Goal: Transaction & Acquisition: Purchase product/service

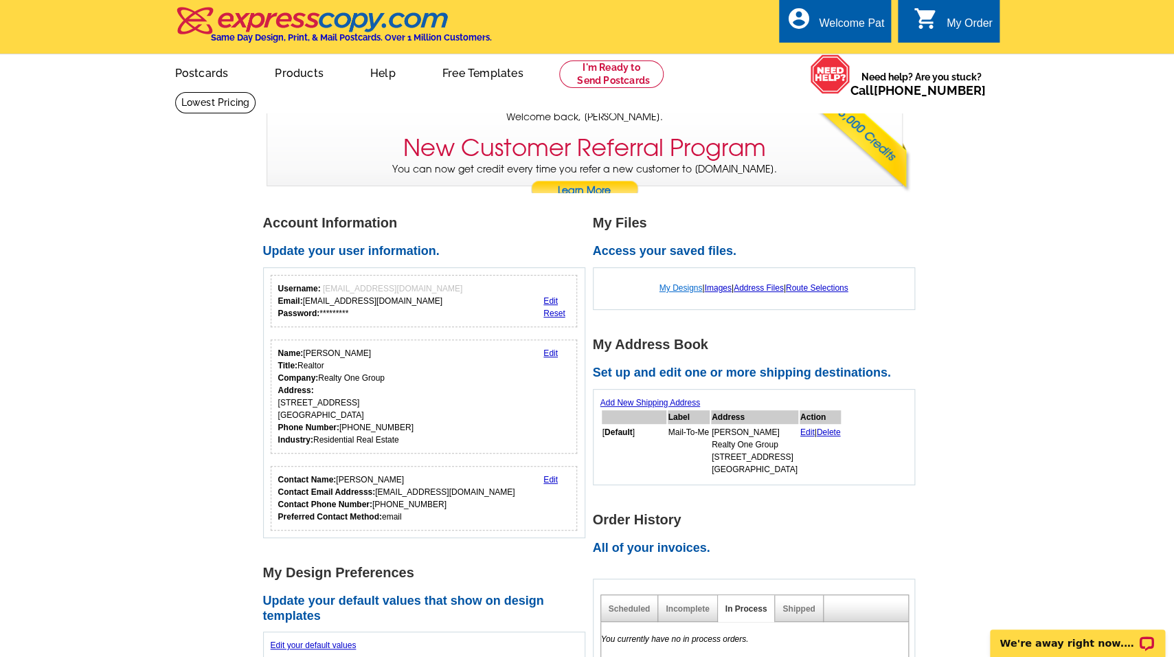
click at [676, 289] on link "My Designs" at bounding box center [681, 288] width 43 height 10
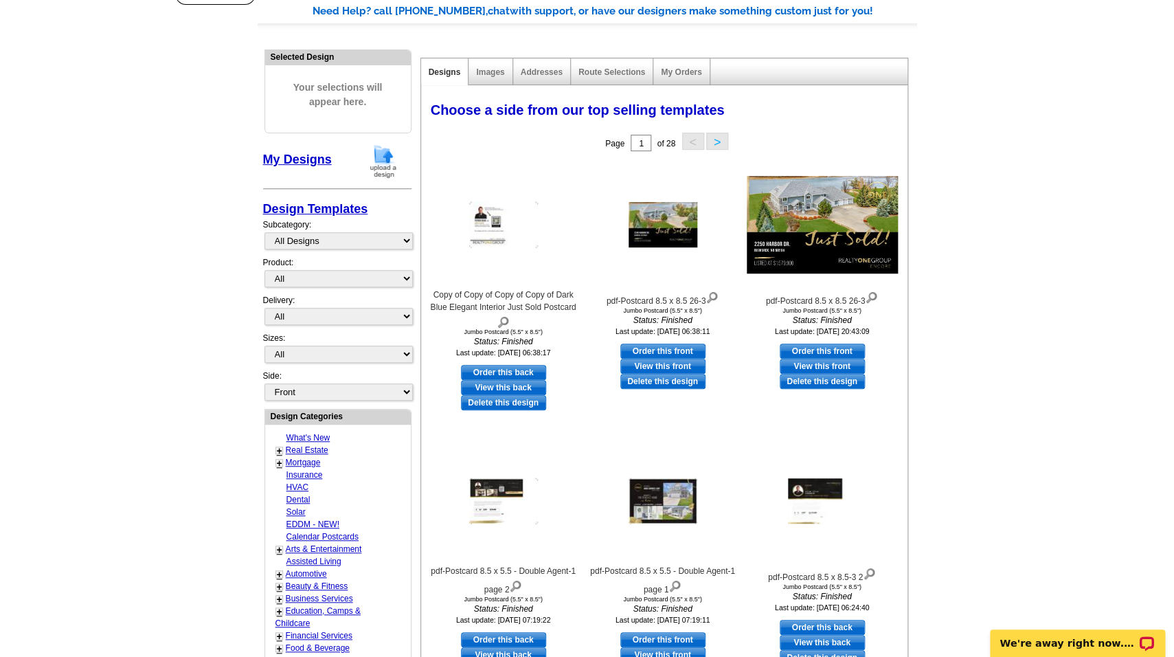
scroll to position [113, 0]
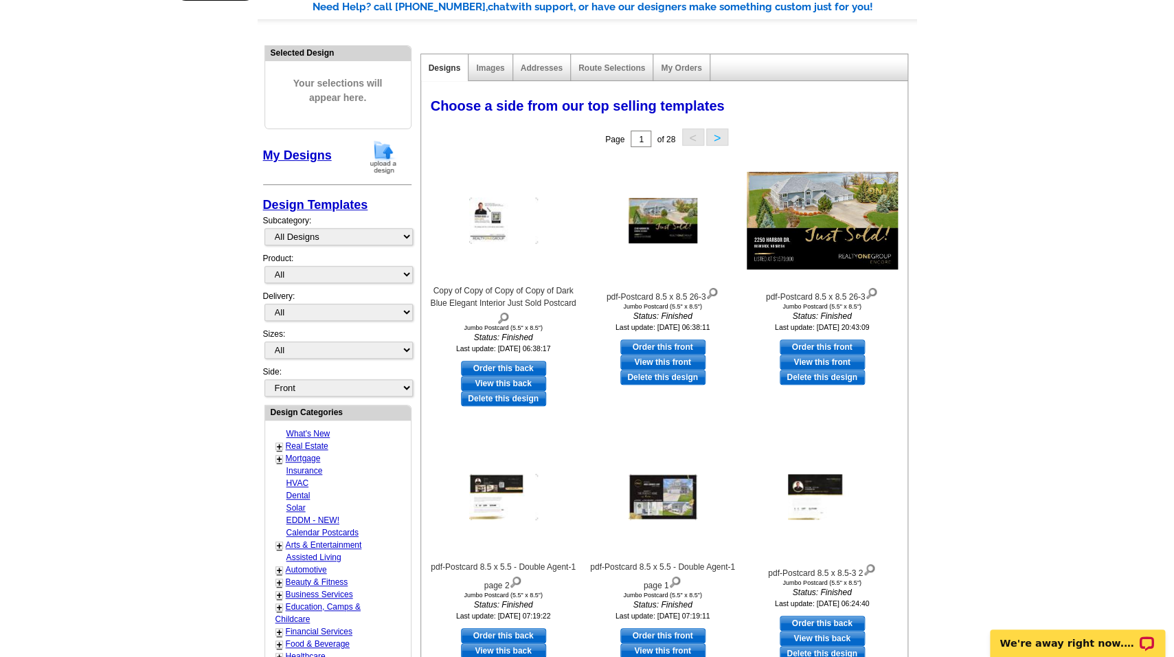
click at [382, 153] on img at bounding box center [384, 156] width 36 height 35
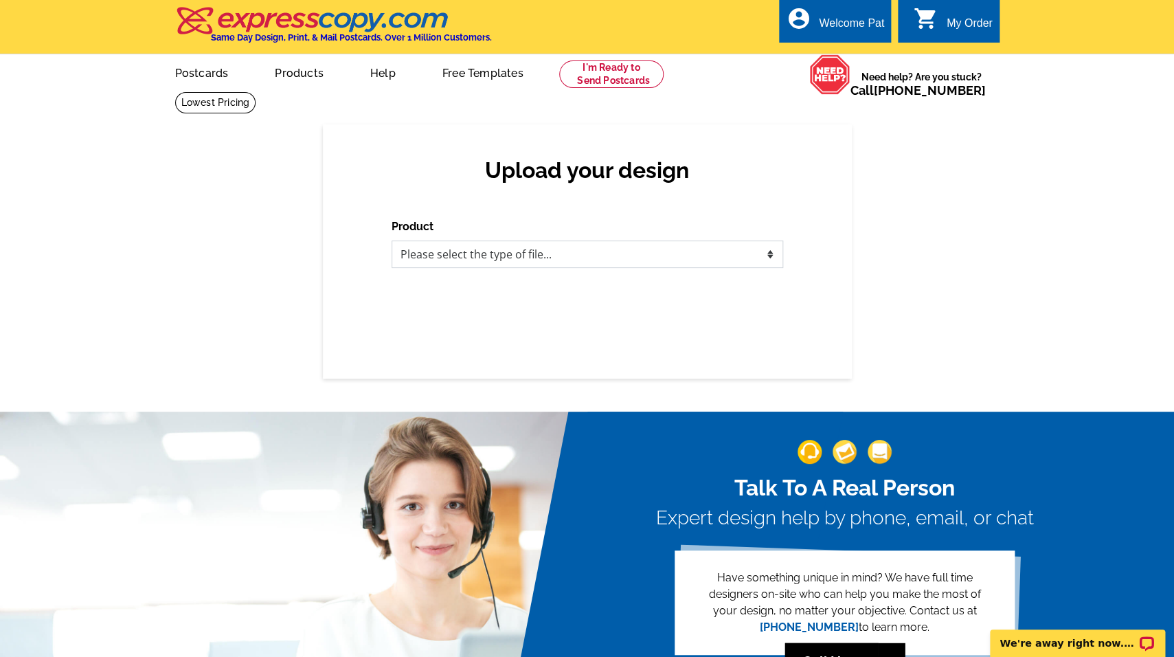
select select "1"
click option "Postcards" at bounding box center [0, 0] width 0 height 0
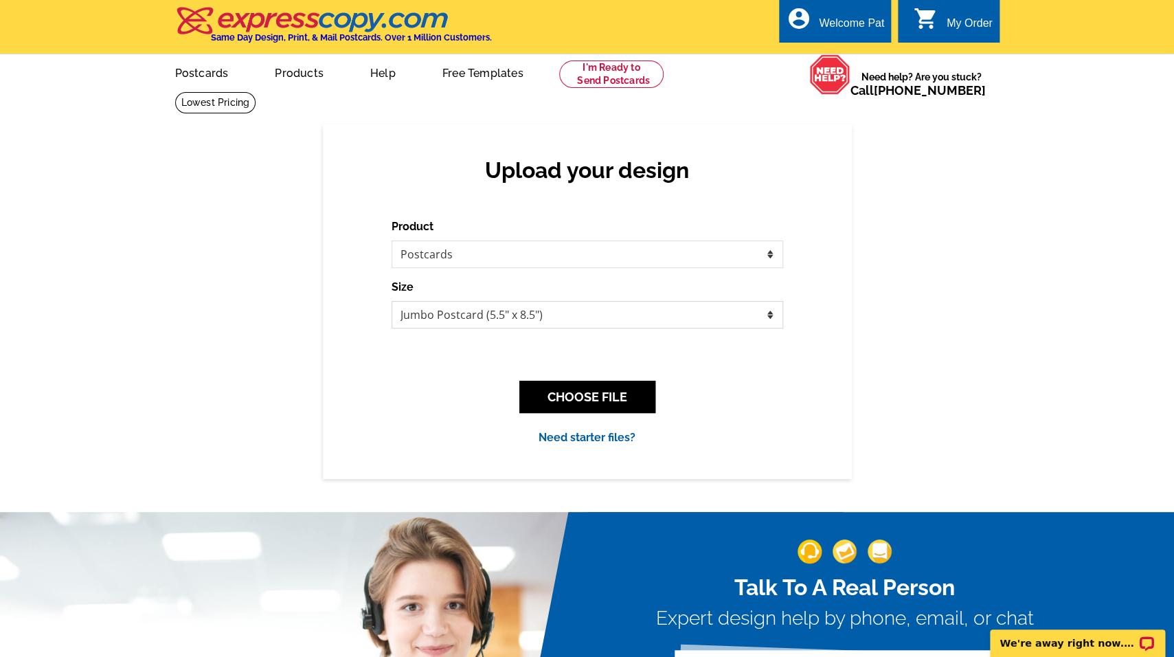
scroll to position [1, 0]
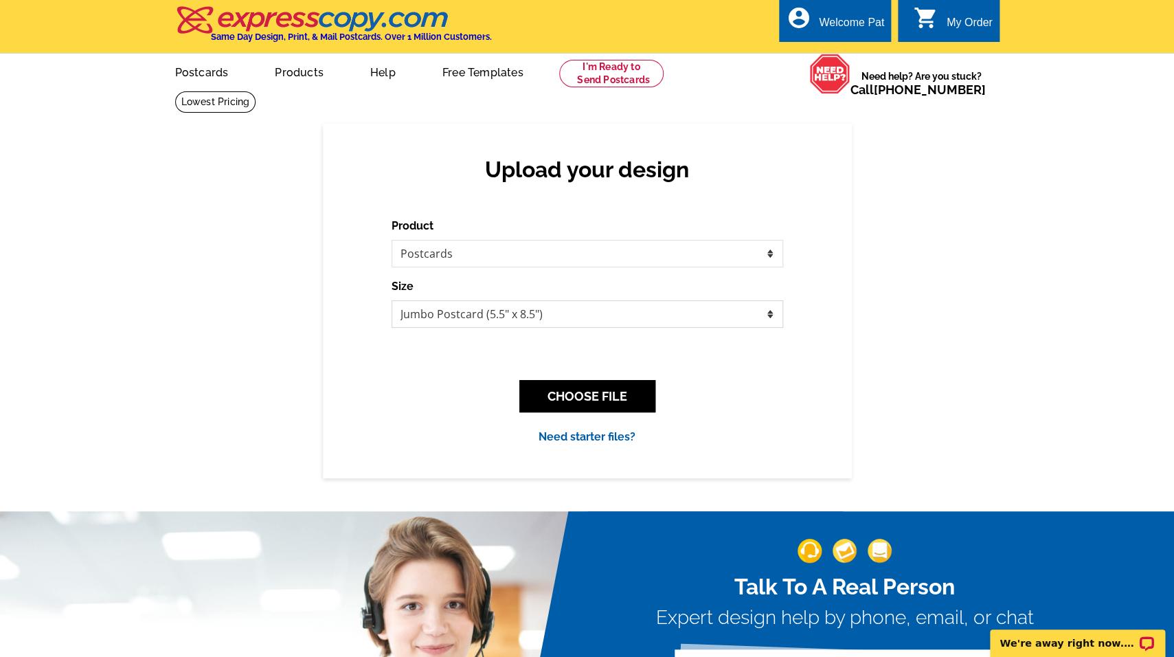
click option "Jumbo Postcard (5.5" x 8.5")" at bounding box center [0, 0] width 0 height 0
click at [623, 392] on button "CHOOSE FILE" at bounding box center [587, 396] width 136 height 32
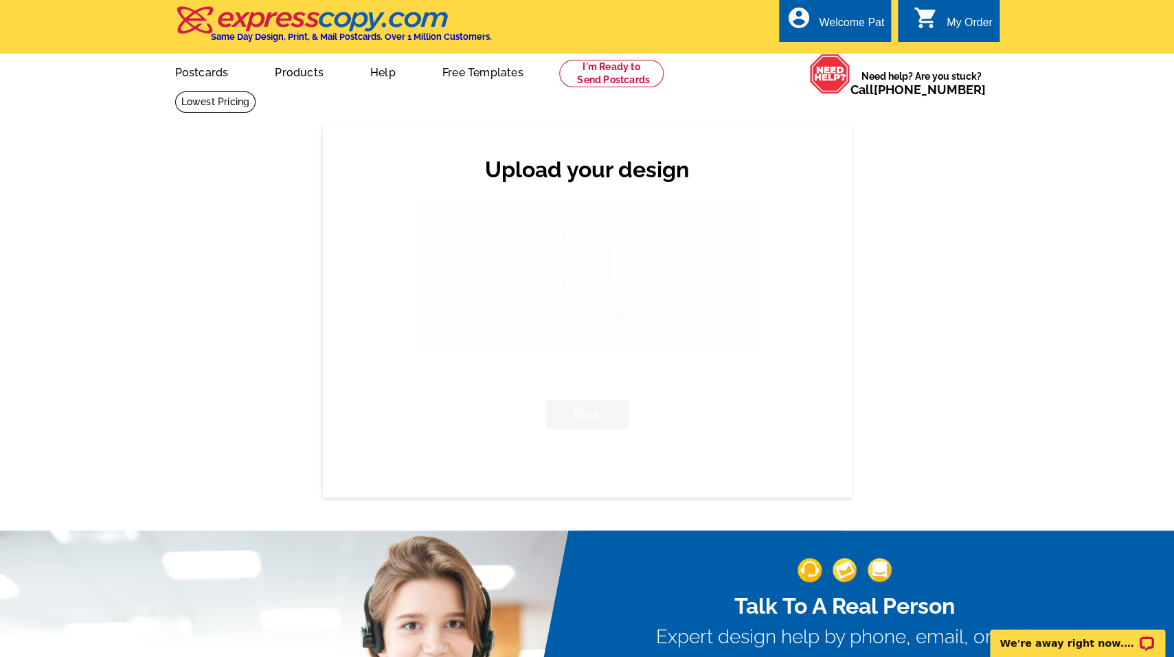
scroll to position [0, 0]
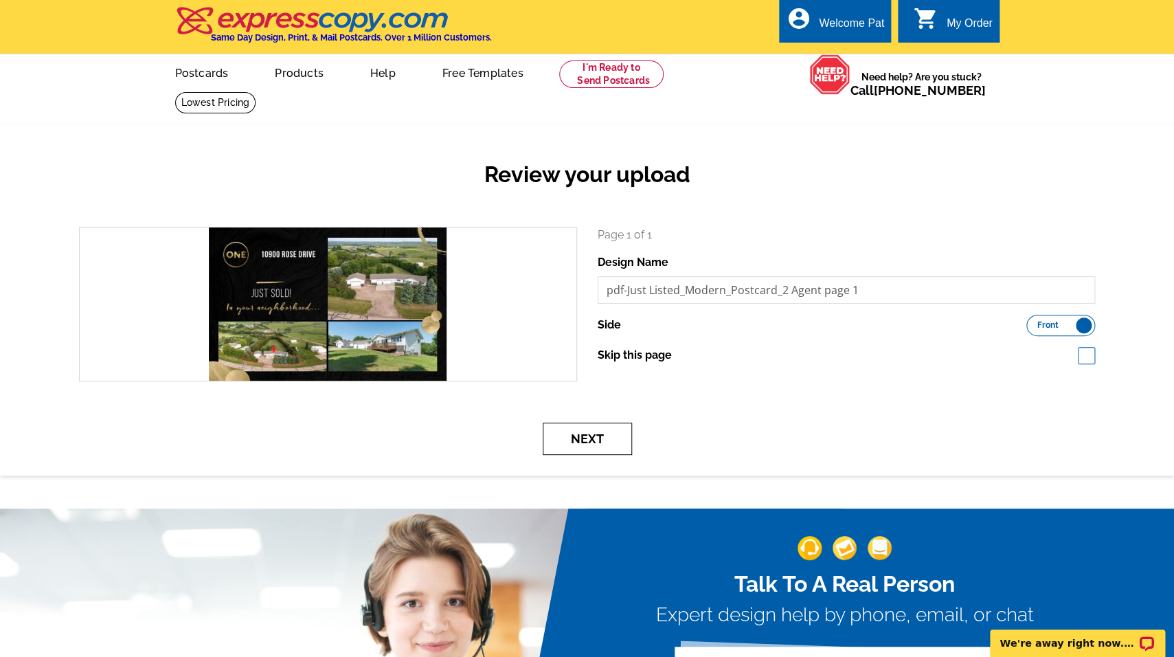
click at [617, 438] on button "Next" at bounding box center [587, 439] width 89 height 32
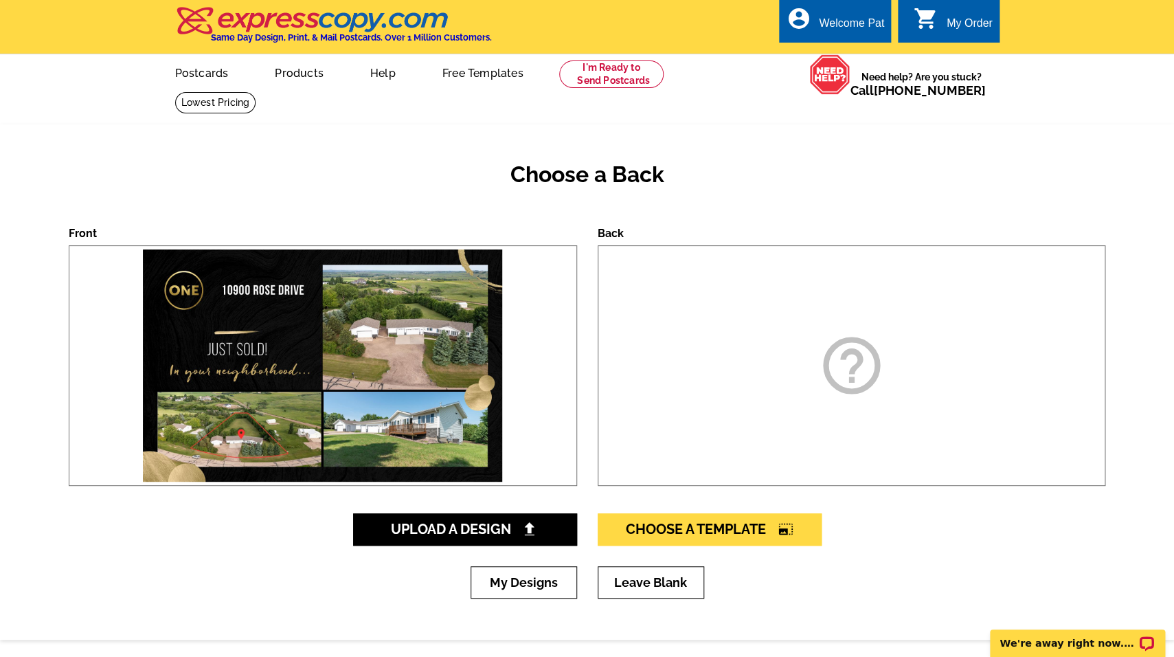
click at [642, 463] on div "help_outline" at bounding box center [852, 365] width 508 height 241
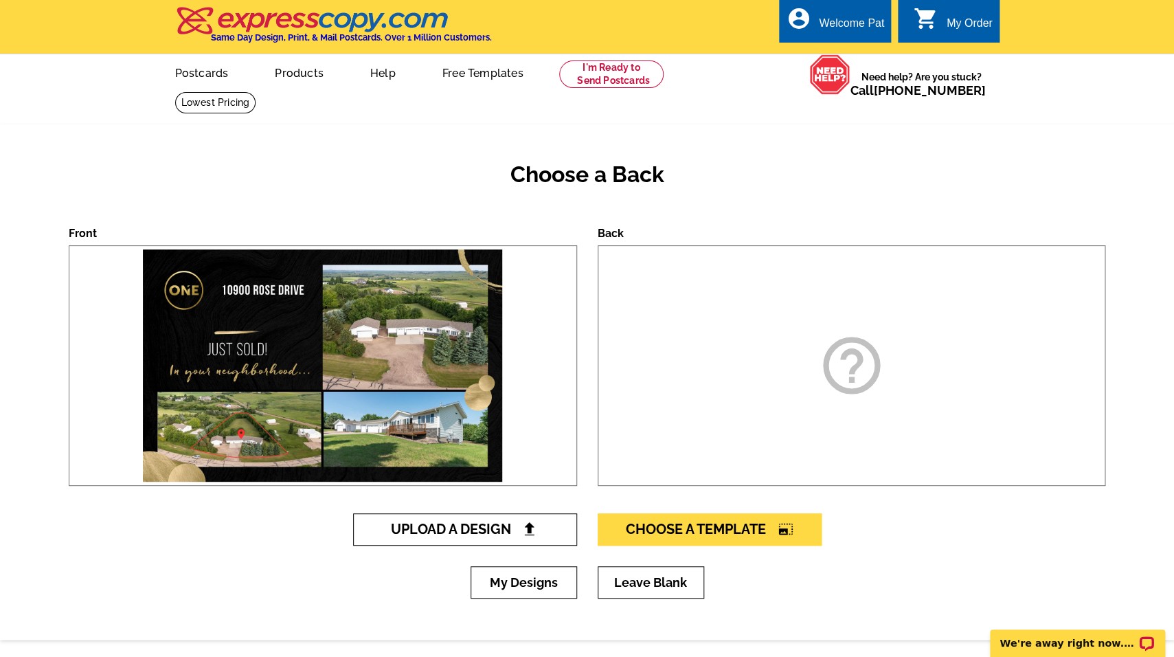
click at [505, 533] on span "Upload A Design" at bounding box center [465, 529] width 148 height 16
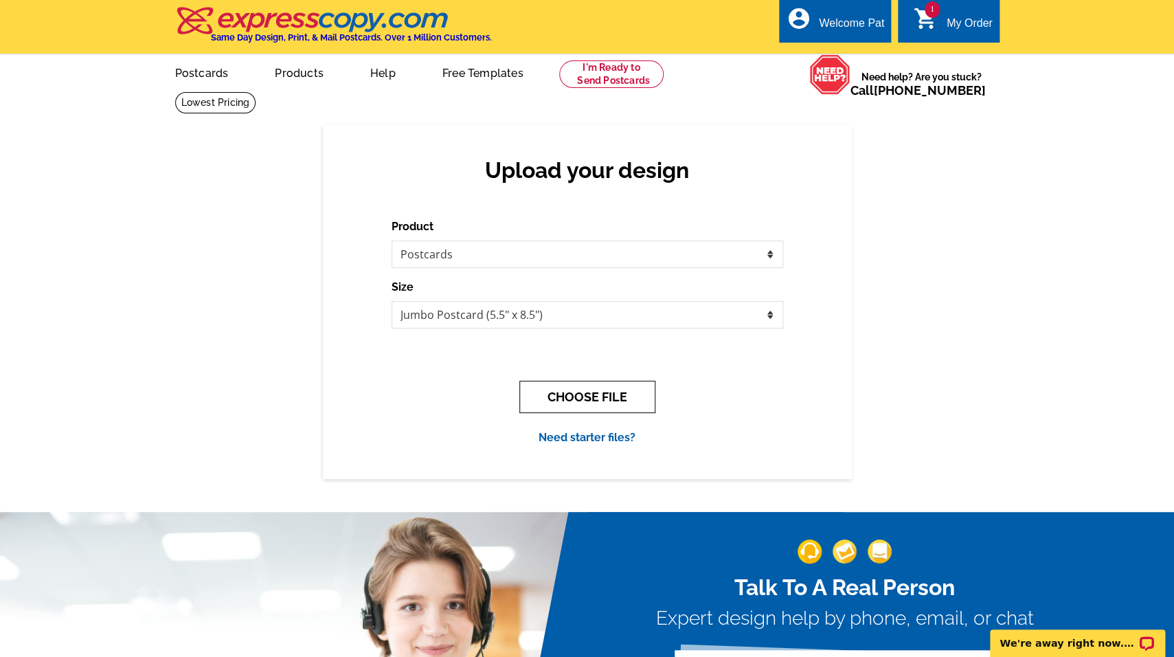
click at [620, 403] on button "CHOOSE FILE" at bounding box center [587, 397] width 136 height 32
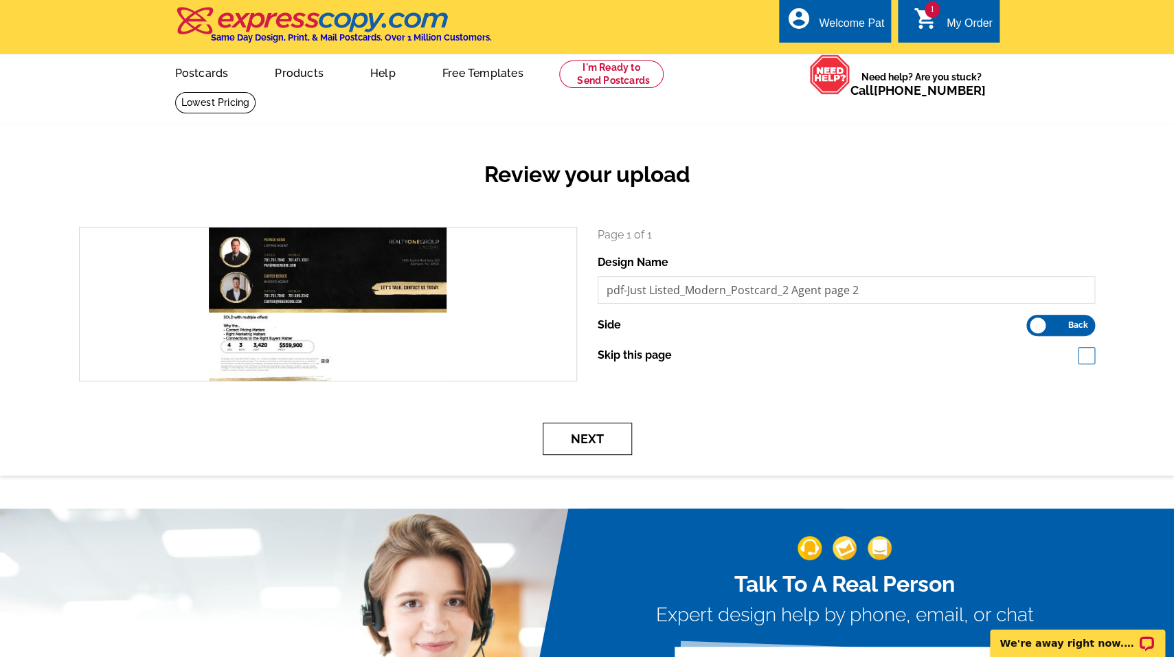
click at [609, 443] on button "Next" at bounding box center [587, 439] width 89 height 32
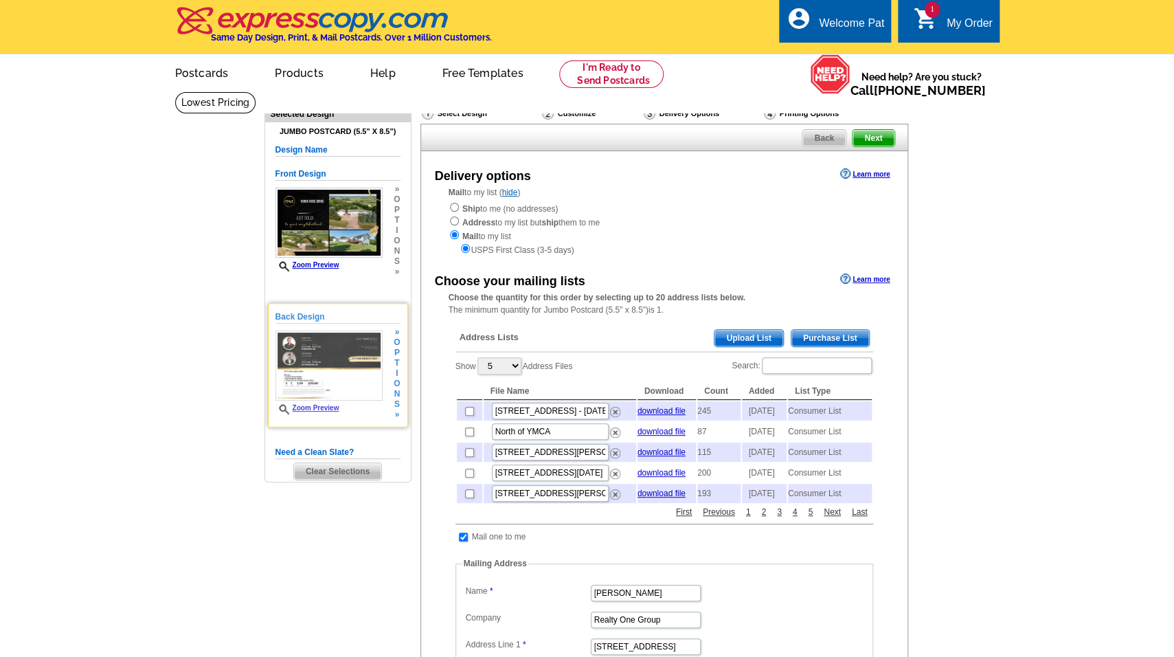
click at [330, 409] on link "Zoom Preview" at bounding box center [308, 408] width 64 height 8
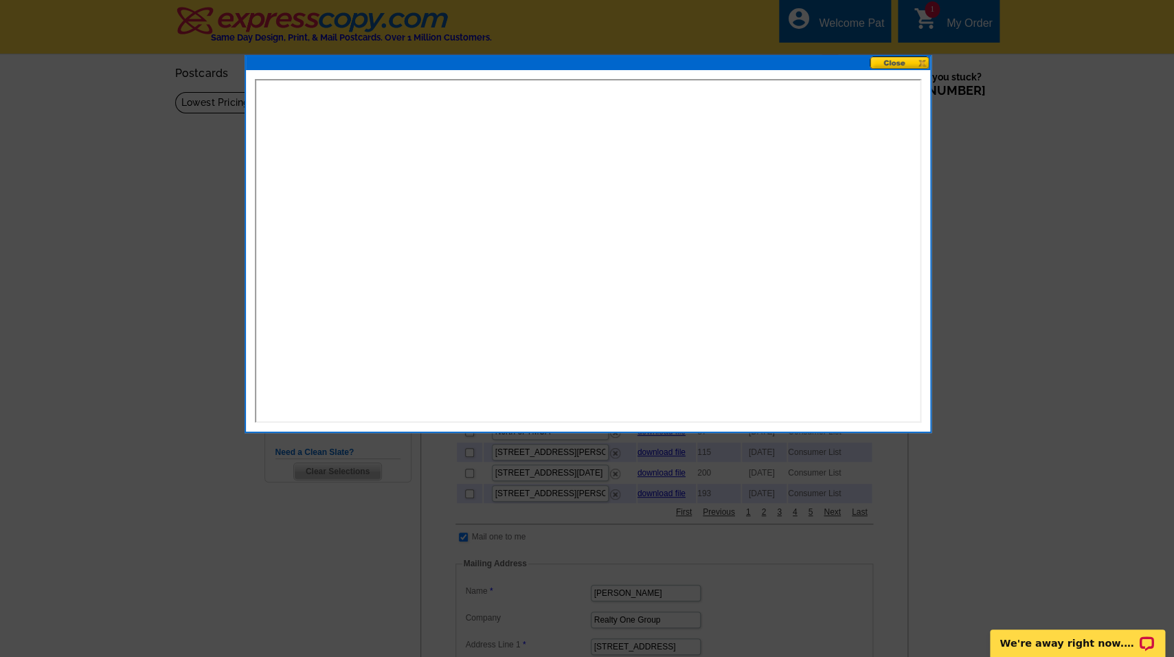
click at [903, 59] on button at bounding box center [900, 62] width 60 height 13
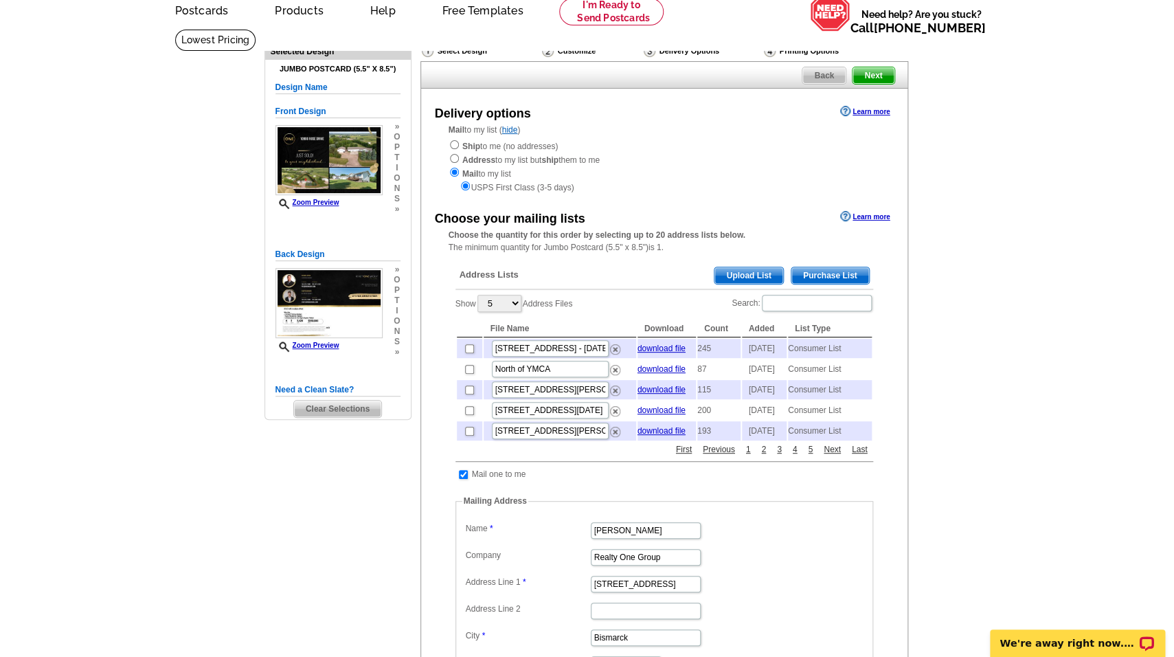
scroll to position [62, 0]
click at [814, 276] on span "Purchase List" at bounding box center [831, 276] width 78 height 16
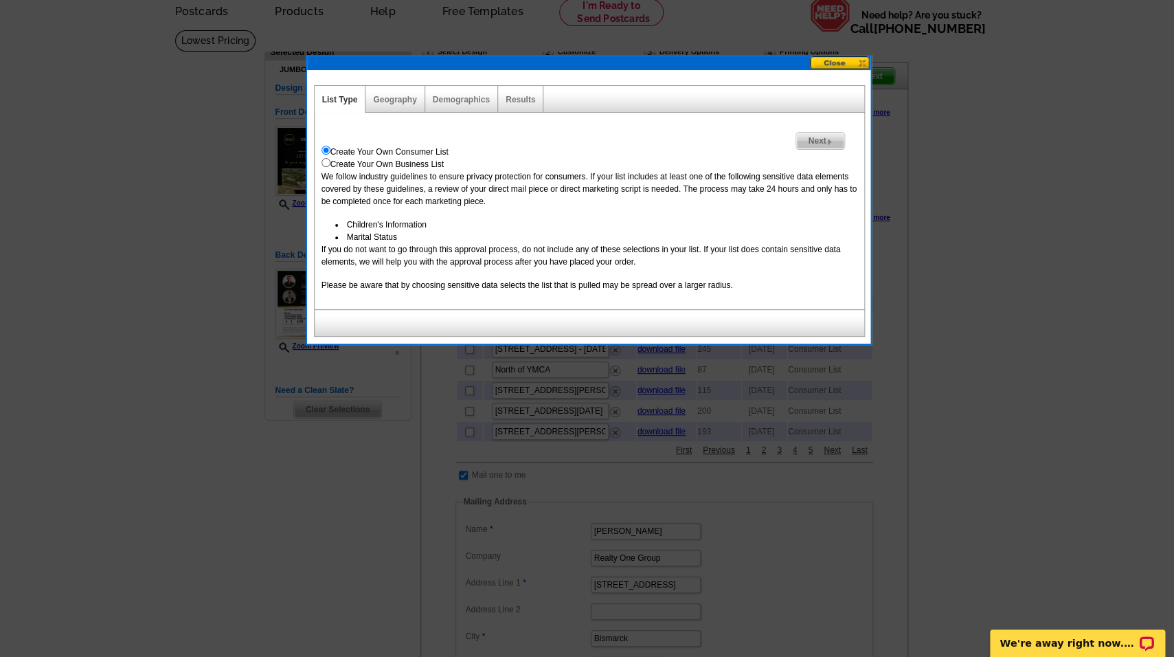
click at [818, 140] on span "Next" at bounding box center [819, 141] width 47 height 16
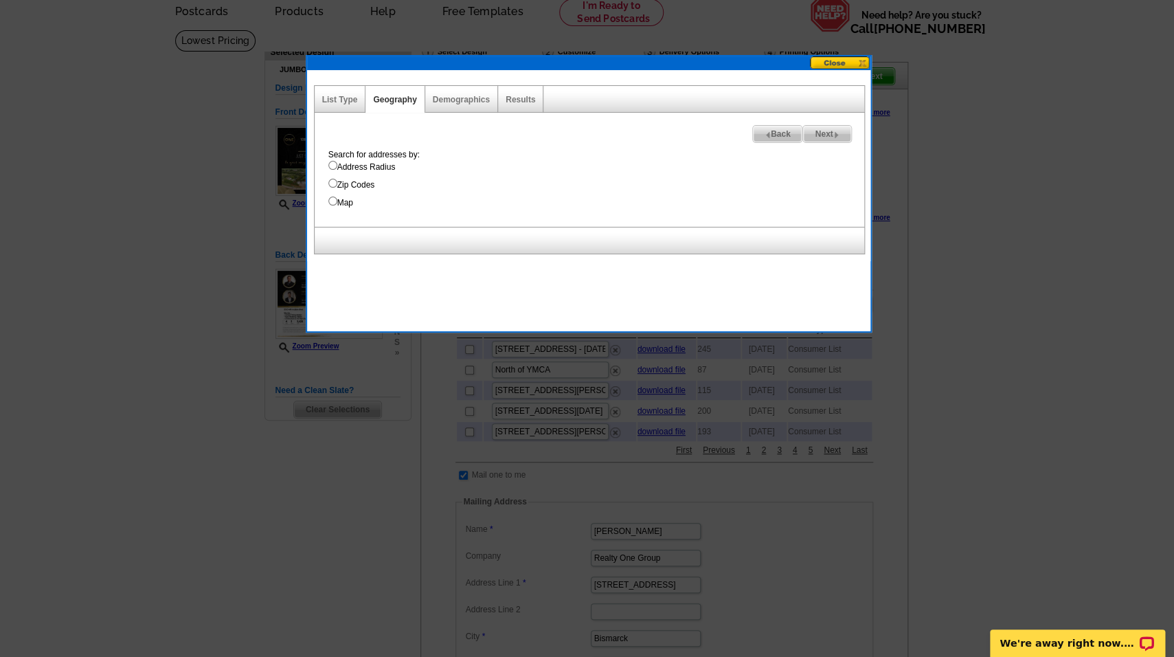
click at [333, 201] on input "Map" at bounding box center [332, 201] width 9 height 9
radio input "true"
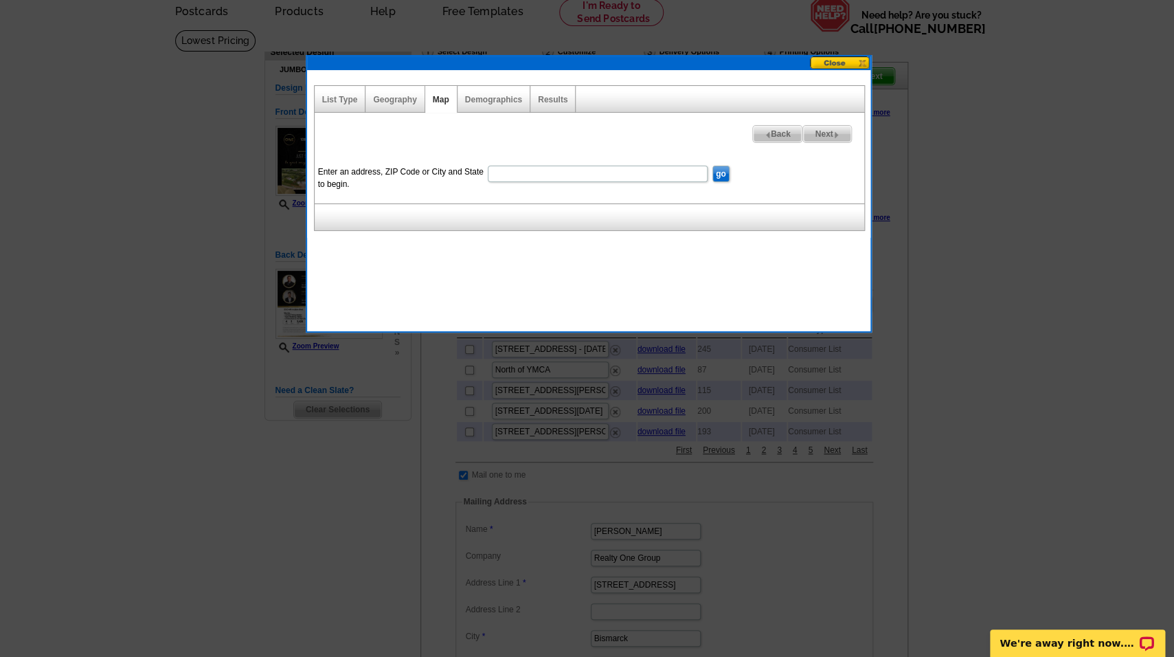
click at [596, 175] on input "Enter an address, ZIP Code or City and State to begin." at bounding box center [598, 174] width 220 height 16
type input "10900 Rose Dr."
click at [719, 172] on input "go" at bounding box center [721, 174] width 17 height 16
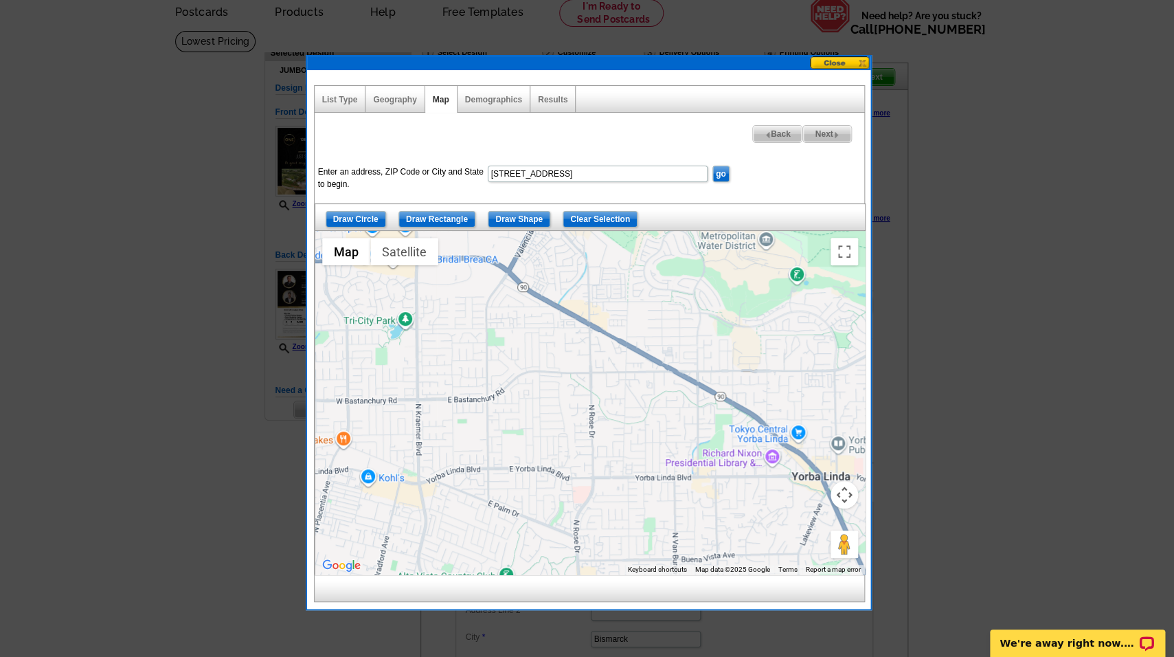
click at [583, 173] on input "10900 Rose Dr." at bounding box center [598, 174] width 220 height 16
type input "10900 Rose Dr. bismarck, nd"
click at [713, 166] on input "go" at bounding box center [721, 174] width 17 height 16
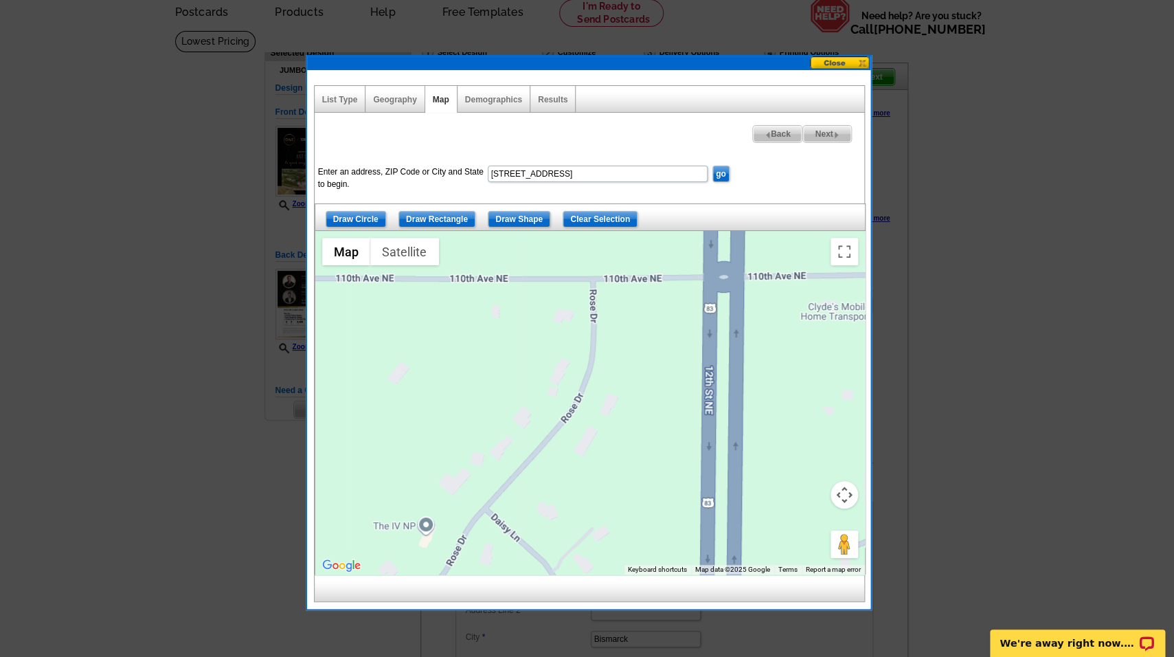
drag, startPoint x: 798, startPoint y: 486, endPoint x: 772, endPoint y: 449, distance: 44.8
click at [772, 449] on div at bounding box center [590, 403] width 550 height 344
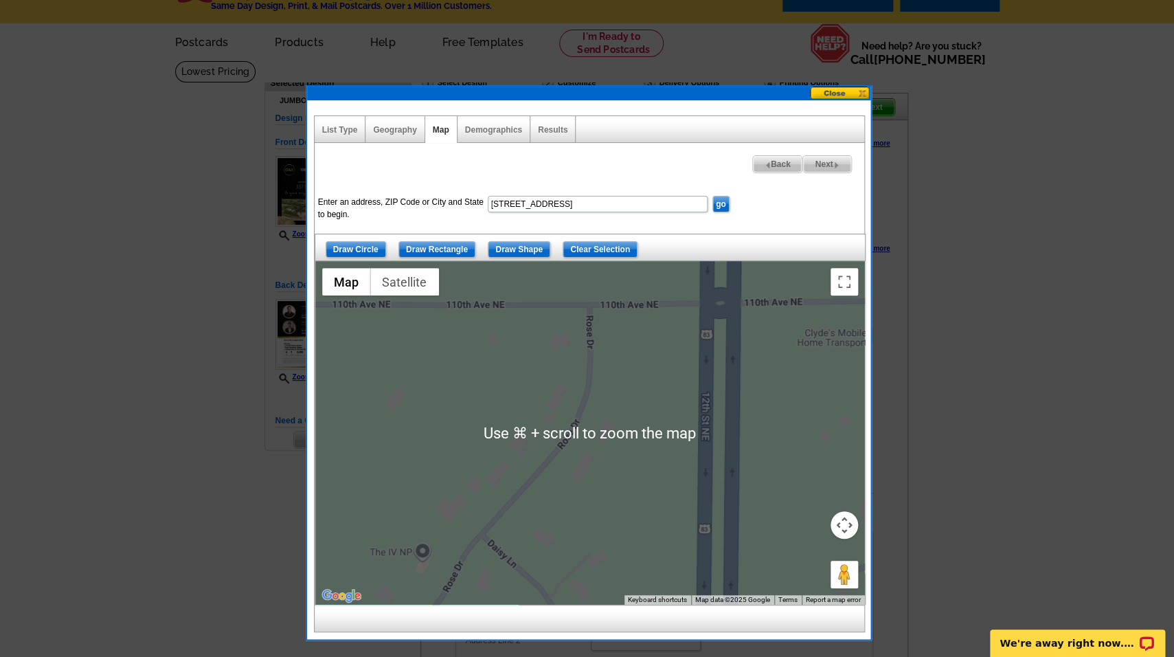
scroll to position [30, 0]
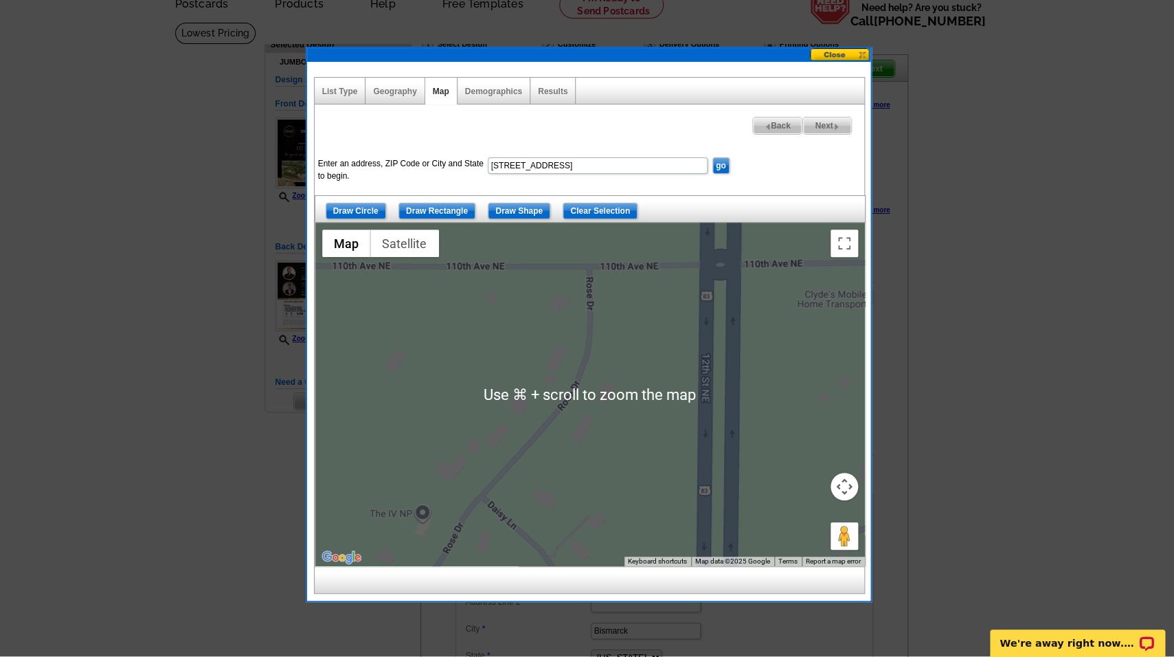
click at [702, 447] on div at bounding box center [590, 395] width 550 height 344
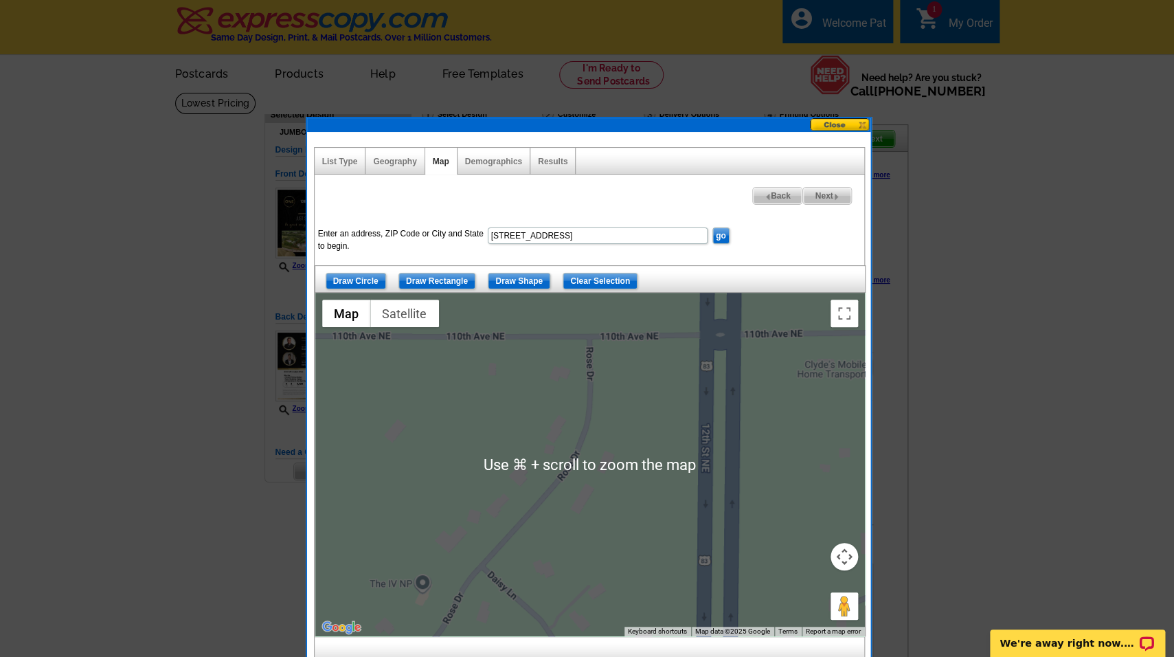
scroll to position [8, 0]
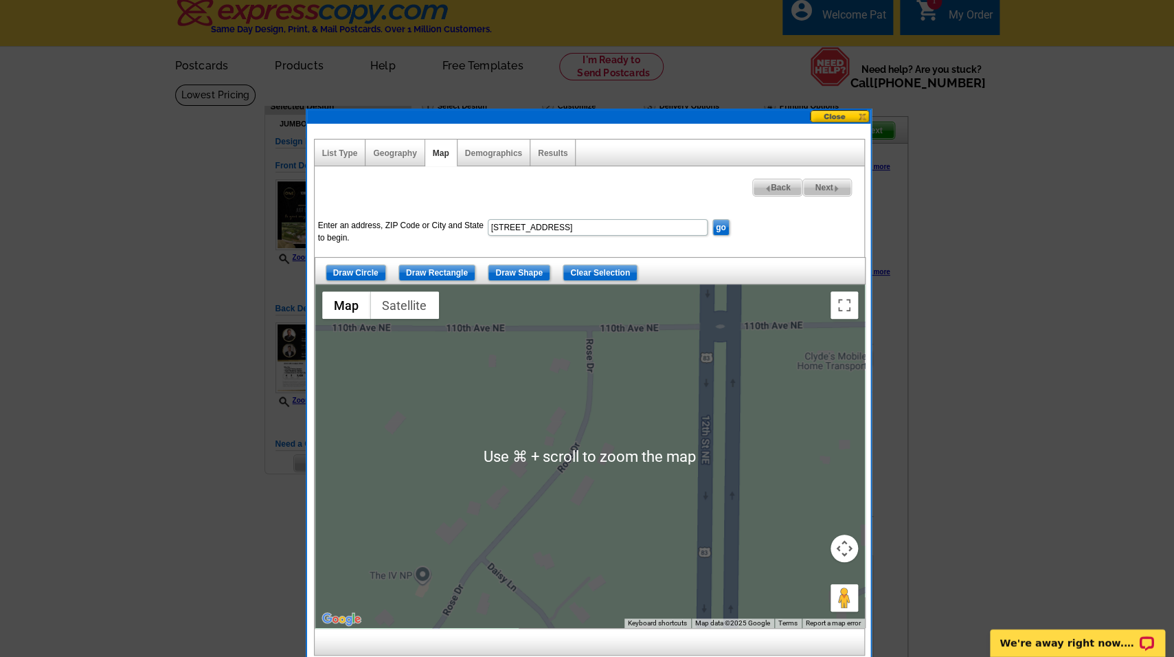
click at [851, 546] on button "Map camera controls" at bounding box center [844, 548] width 27 height 27
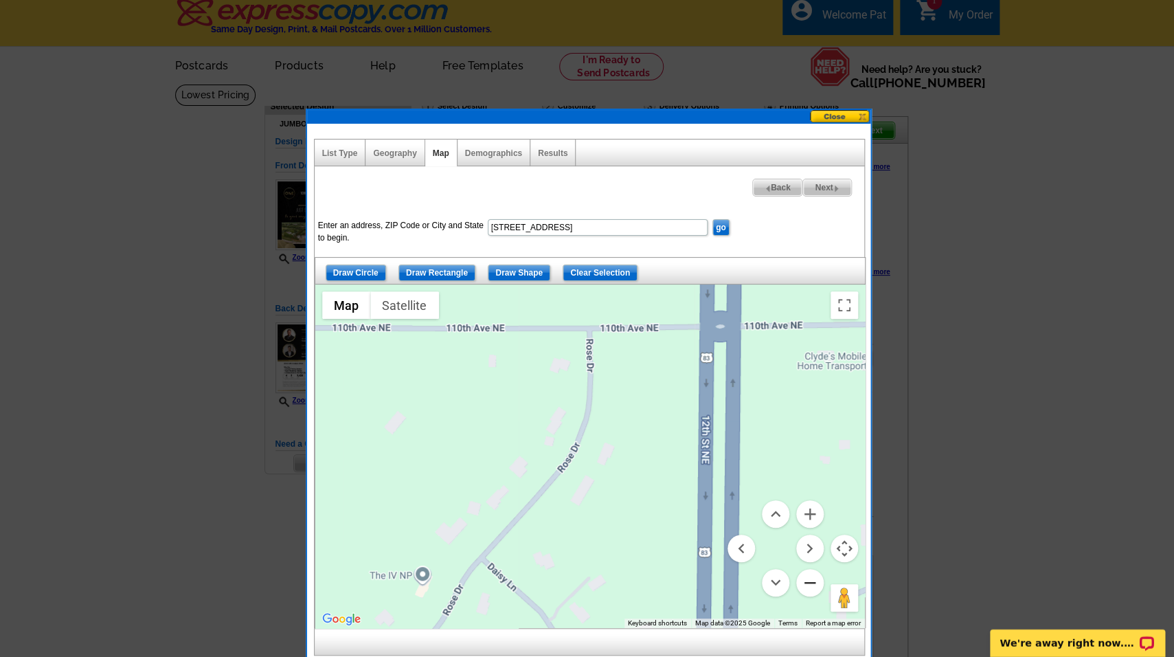
click at [810, 583] on button "Zoom out" at bounding box center [809, 582] width 27 height 27
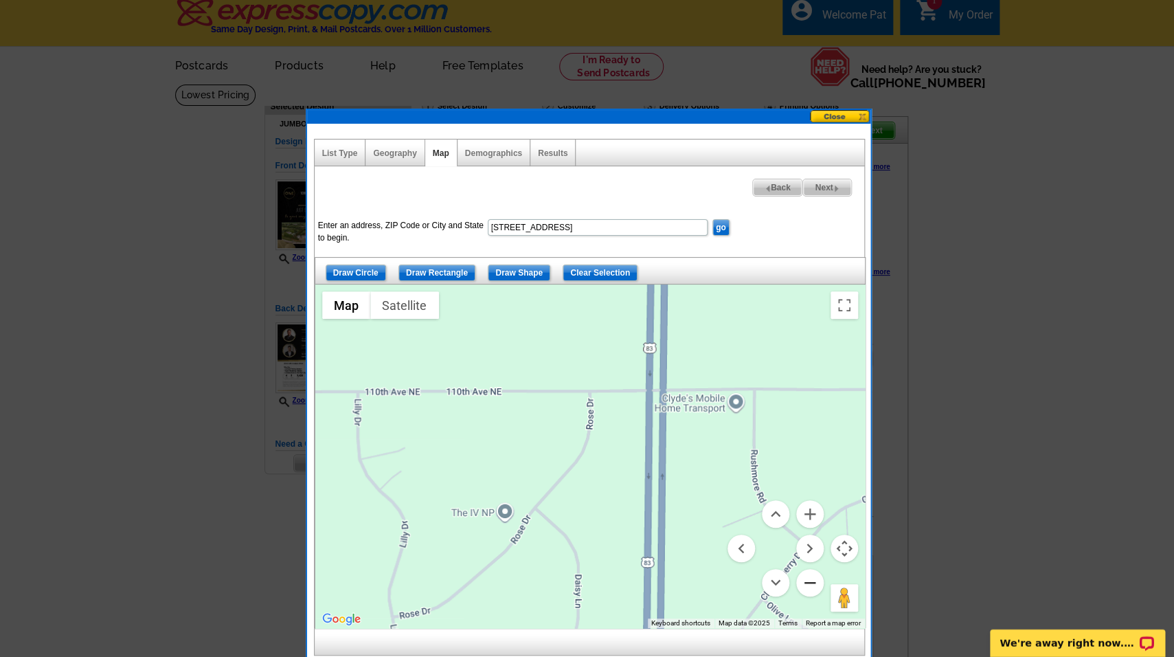
click at [810, 583] on button "Zoom out" at bounding box center [809, 582] width 27 height 27
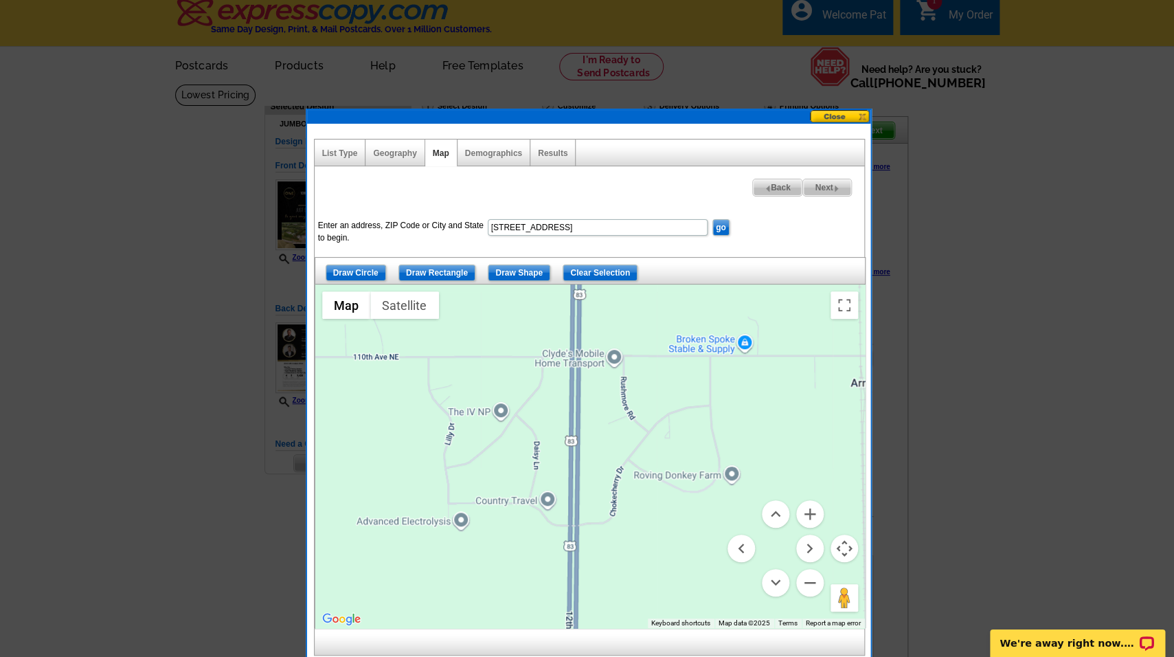
drag, startPoint x: 651, startPoint y: 539, endPoint x: 603, endPoint y: 468, distance: 85.6
click at [603, 468] on div at bounding box center [590, 456] width 550 height 344
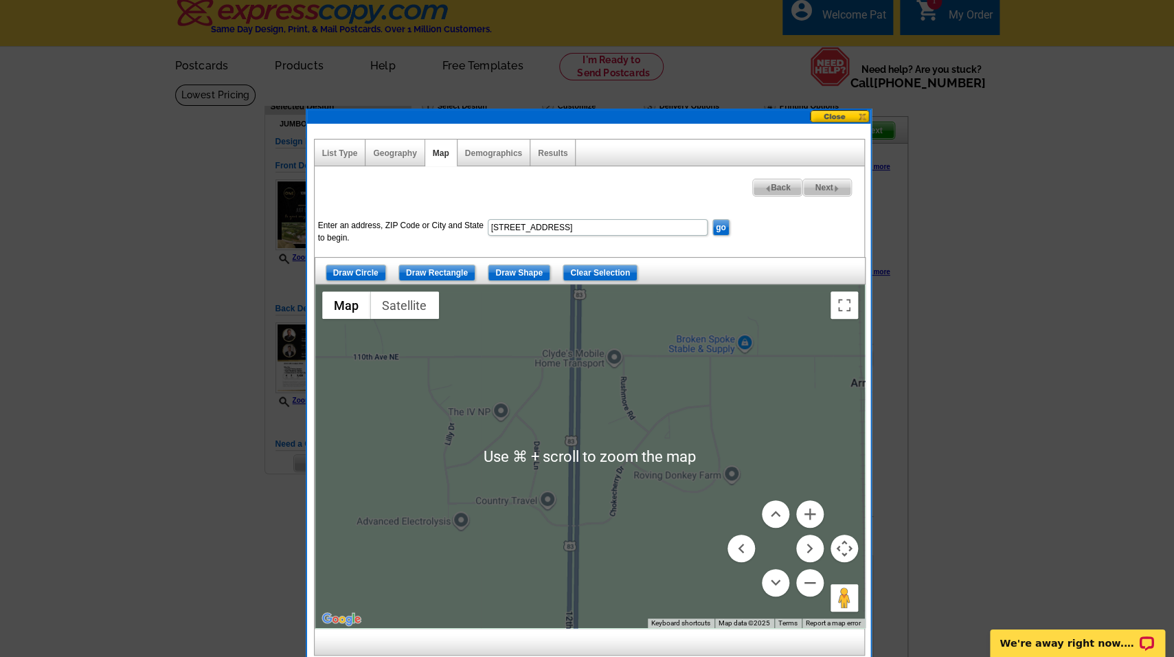
scroll to position [10, 0]
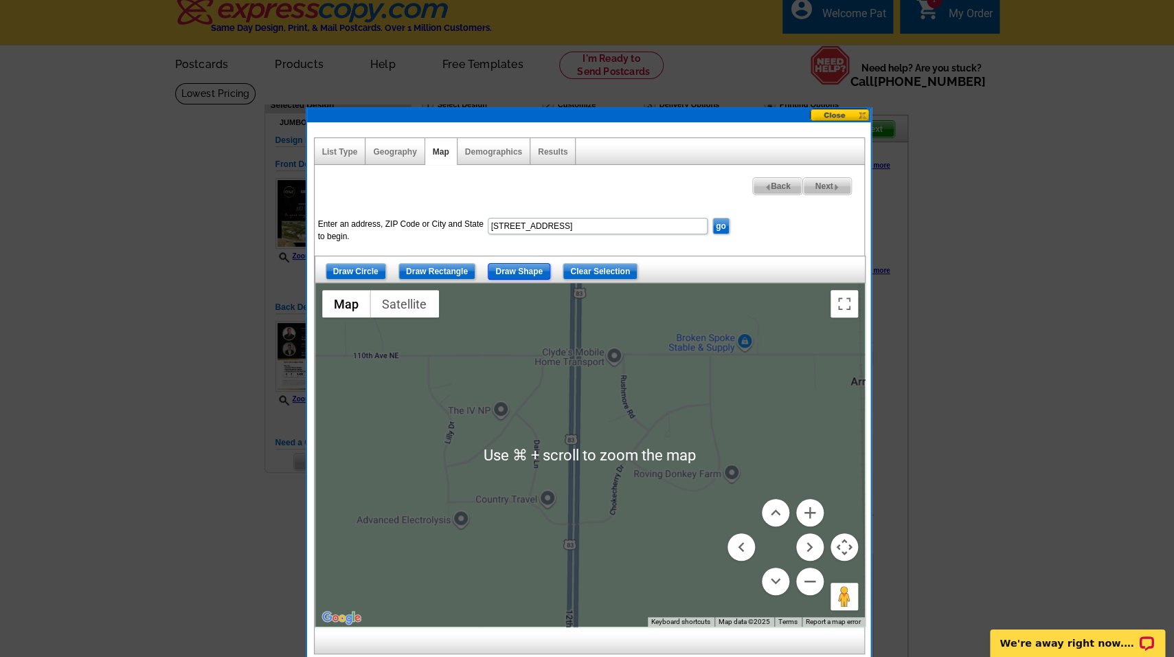
click at [497, 267] on input "Draw Shape" at bounding box center [519, 271] width 63 height 16
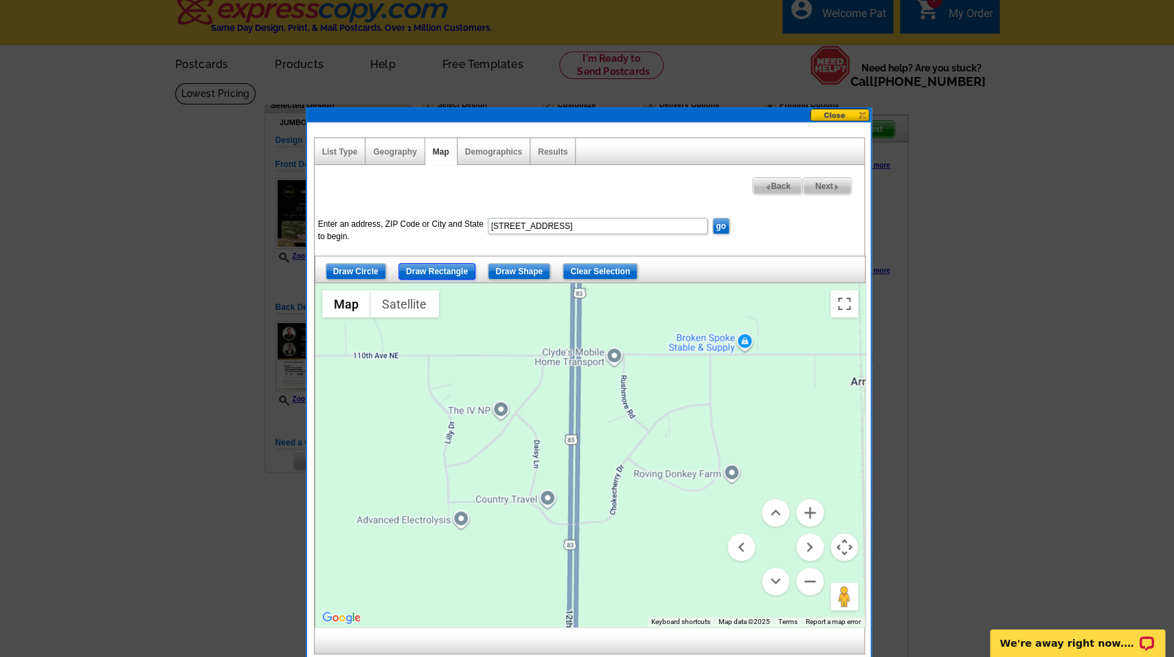
drag, startPoint x: 416, startPoint y: 269, endPoint x: 432, endPoint y: 345, distance: 77.8
click at [416, 269] on input "Draw Rectangle" at bounding box center [437, 271] width 77 height 16
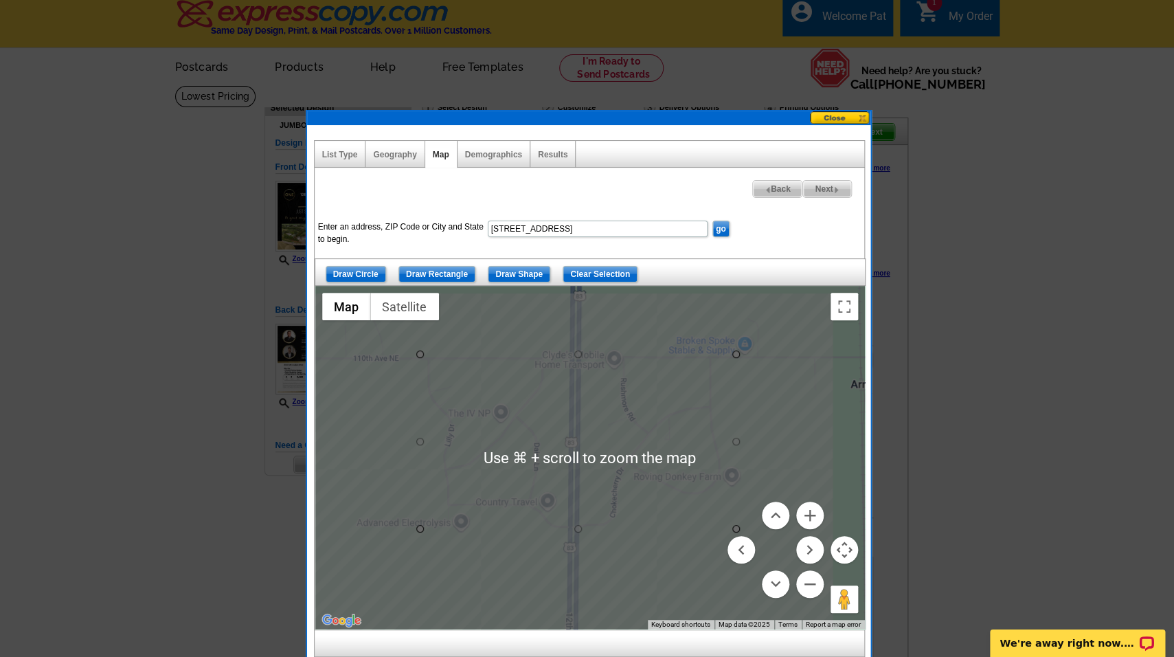
scroll to position [9, 0]
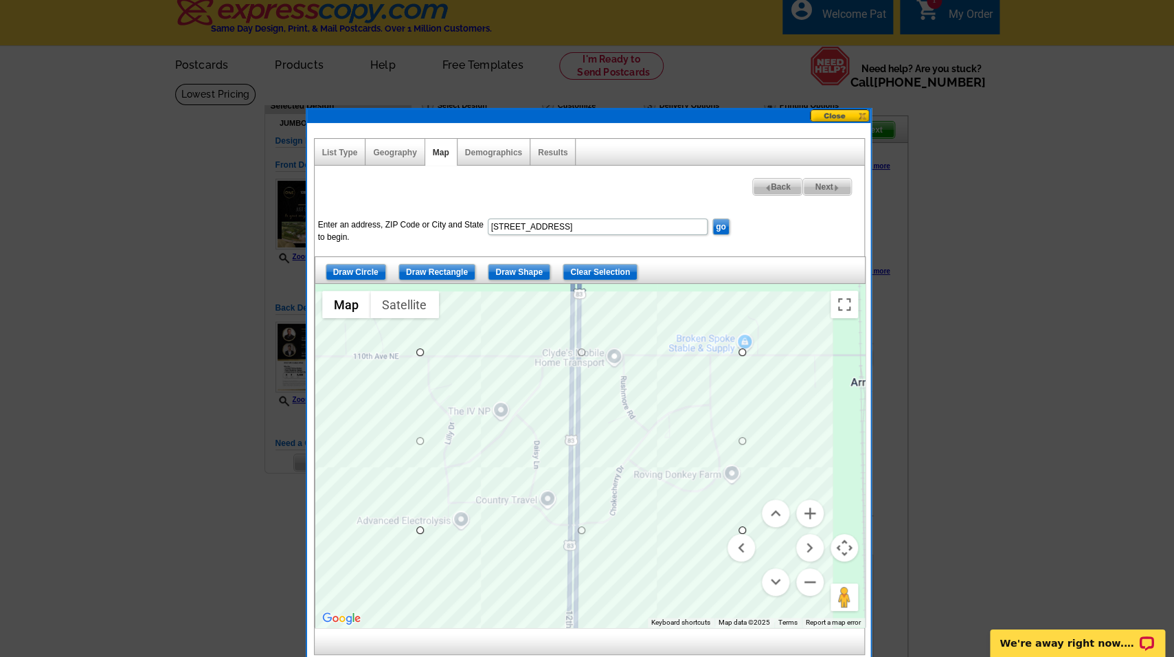
drag, startPoint x: 419, startPoint y: 352, endPoint x: 741, endPoint y: 530, distance: 368.1
click at [741, 530] on div "Use ⌘ + scroll to zoom the map Map Terrain Satellite Labels Keyboard shortcuts …" at bounding box center [590, 456] width 550 height 344
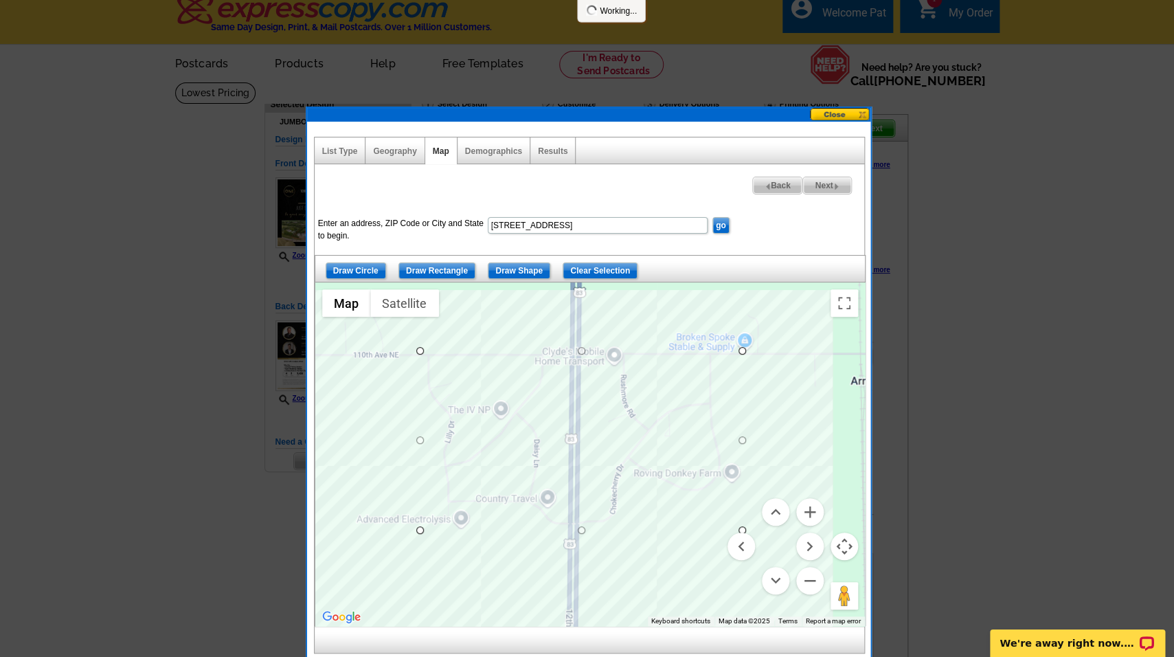
scroll to position [12, 0]
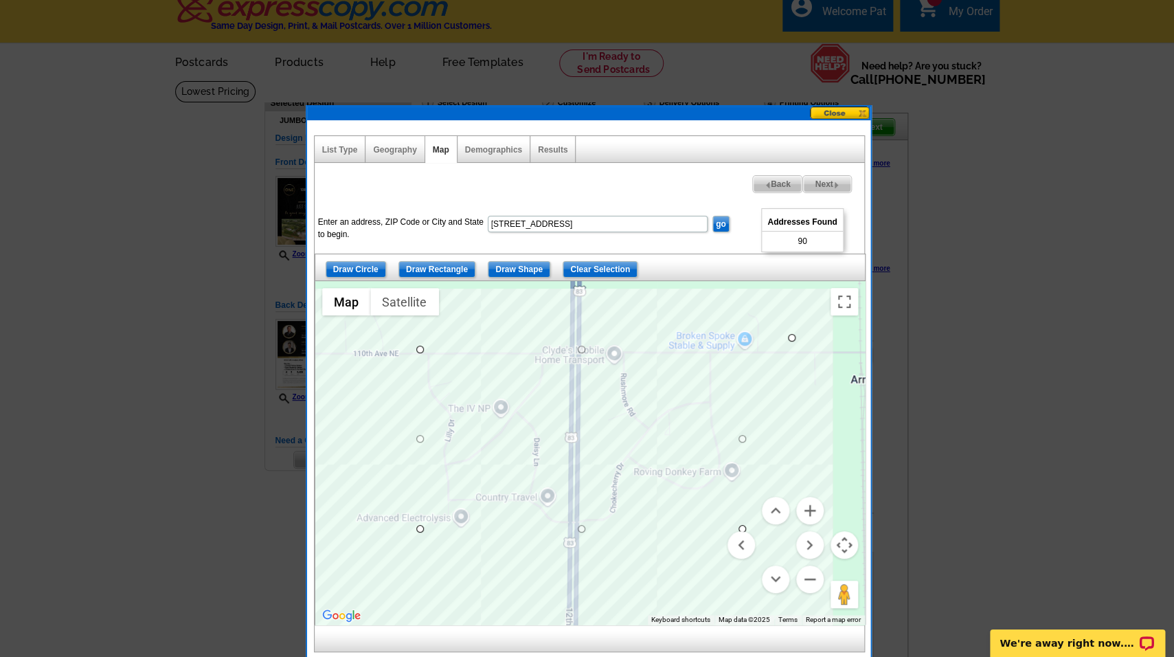
drag, startPoint x: 743, startPoint y: 352, endPoint x: 794, endPoint y: 340, distance: 52.2
click at [794, 453] on div at bounding box center [865, 453] width 550 height 0
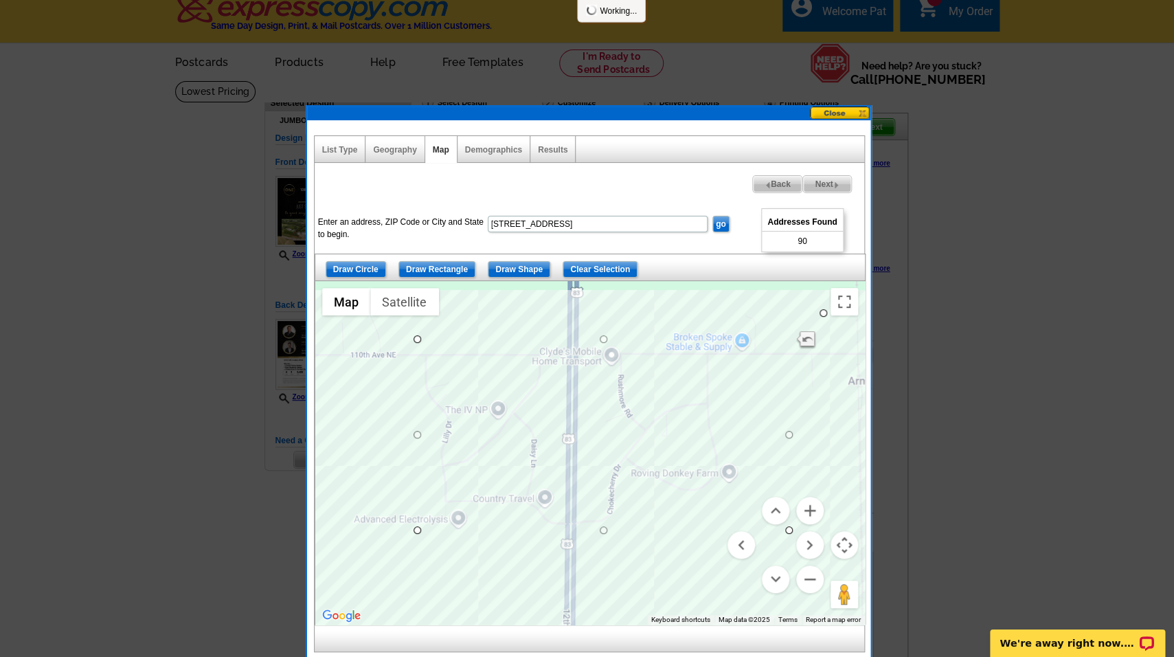
drag, startPoint x: 791, startPoint y: 337, endPoint x: 825, endPoint y: 312, distance: 41.8
click at [826, 453] on div at bounding box center [865, 453] width 550 height 0
drag, startPoint x: 416, startPoint y: 542, endPoint x: 393, endPoint y: 543, distance: 23.4
click at [590, 453] on div at bounding box center [865, 453] width 550 height 0
drag, startPoint x: 609, startPoint y: 311, endPoint x: 611, endPoint y: 358, distance: 46.8
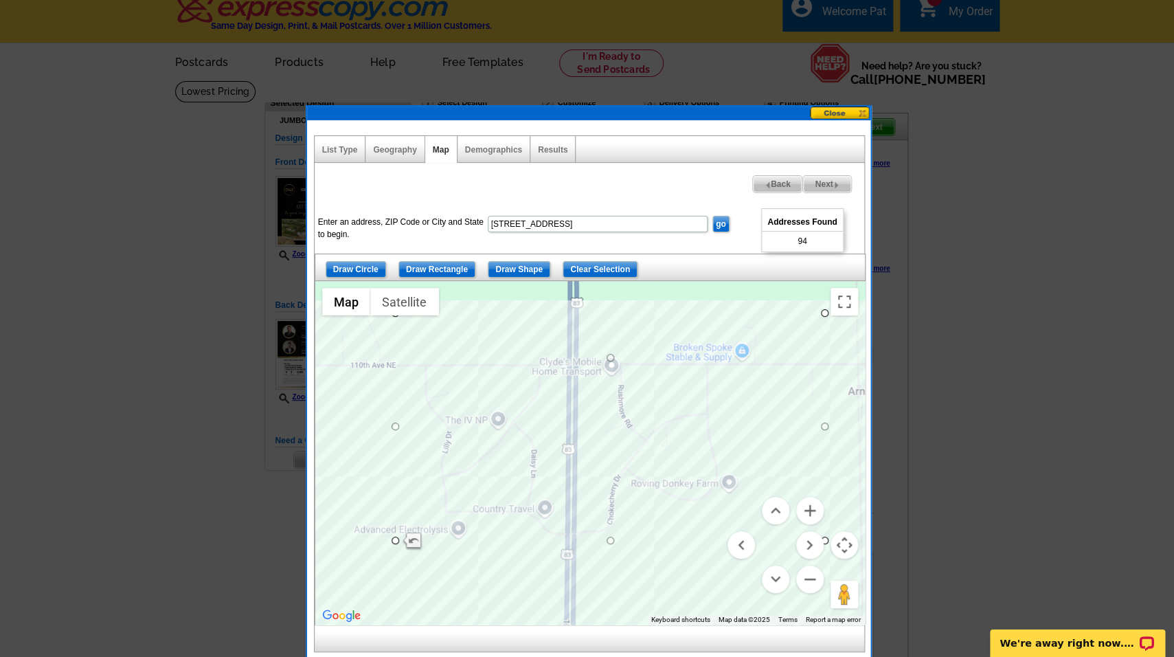
click at [611, 453] on div at bounding box center [865, 453] width 550 height 0
click at [610, 359] on div at bounding box center [590, 453] width 550 height 344
click at [612, 453] on div at bounding box center [865, 453] width 550 height 0
click at [611, 453] on div at bounding box center [865, 453] width 550 height 0
click at [834, 182] on img at bounding box center [837, 185] width 6 height 6
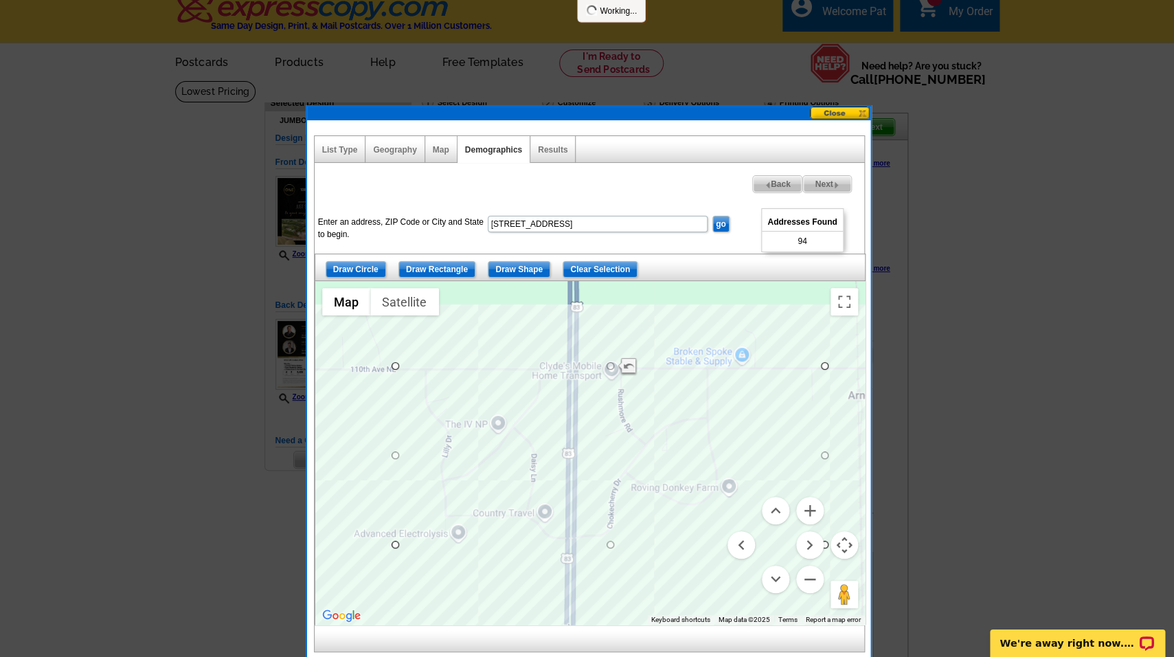
select select
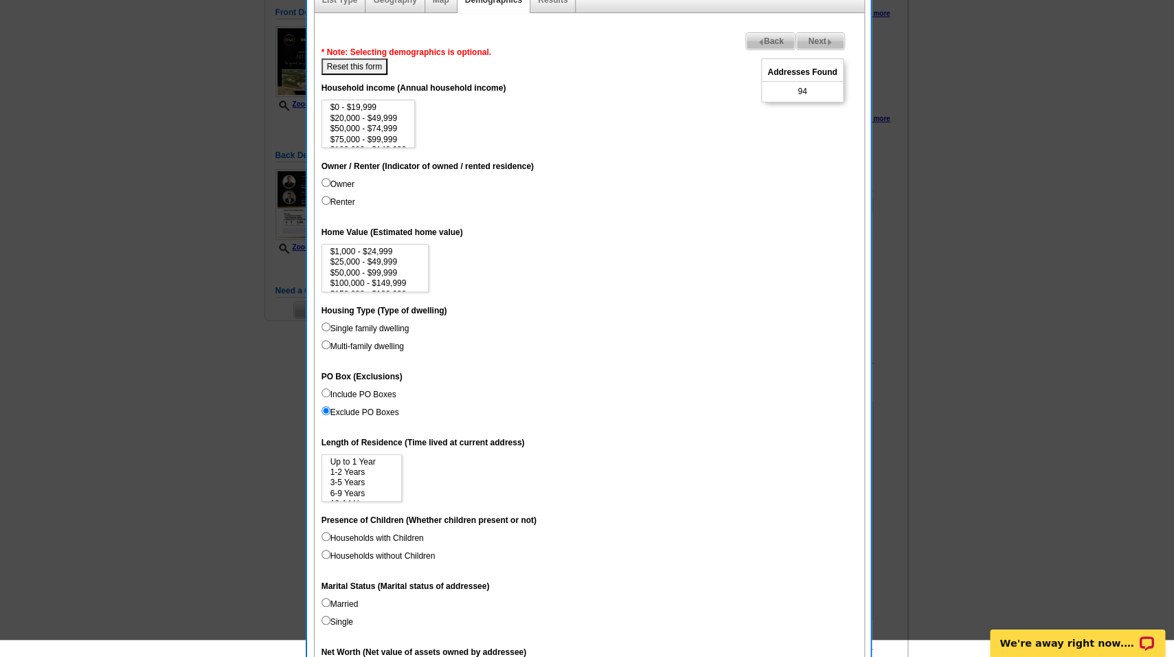
scroll to position [164, 0]
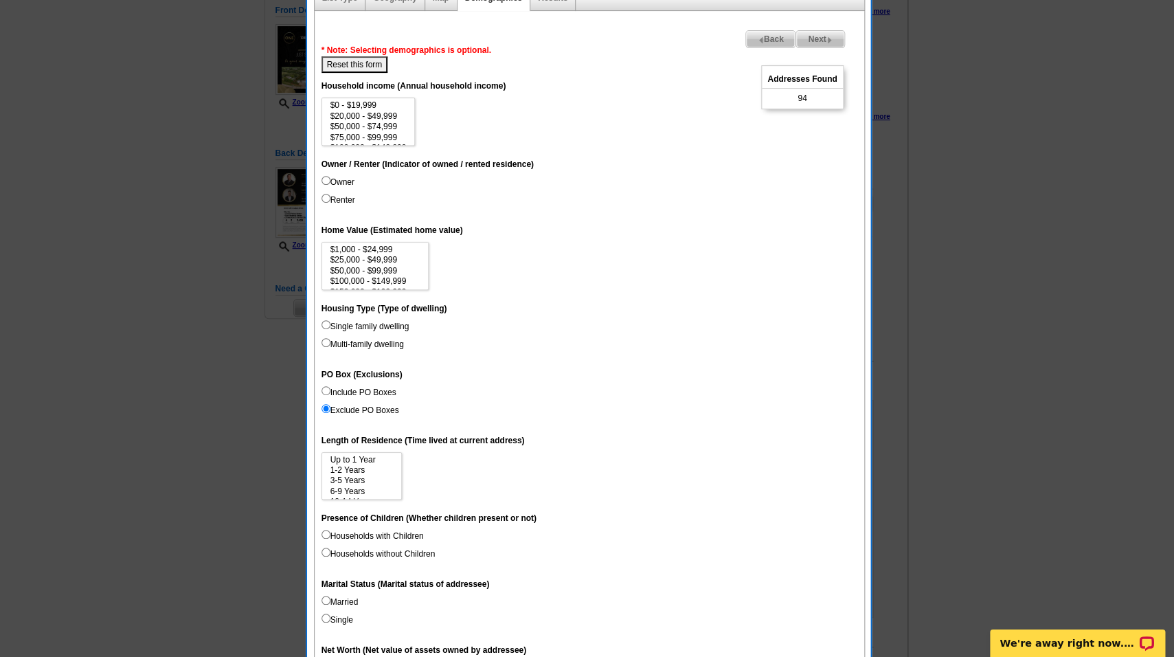
click at [326, 395] on input "Include PO Boxes" at bounding box center [326, 390] width 9 height 9
radio input "true"
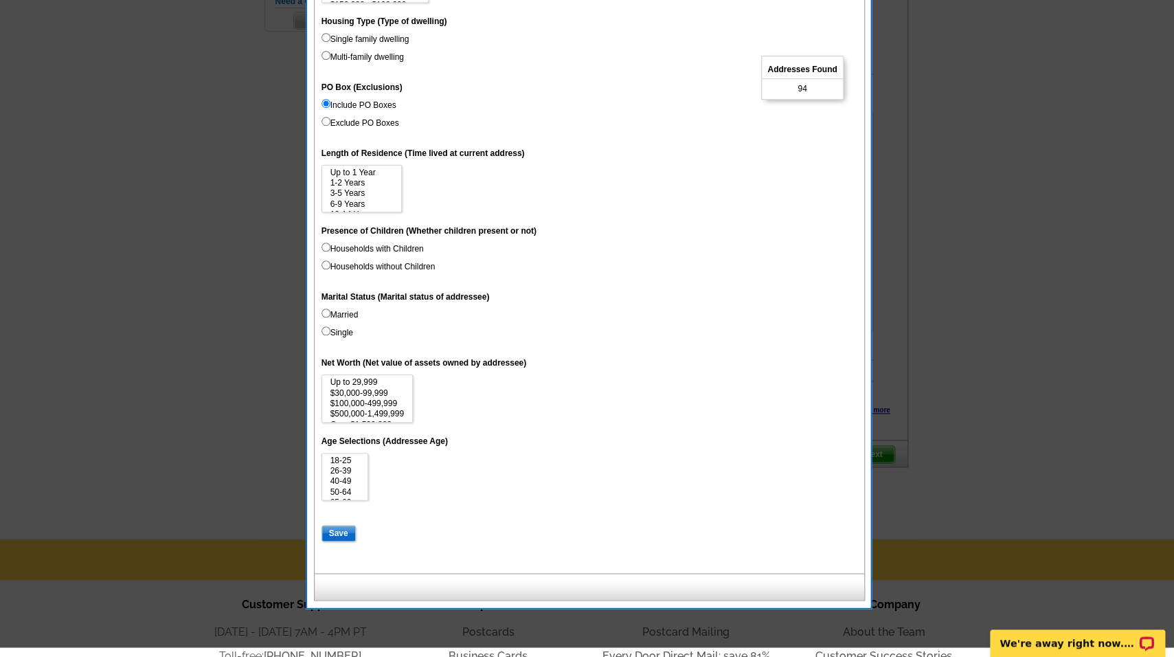
scroll to position [458, 0]
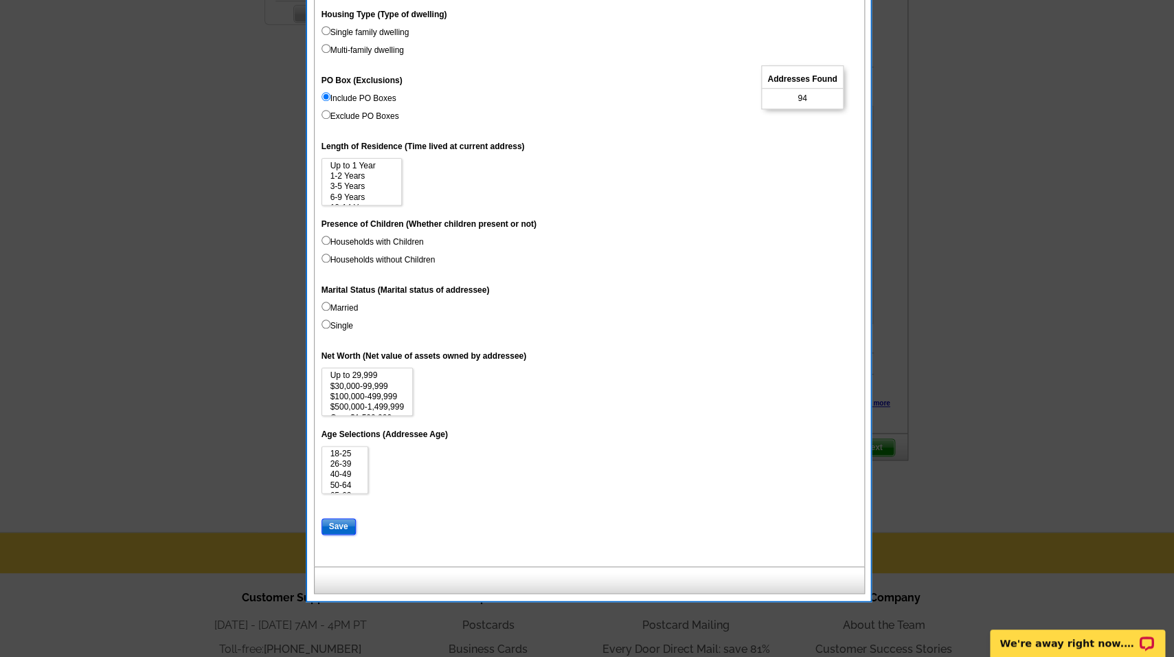
drag, startPoint x: 342, startPoint y: 576, endPoint x: 350, endPoint y: 573, distance: 8.7
click at [342, 535] on input "Save" at bounding box center [339, 526] width 34 height 16
select select
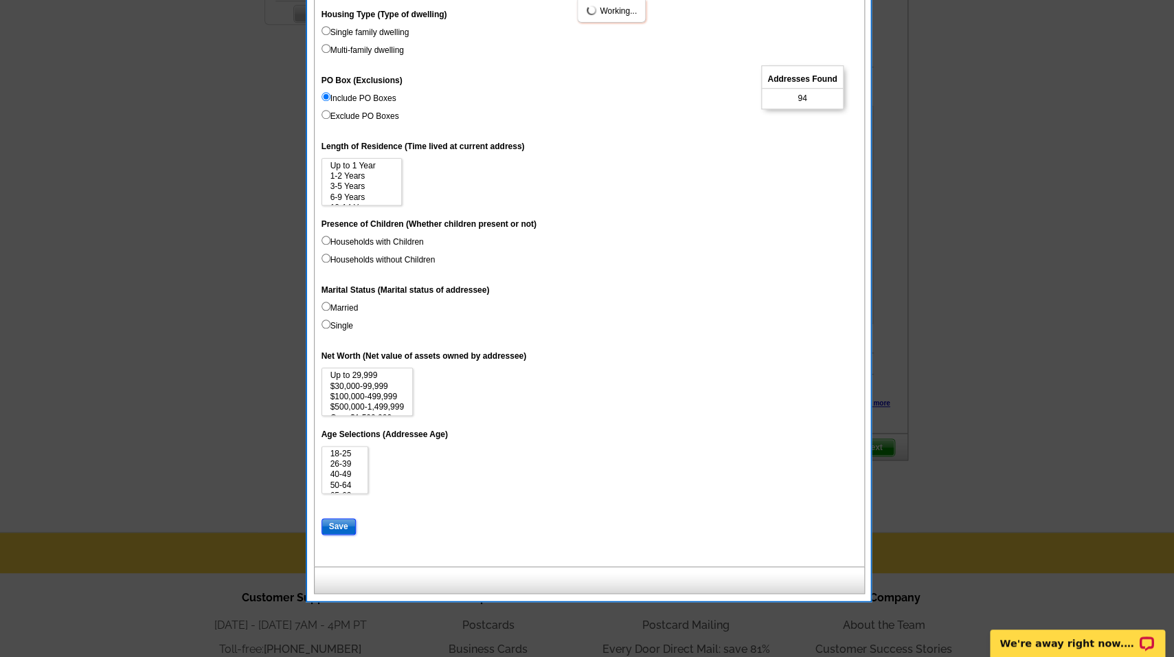
select select
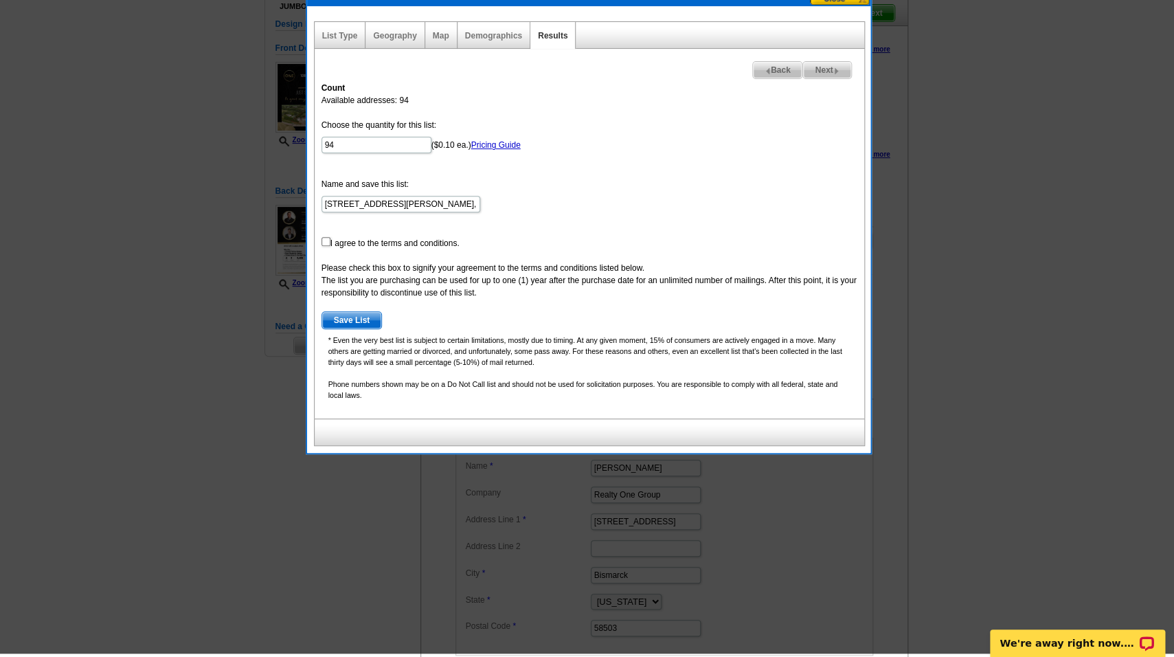
scroll to position [117, 0]
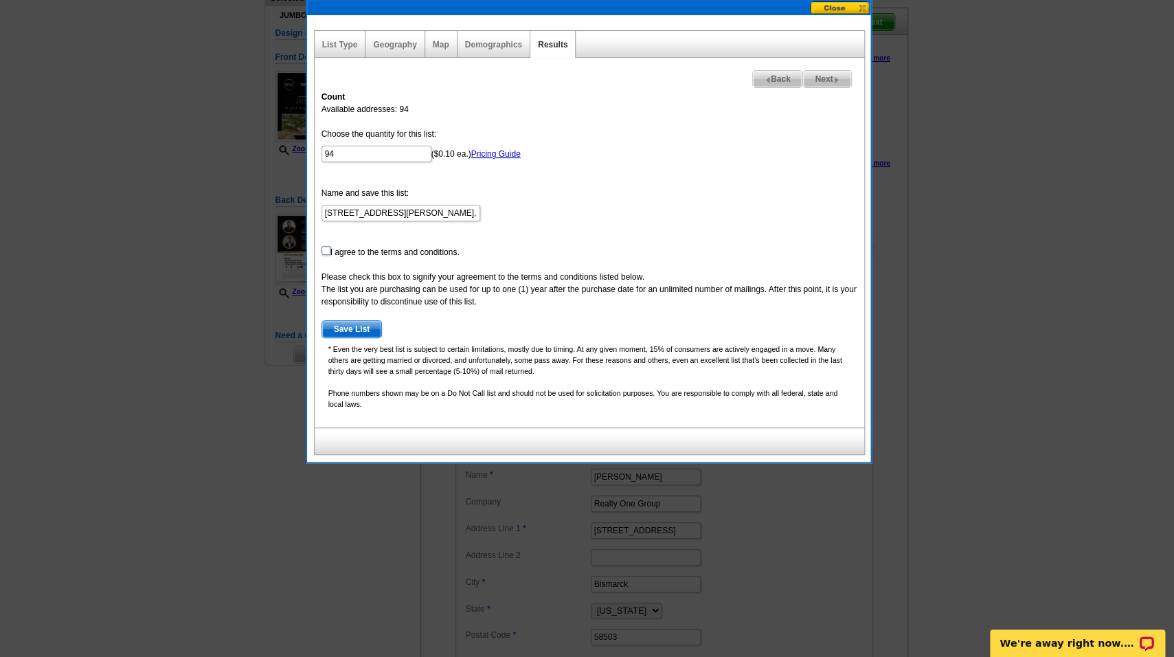
click at [322, 252] on input "checkbox" at bounding box center [326, 250] width 9 height 9
checkbox input "true"
click at [350, 326] on span "Save List" at bounding box center [352, 329] width 60 height 16
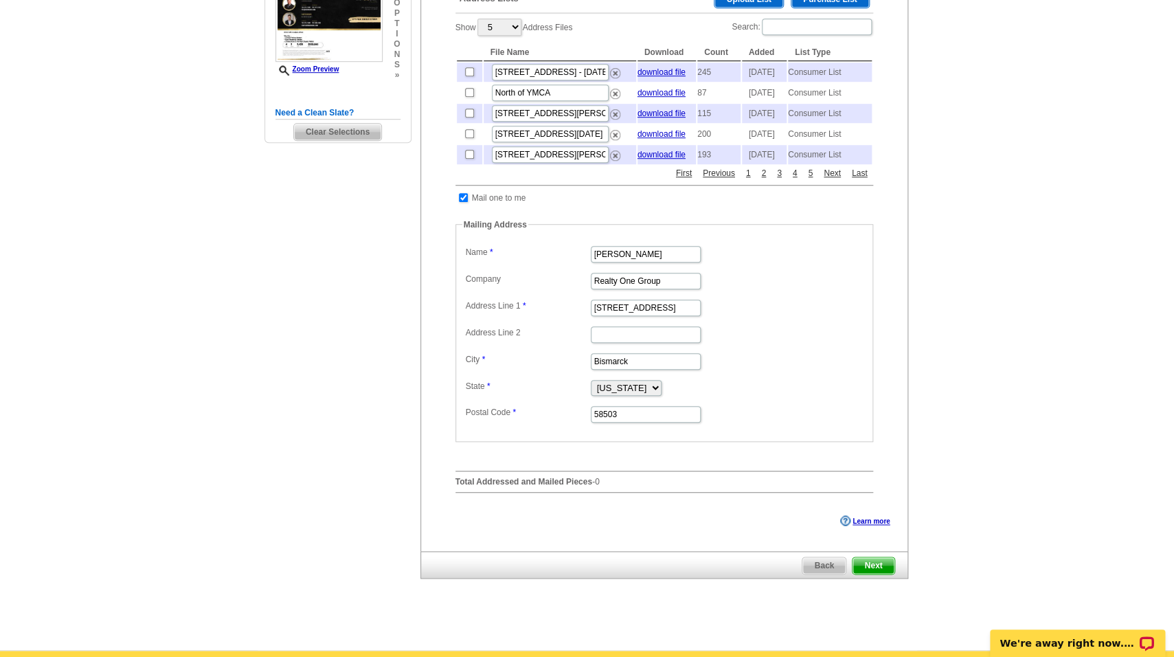
scroll to position [379, 0]
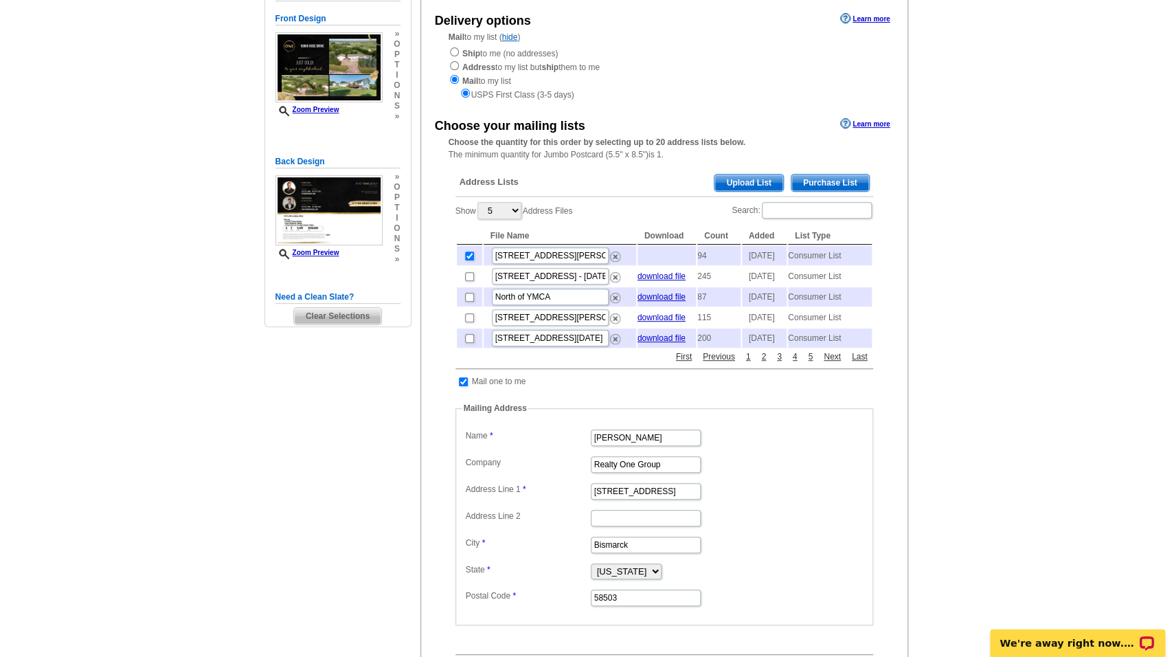
scroll to position [69, 0]
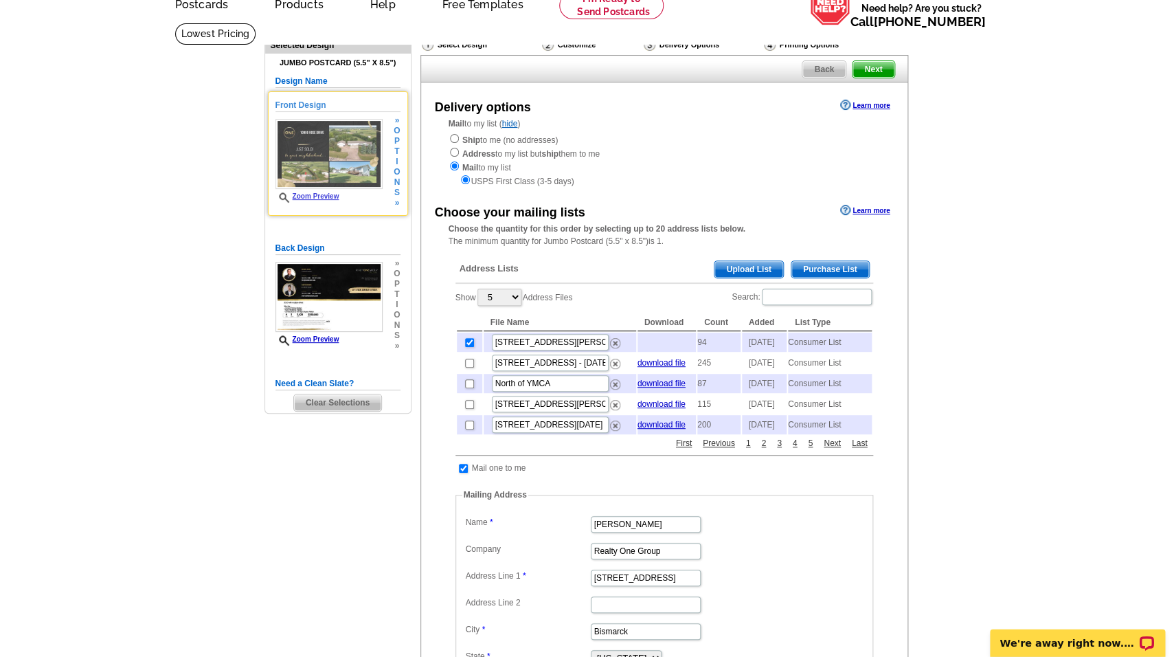
click at [322, 199] on link "Zoom Preview" at bounding box center [308, 196] width 64 height 8
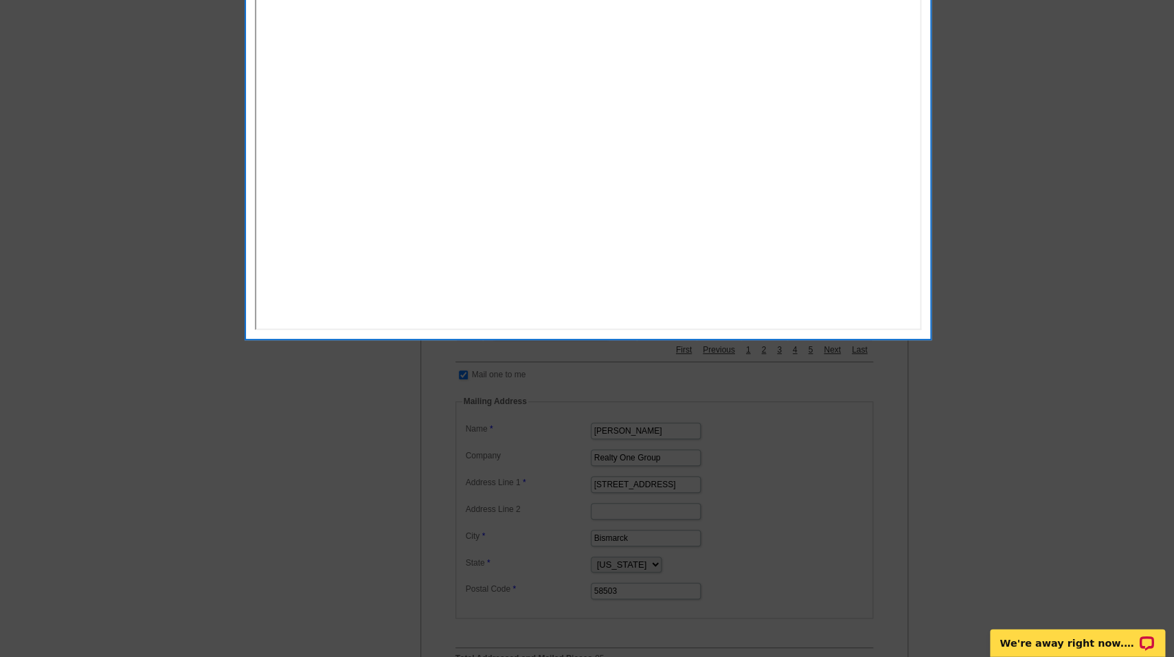
scroll to position [166, 0]
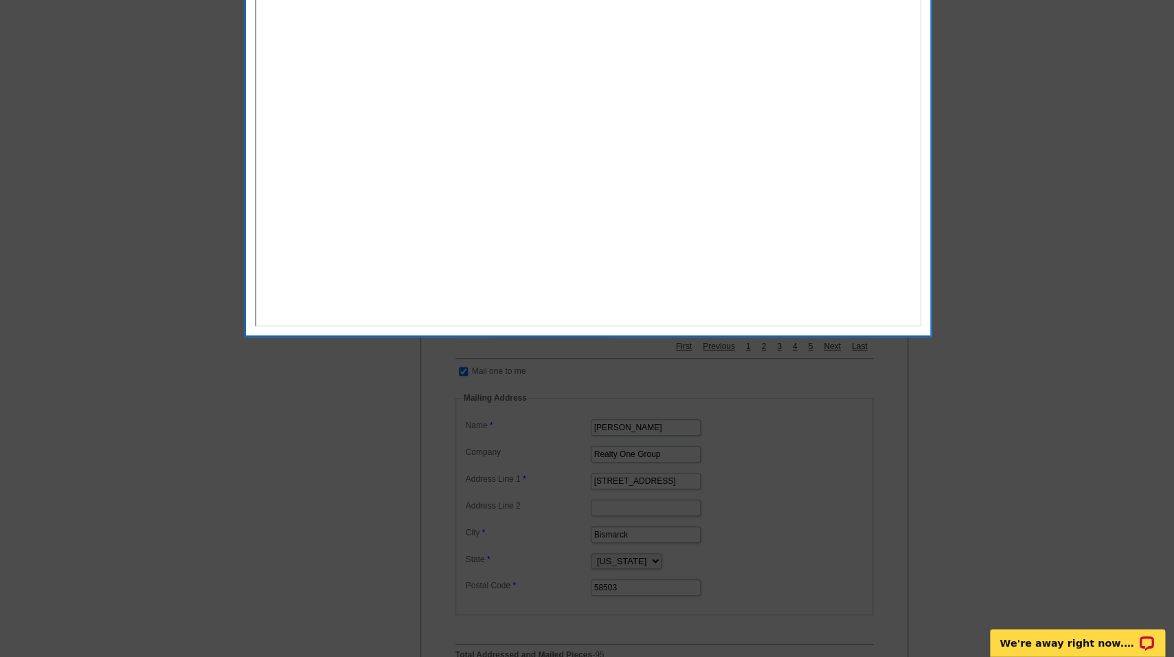
click at [1025, 280] on div at bounding box center [587, 245] width 1174 height 823
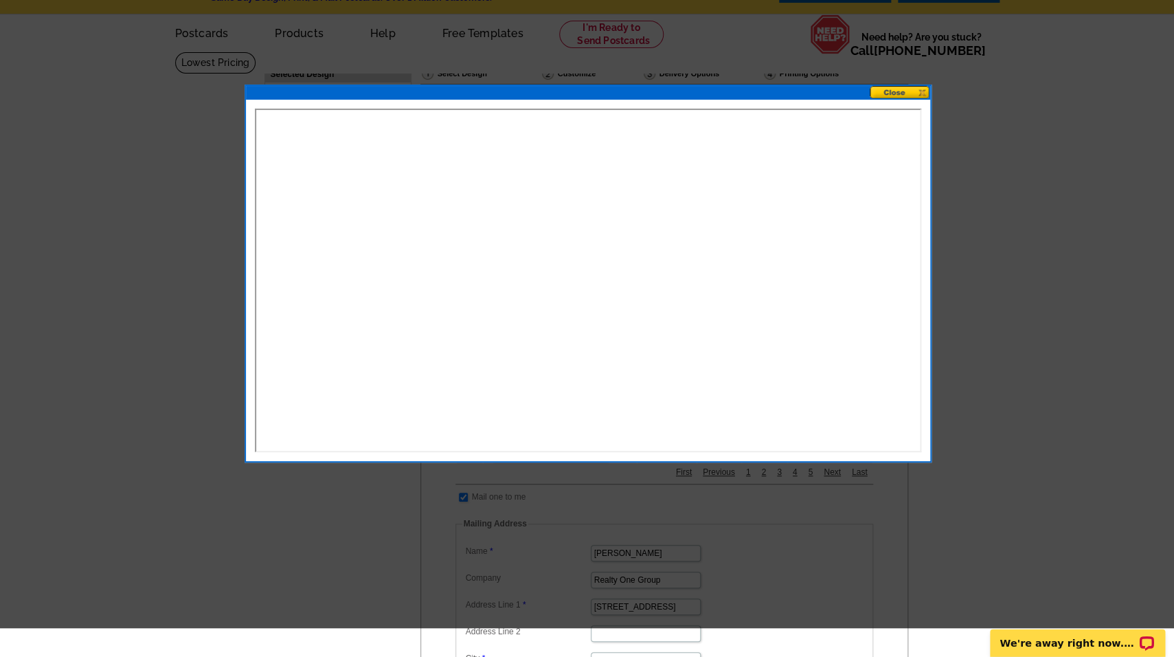
scroll to position [0, 0]
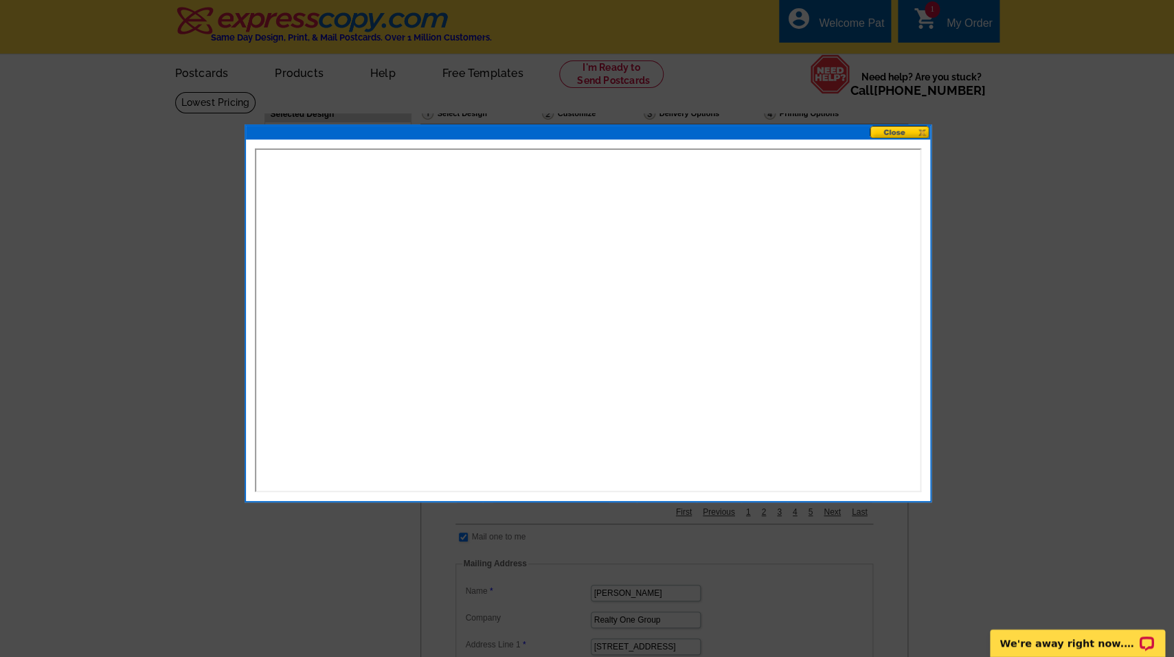
click at [902, 129] on button at bounding box center [900, 132] width 60 height 13
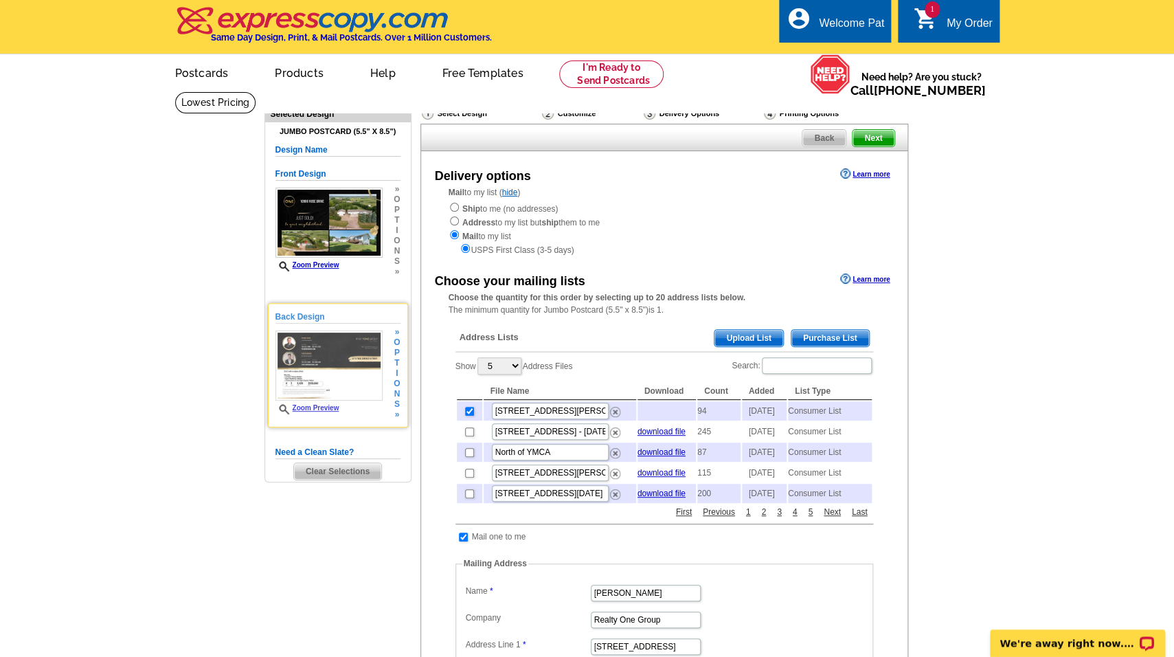
click at [315, 410] on link "Zoom Preview" at bounding box center [308, 408] width 64 height 8
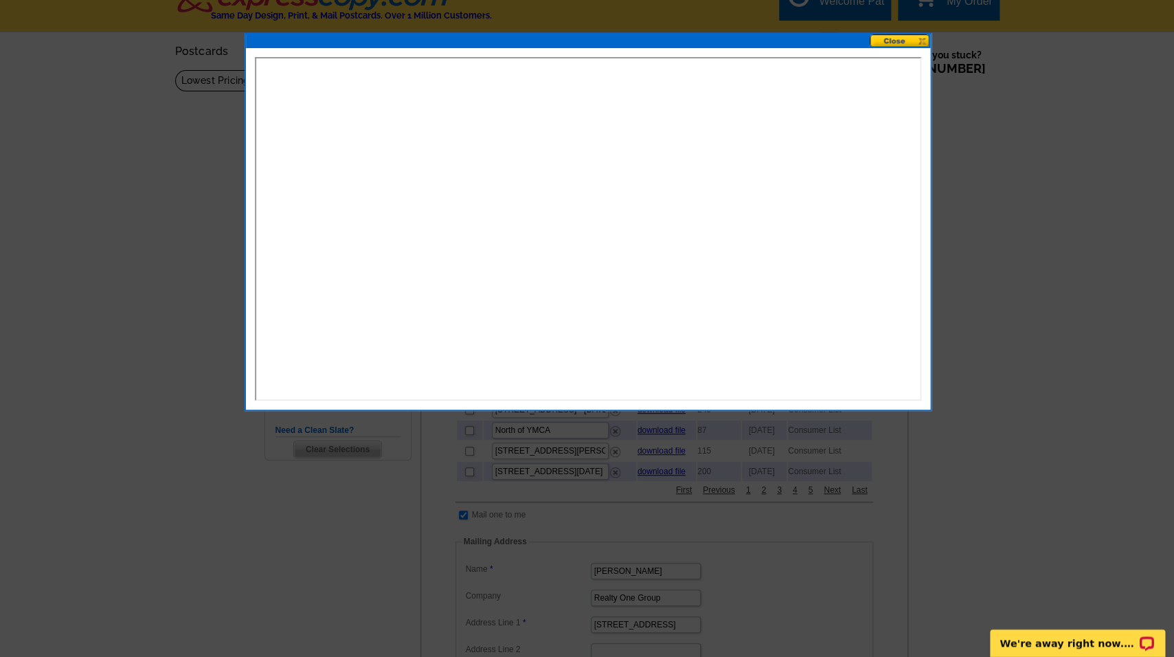
scroll to position [29, 0]
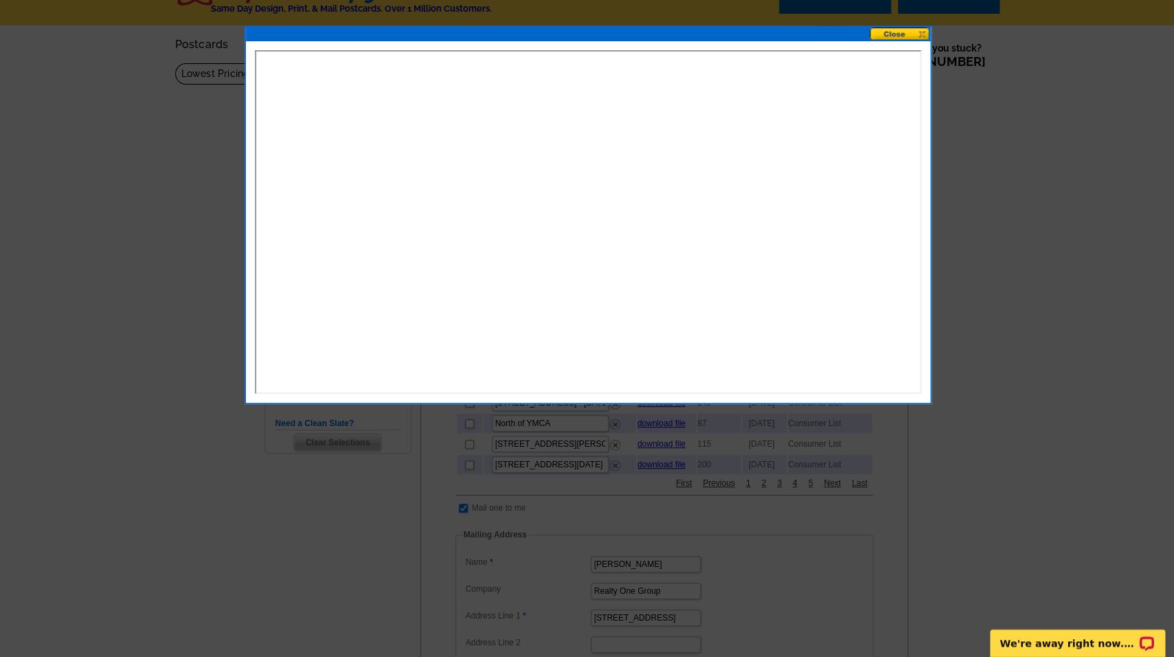
click at [894, 32] on button at bounding box center [900, 33] width 60 height 13
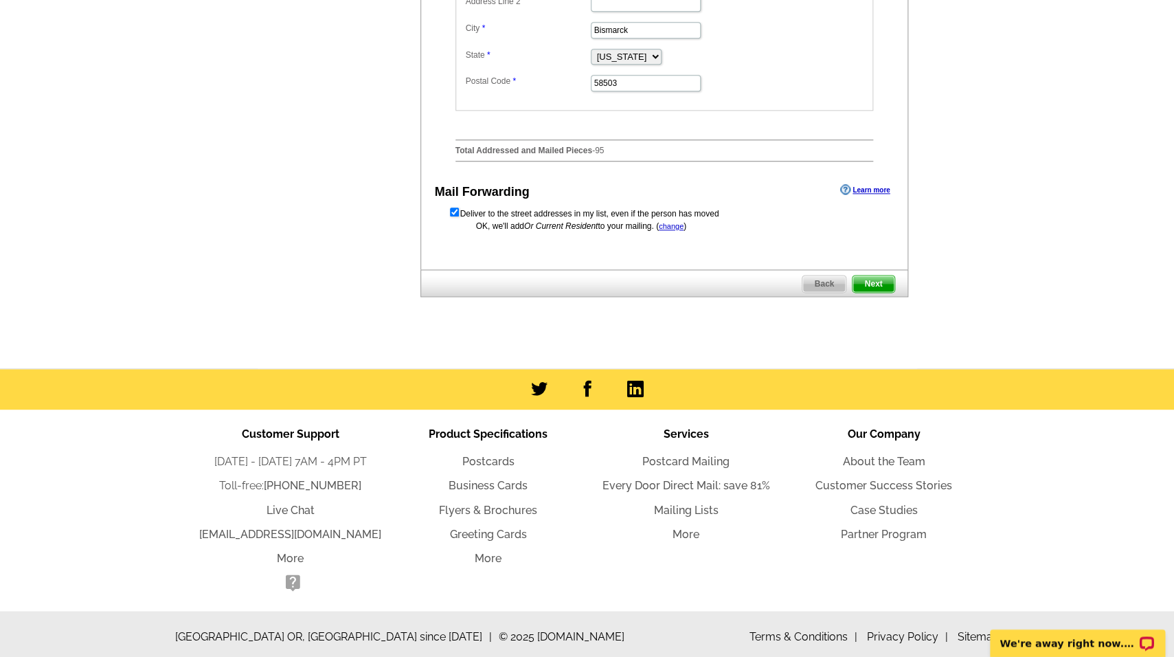
scroll to position [676, 0]
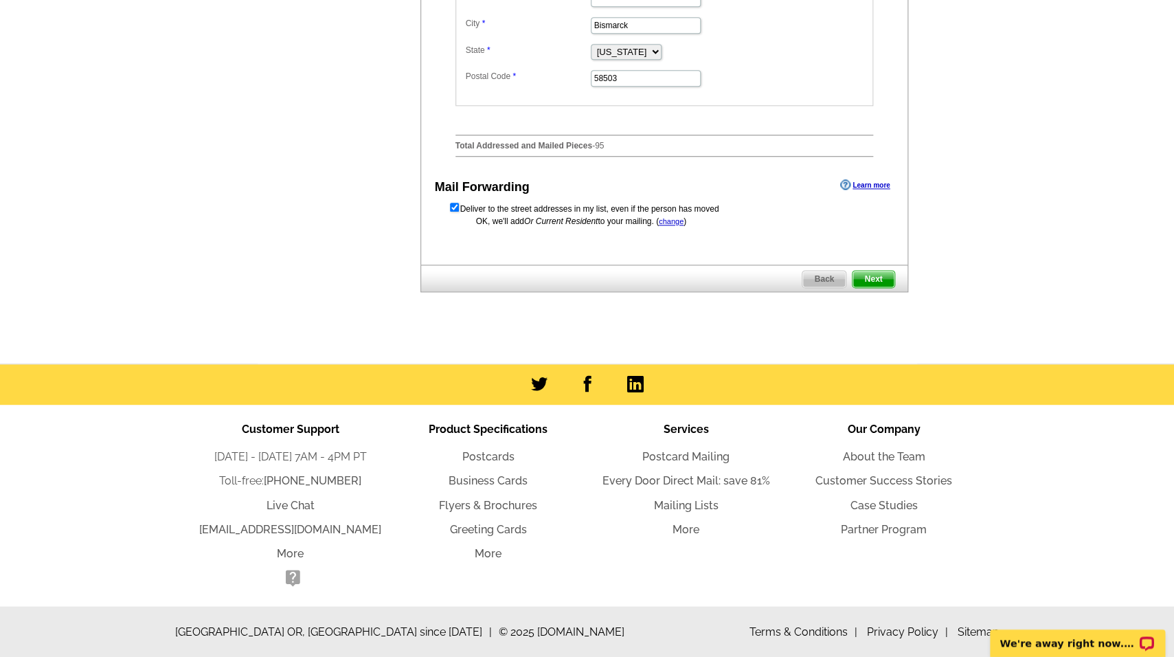
click at [862, 278] on span "Next" at bounding box center [873, 279] width 41 height 16
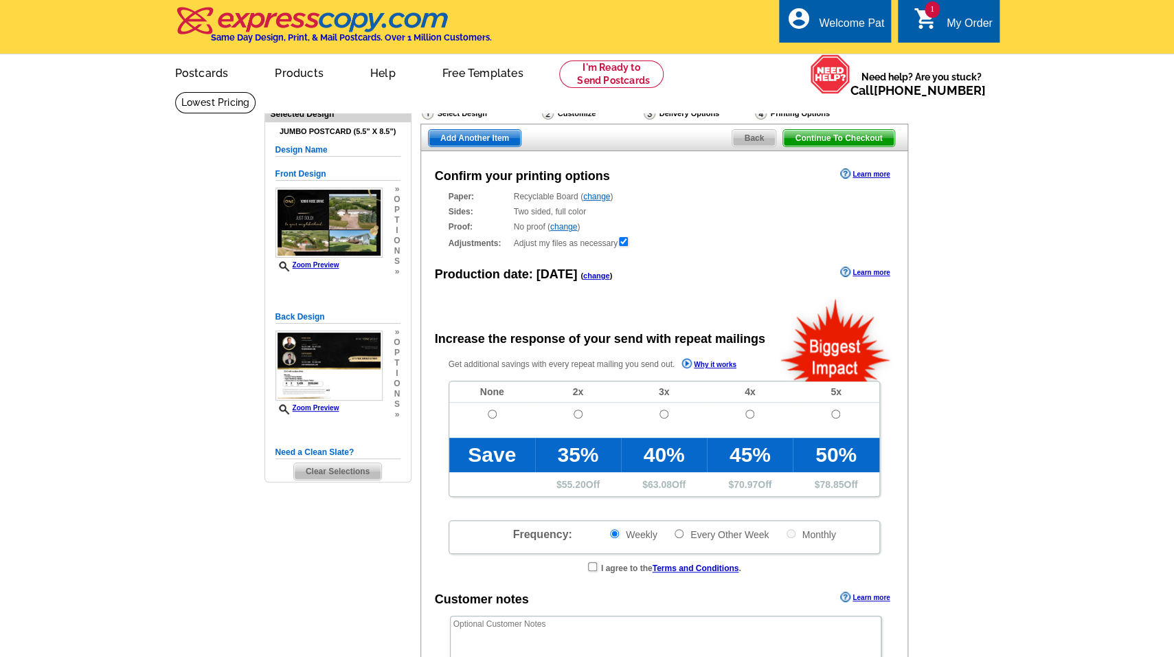
radio input "false"
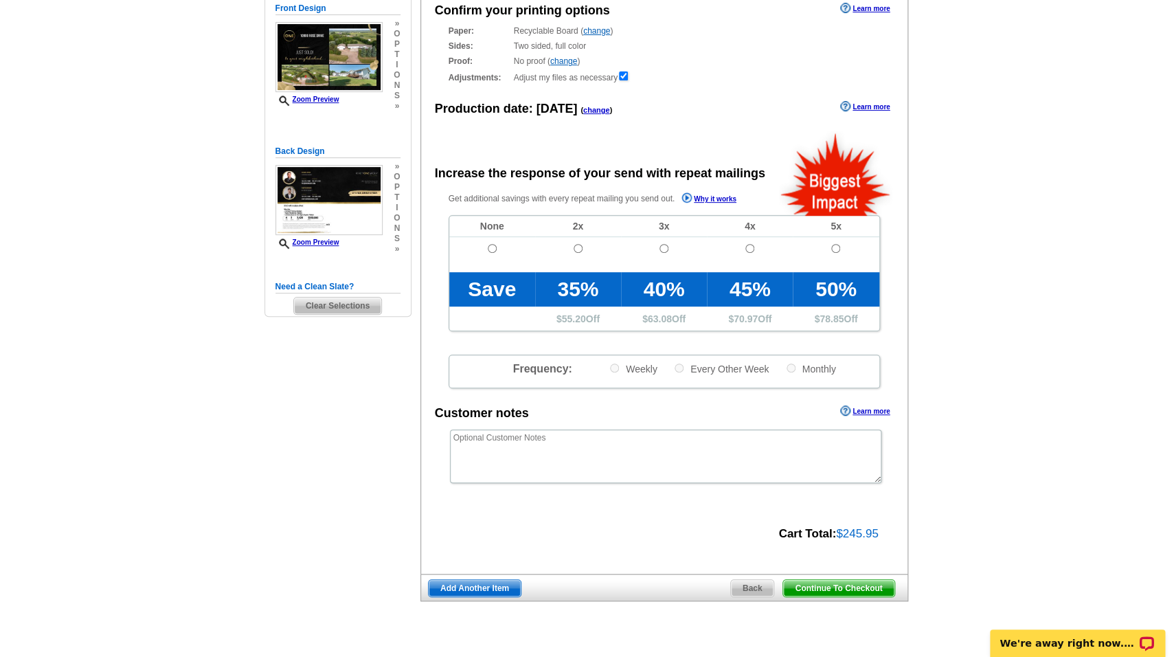
scroll to position [181, 0]
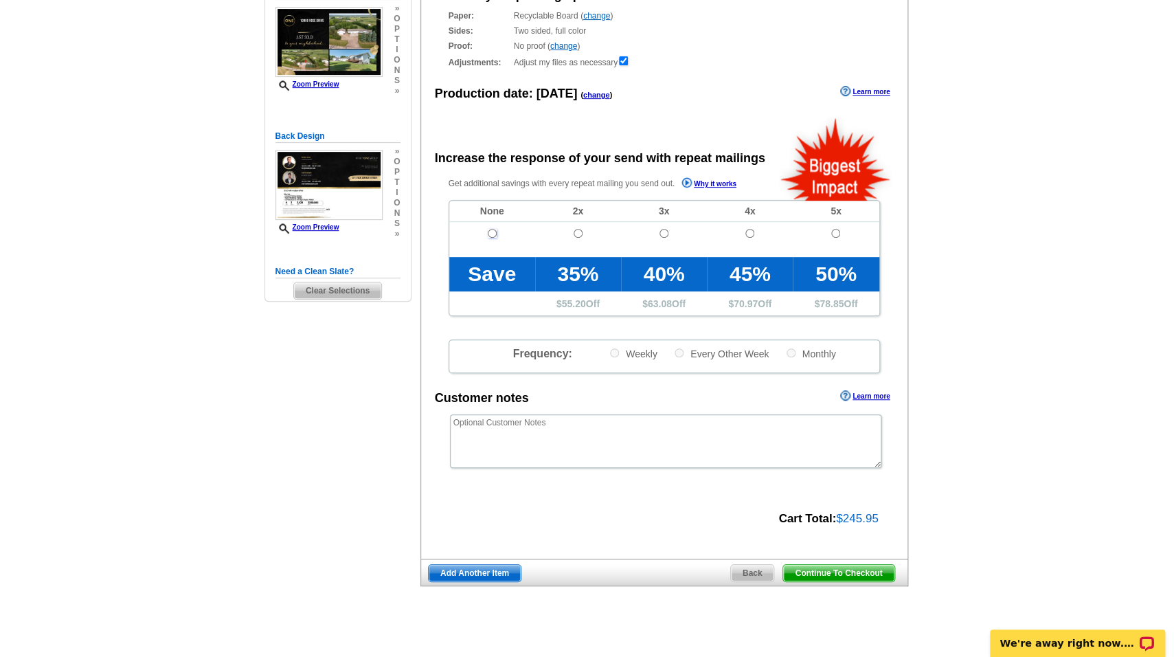
click at [493, 234] on input "radio" at bounding box center [492, 233] width 9 height 9
radio input "true"
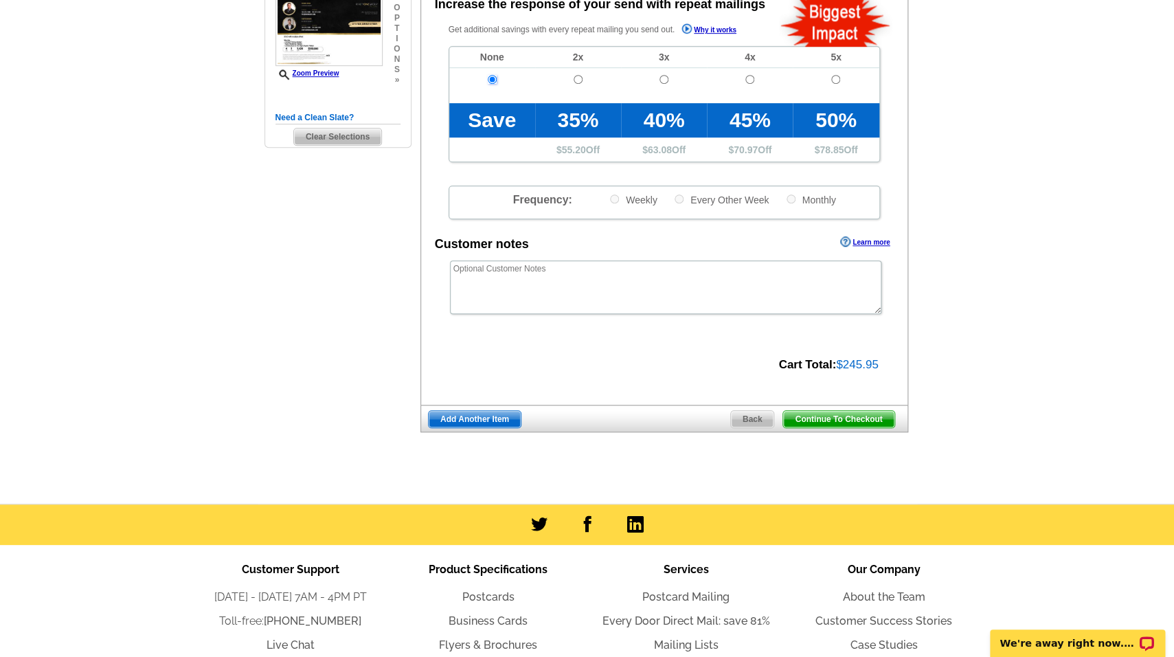
scroll to position [340, 0]
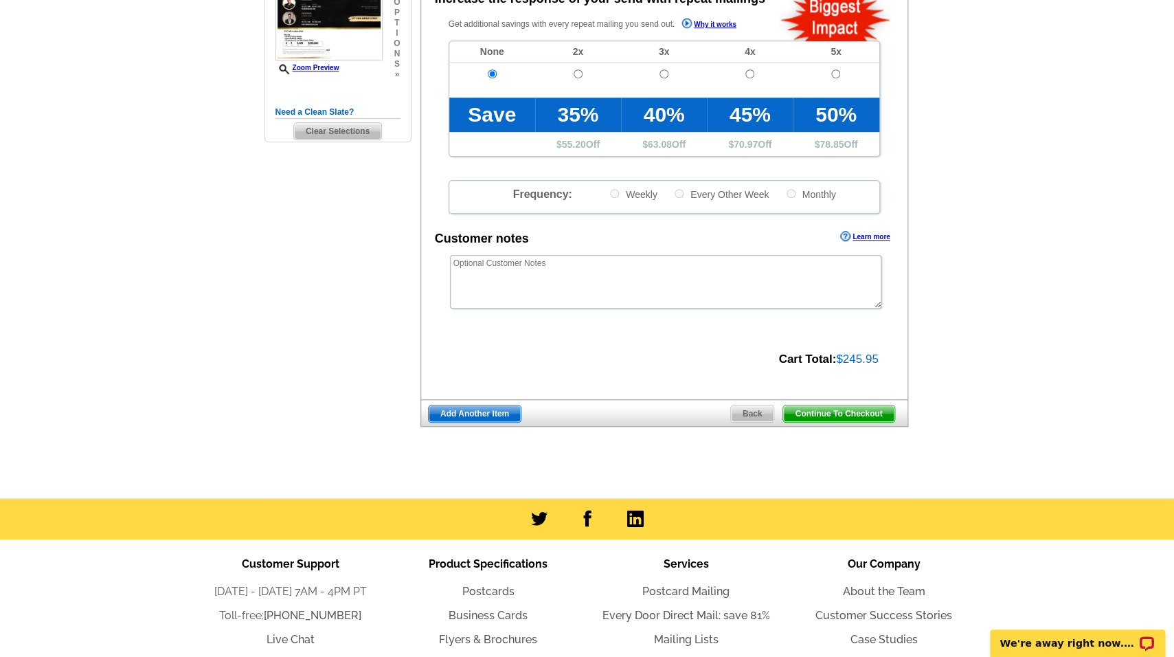
click at [839, 414] on span "Continue To Checkout" at bounding box center [838, 413] width 111 height 16
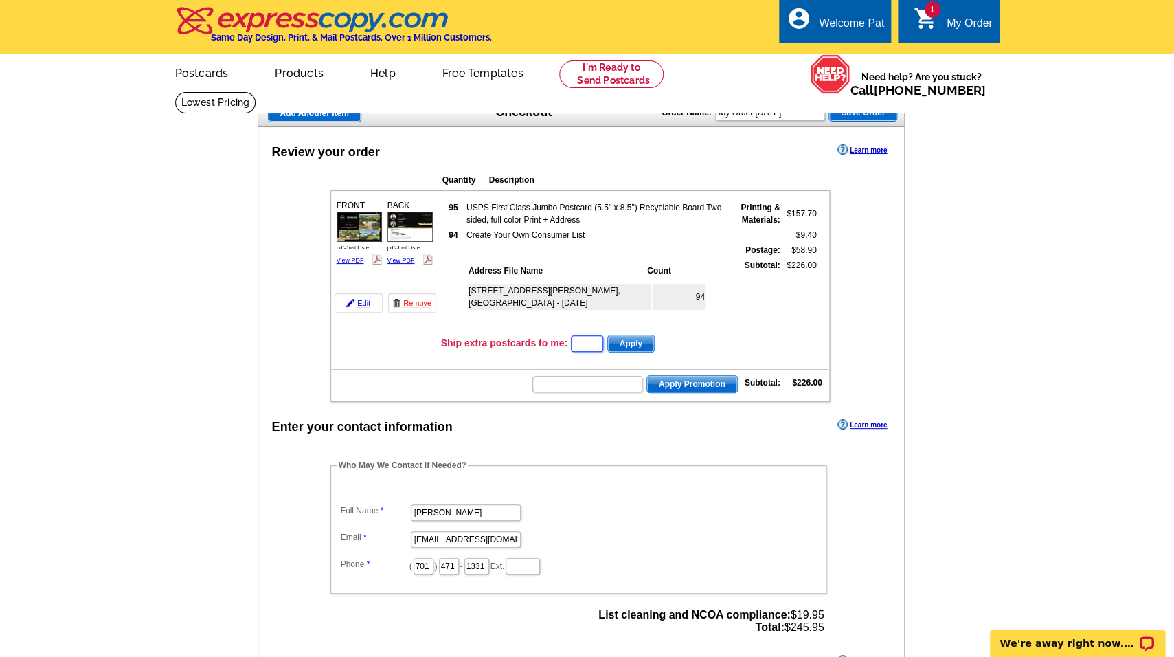
click at [590, 348] on input "text" at bounding box center [587, 343] width 32 height 16
type input "5"
click at [649, 346] on span "Apply" at bounding box center [631, 343] width 46 height 16
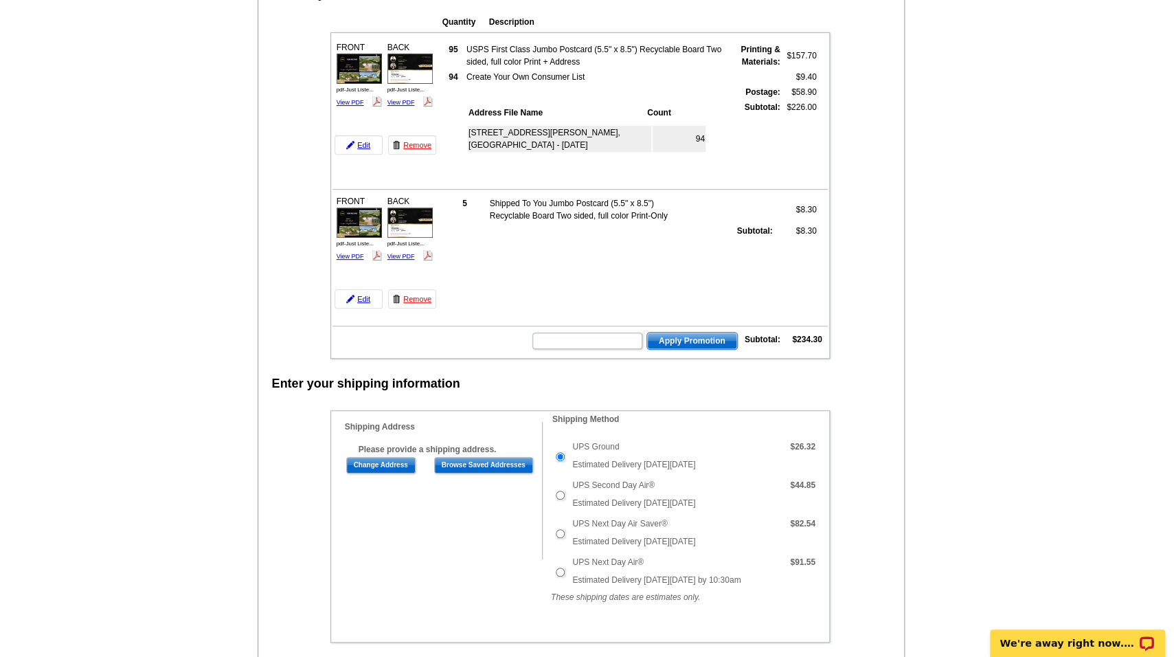
scroll to position [228, 0]
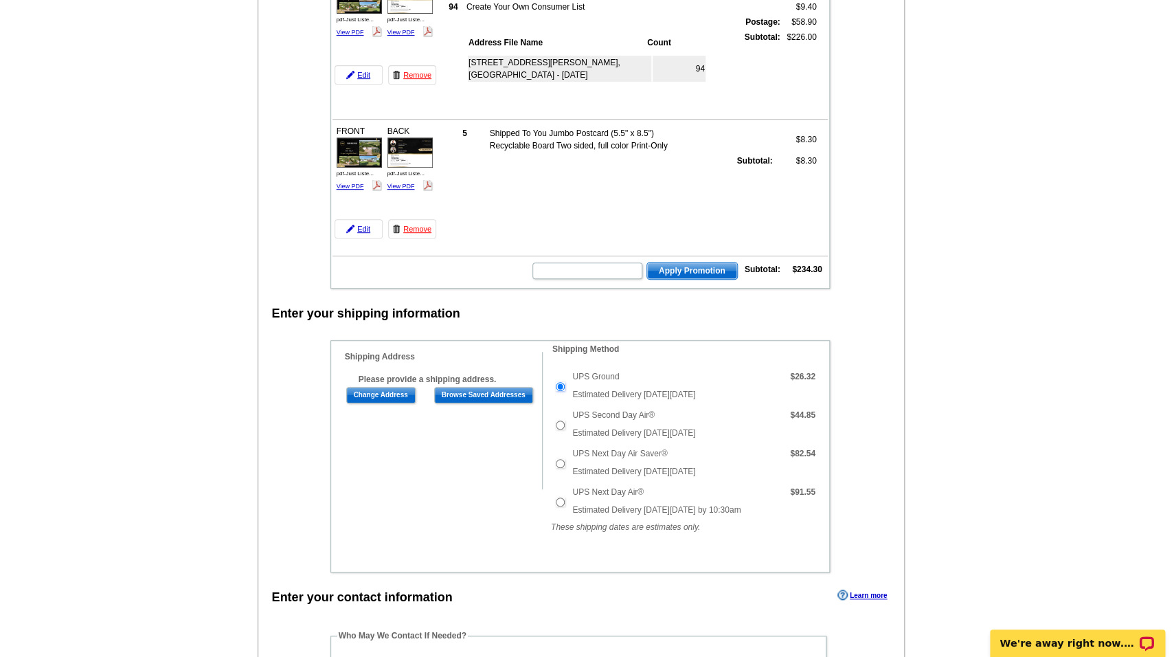
click at [564, 390] on input "UPS Ground" at bounding box center [560, 386] width 9 height 9
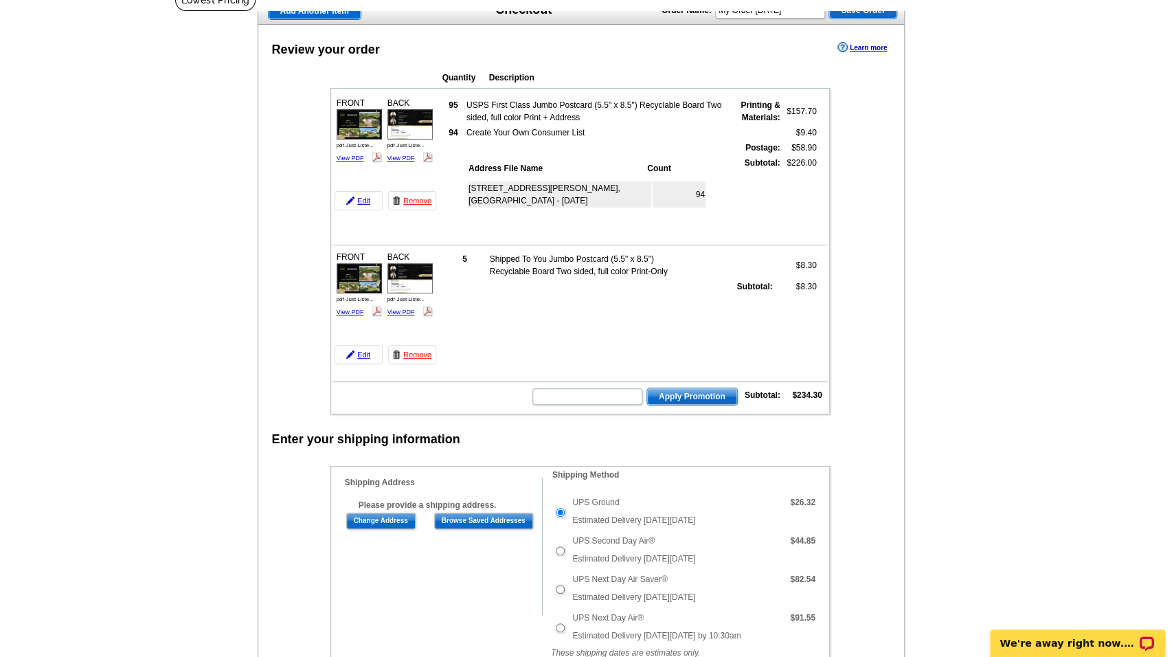
scroll to position [101, 0]
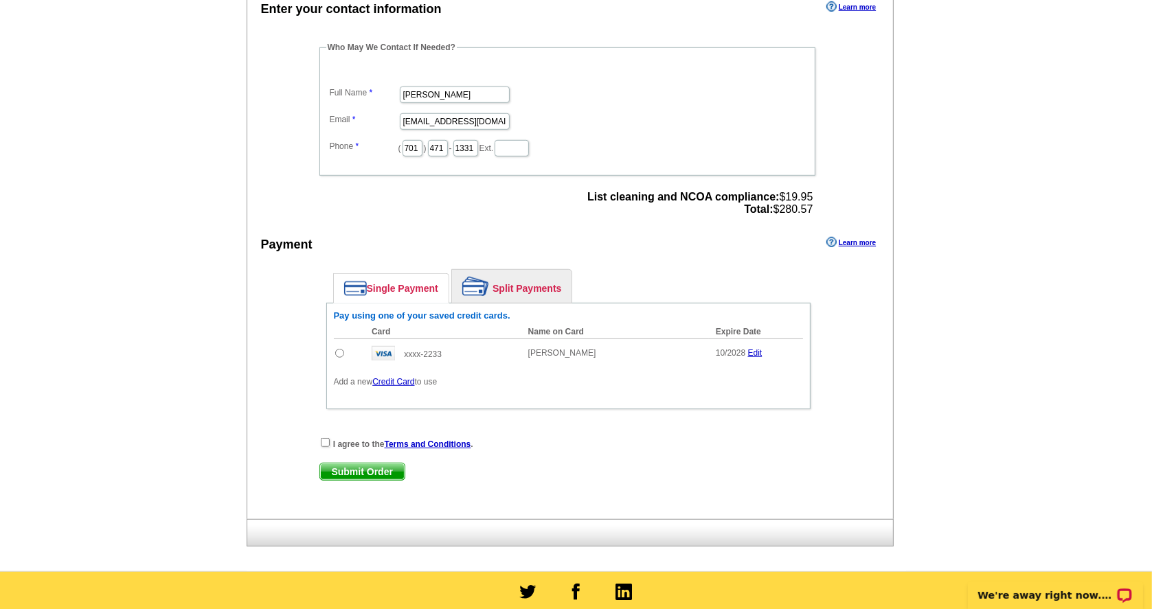
scroll to position [834, 0]
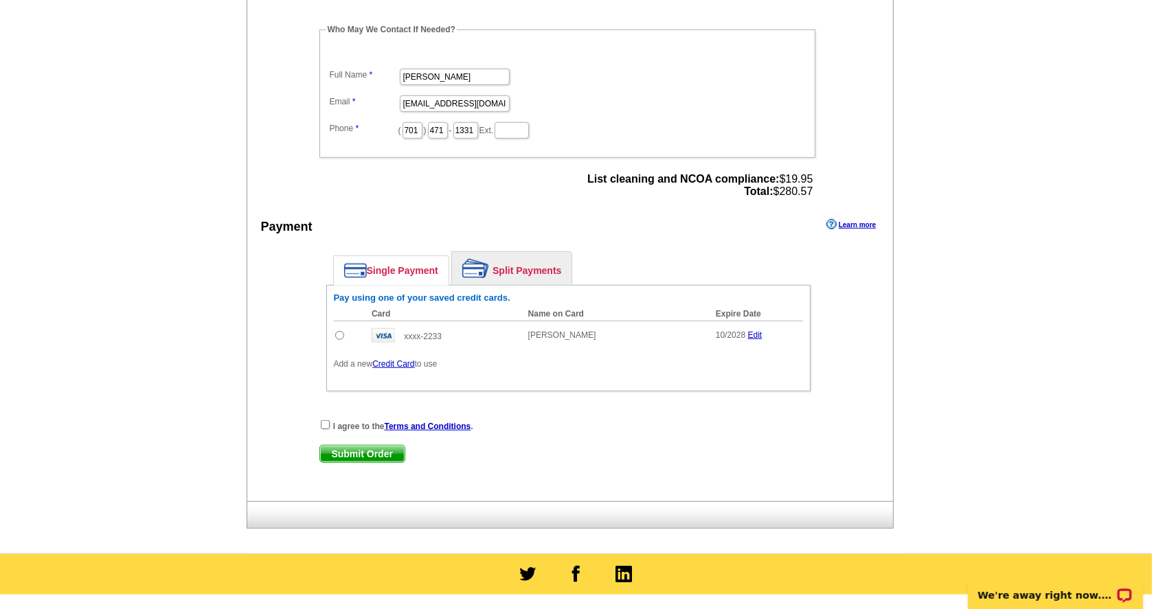
click at [339, 337] on input "radio" at bounding box center [339, 335] width 9 height 9
radio input "true"
click at [326, 428] on input "checkbox" at bounding box center [325, 425] width 9 height 9
checkbox input "true"
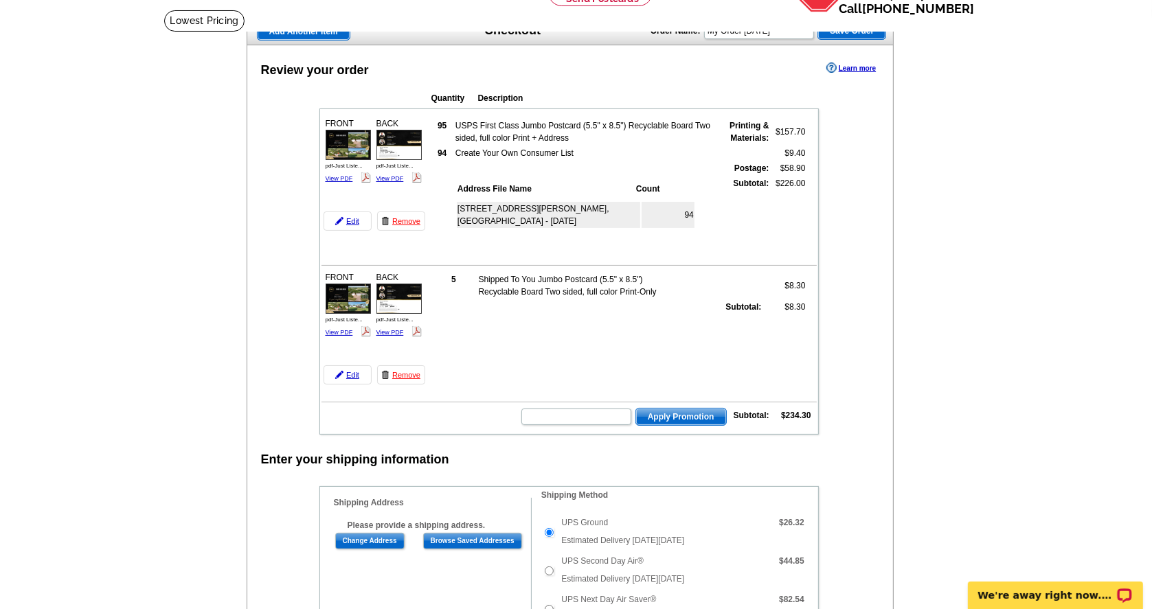
scroll to position [87, 0]
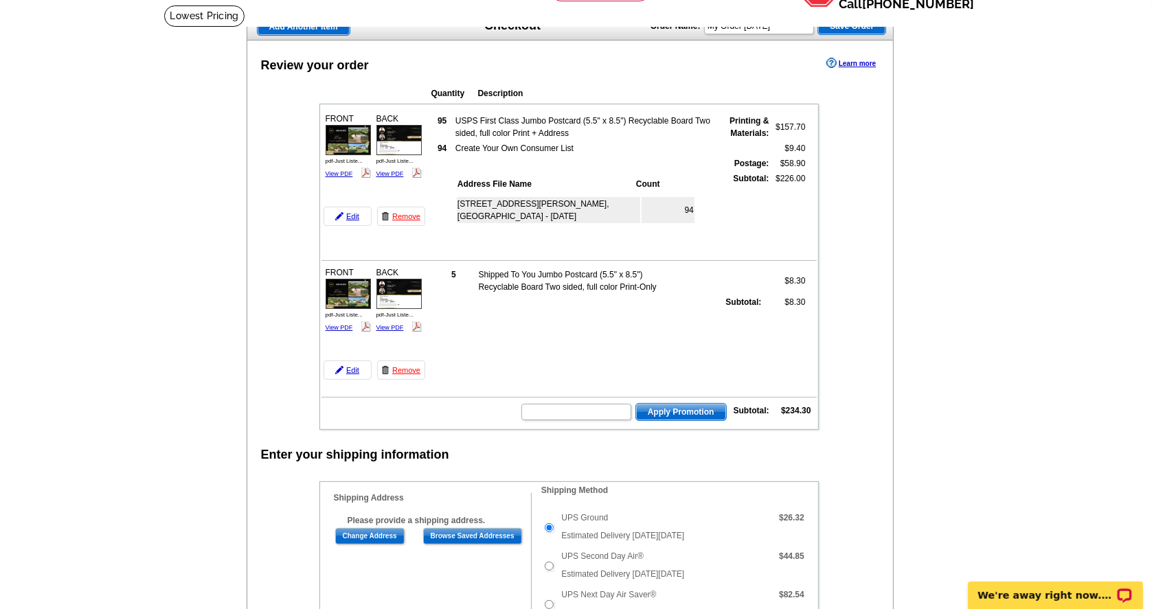
click at [515, 149] on td "Create Your Own Consumer List" at bounding box center [584, 149] width 259 height 14
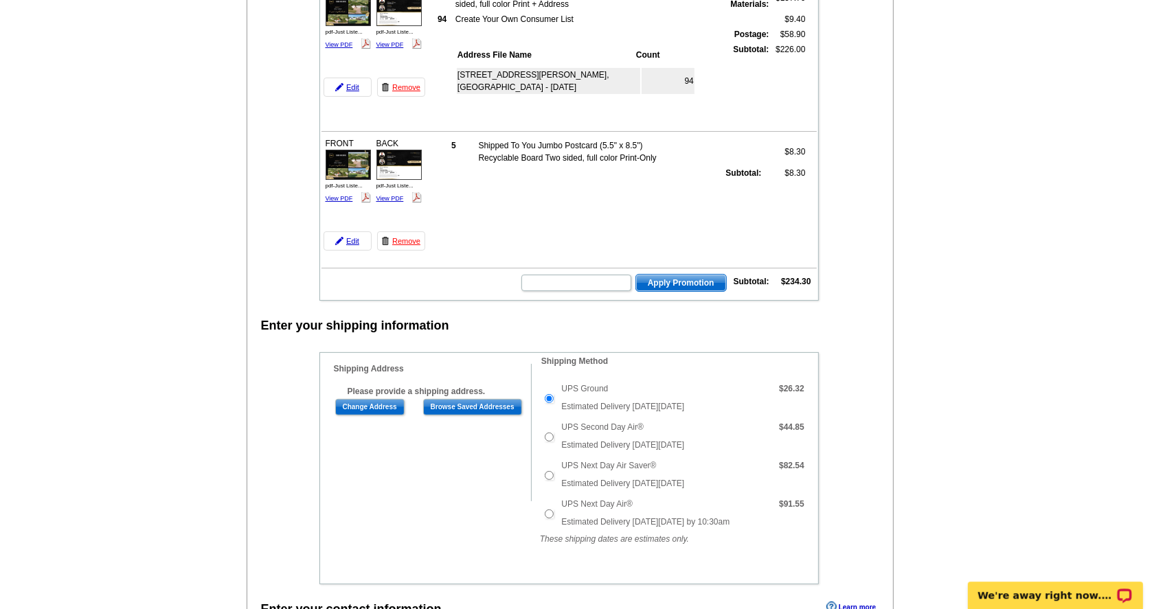
scroll to position [300, 0]
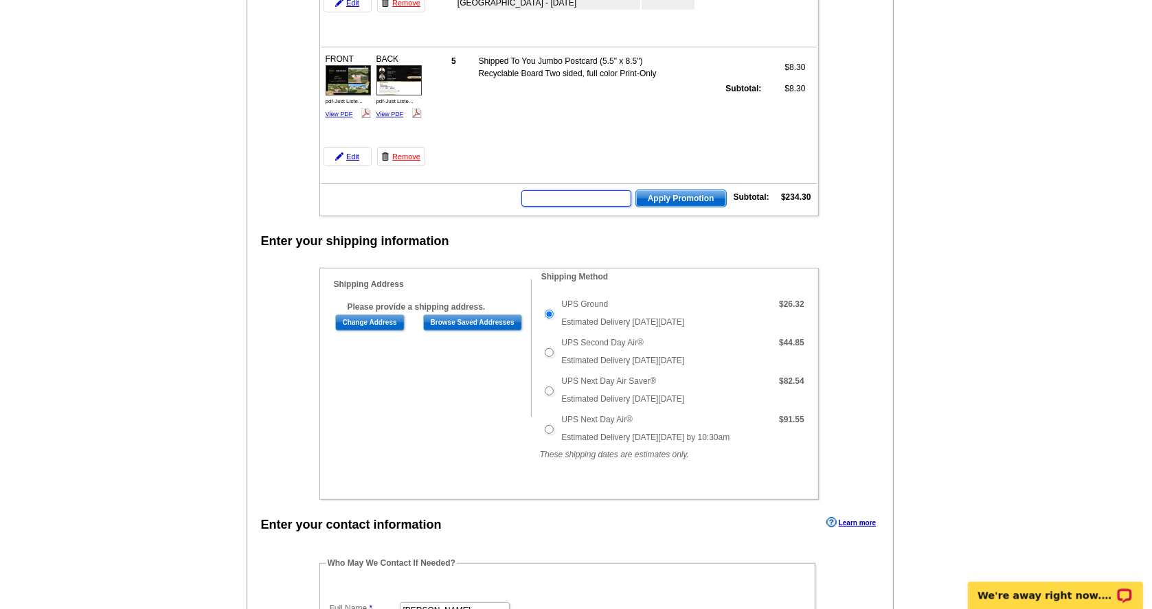
click at [557, 200] on input "text" at bounding box center [577, 198] width 110 height 16
paste input "BHHS13T"
type input "BHHS13T"
click at [669, 195] on span "Apply Promotion" at bounding box center [681, 198] width 90 height 16
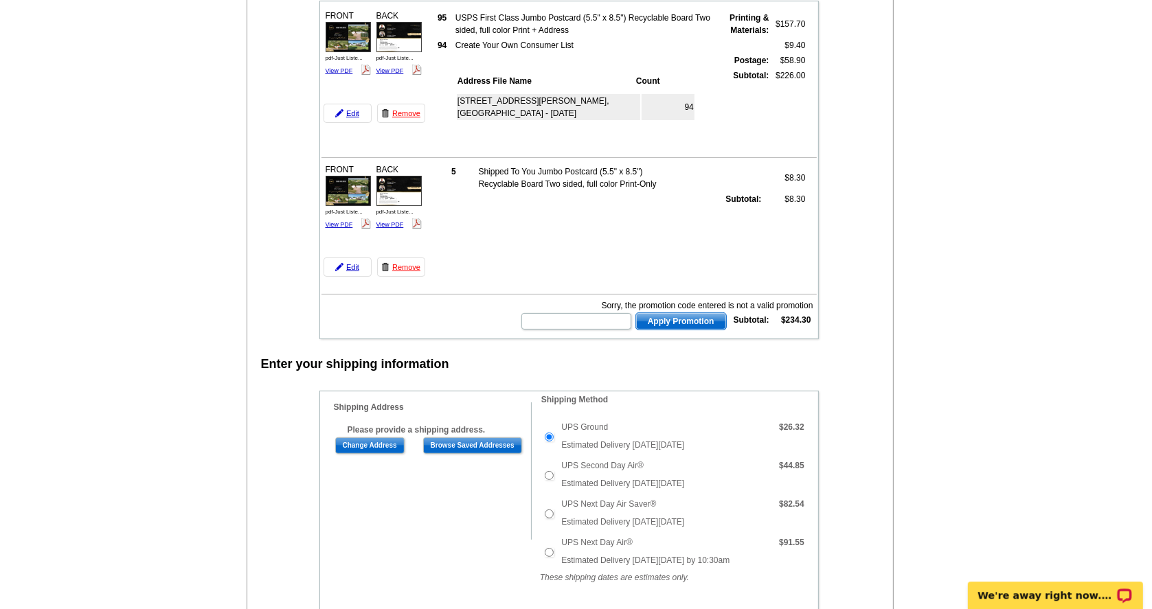
scroll to position [193, 0]
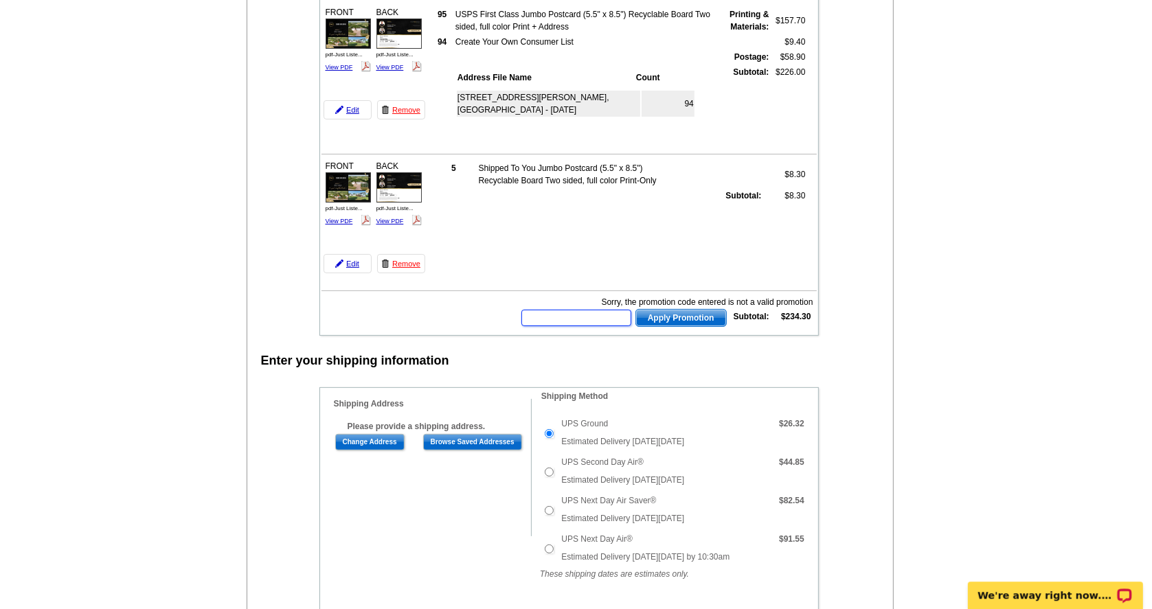
click at [572, 318] on input "text" at bounding box center [577, 318] width 110 height 16
click at [564, 322] on input "text" at bounding box center [577, 318] width 110 height 16
paste input "PMUSA50"
type input "PMUSA50"
click at [672, 313] on span "Apply Promotion" at bounding box center [681, 318] width 90 height 16
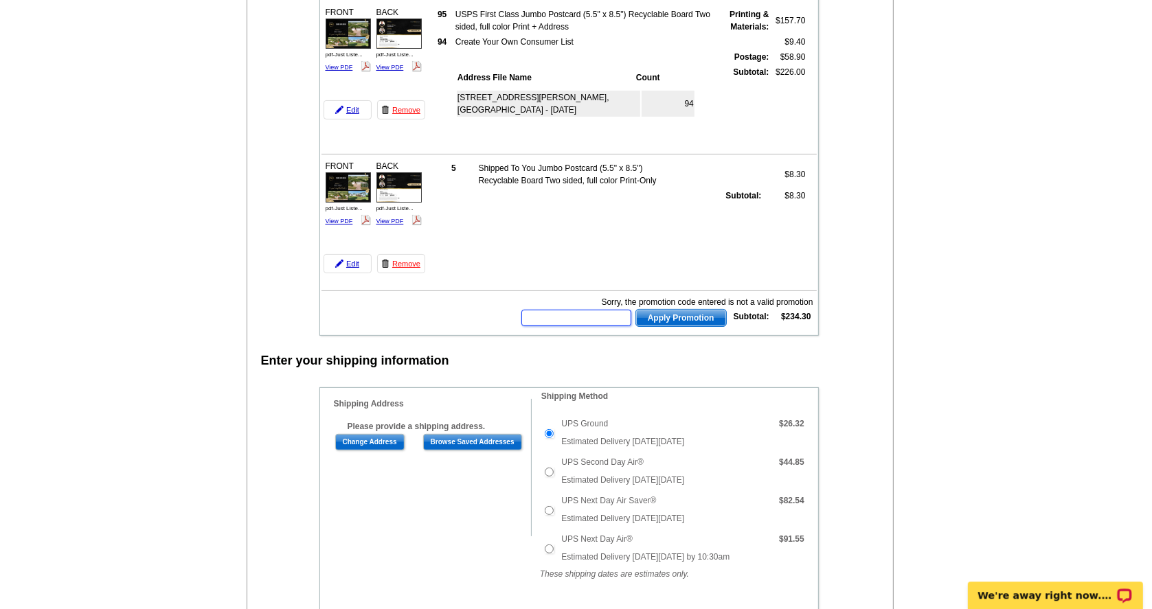
click at [597, 319] on input "text" at bounding box center [577, 318] width 110 height 16
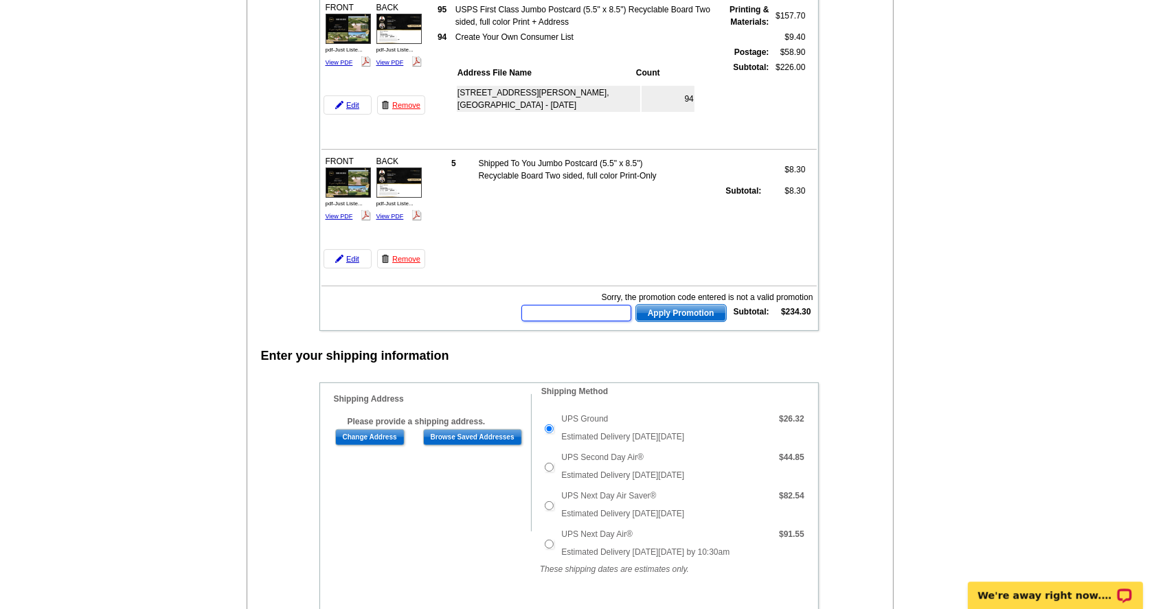
paste input "HURRY40"
type input "HURRY40"
click at [678, 315] on span "Apply Promotion" at bounding box center [681, 313] width 90 height 16
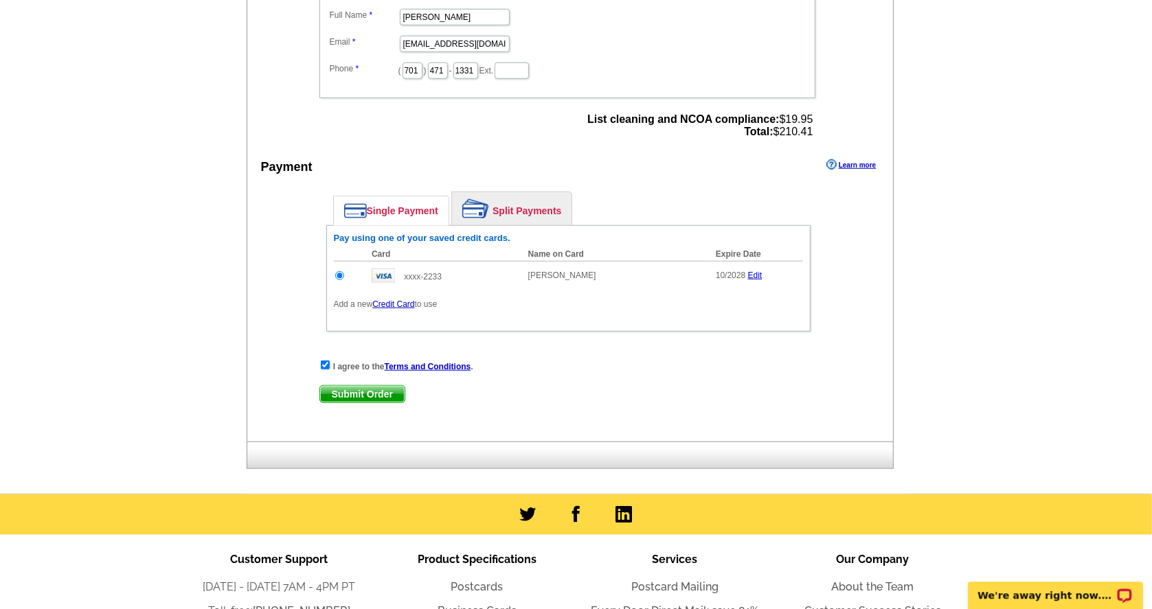
scroll to position [941, 0]
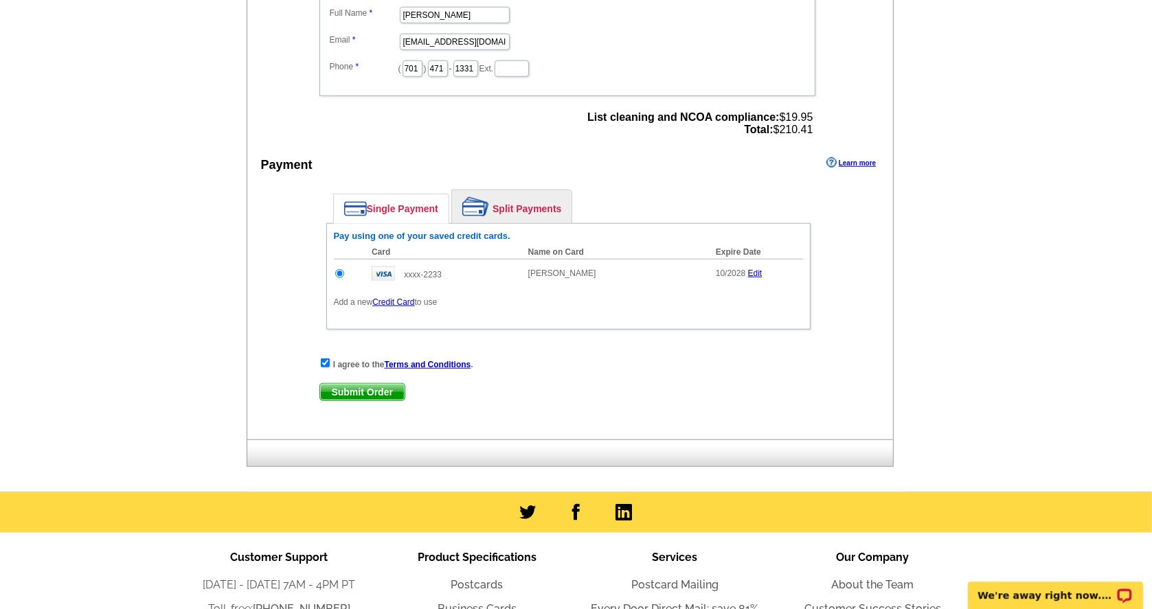
click at [380, 388] on span "Submit Order" at bounding box center [362, 391] width 85 height 16
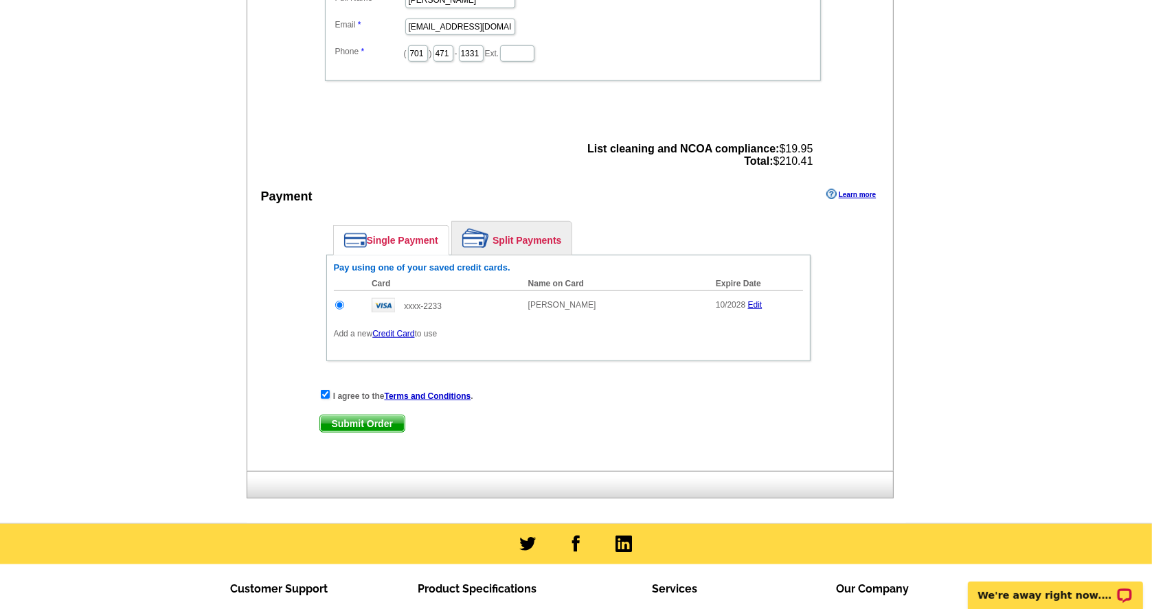
scroll to position [1188, 0]
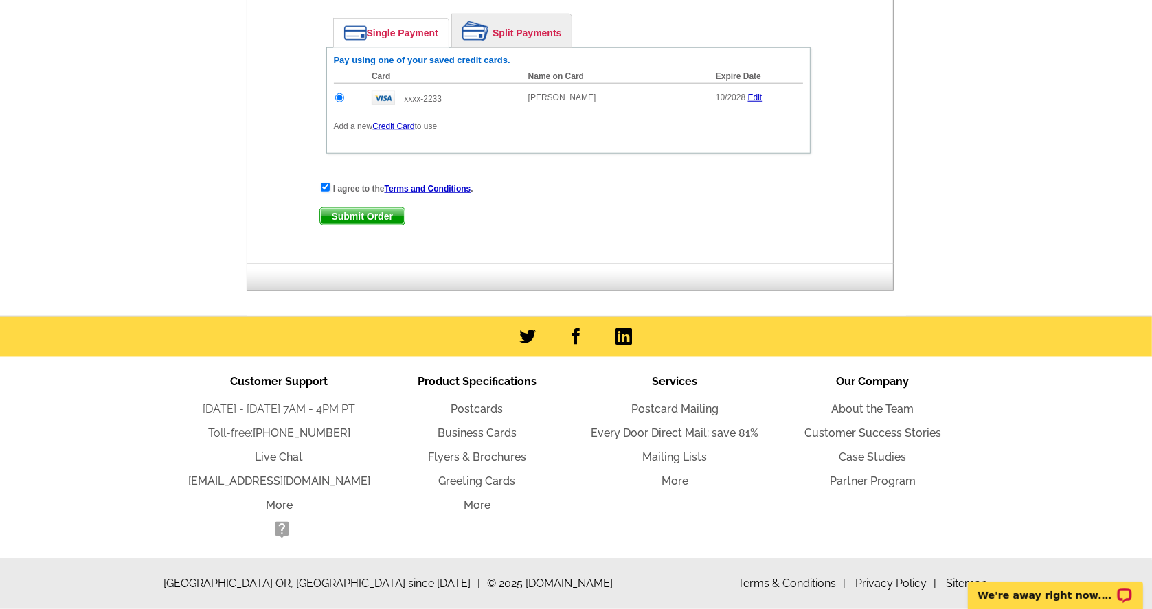
click at [373, 215] on span "Submit Order" at bounding box center [362, 216] width 85 height 16
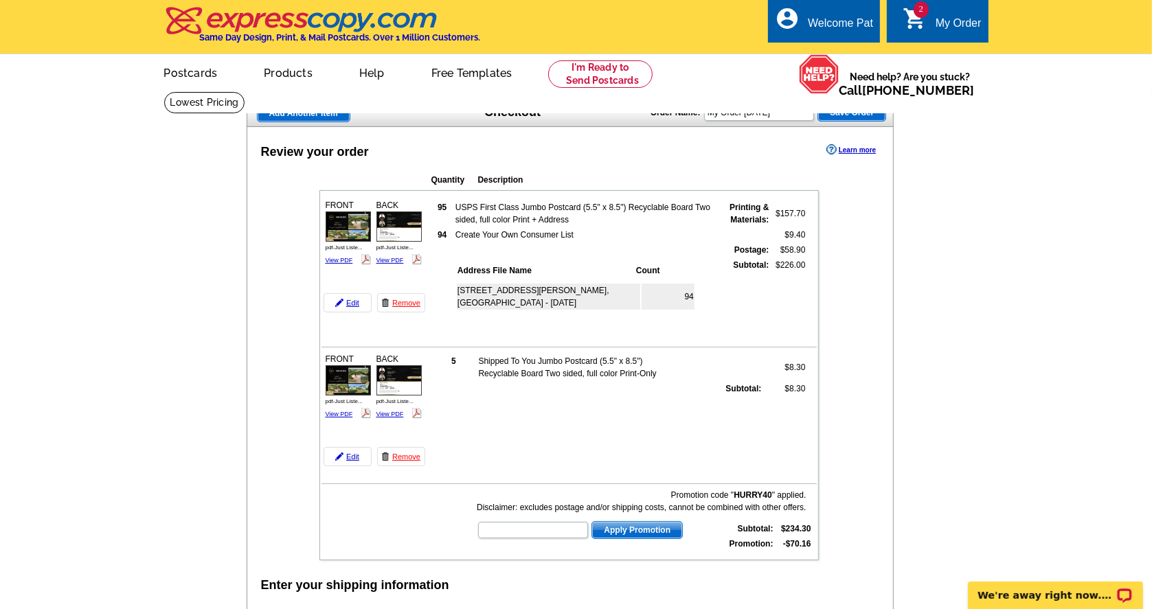
click at [929, 26] on link "2 shopping_cart My Order" at bounding box center [942, 23] width 79 height 17
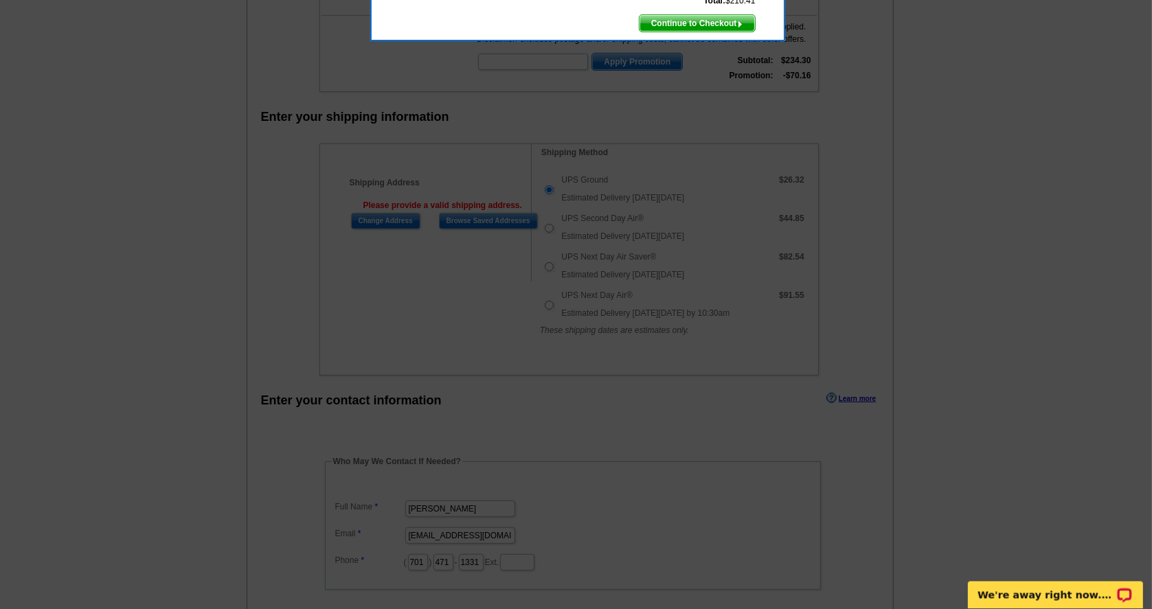
scroll to position [91, 0]
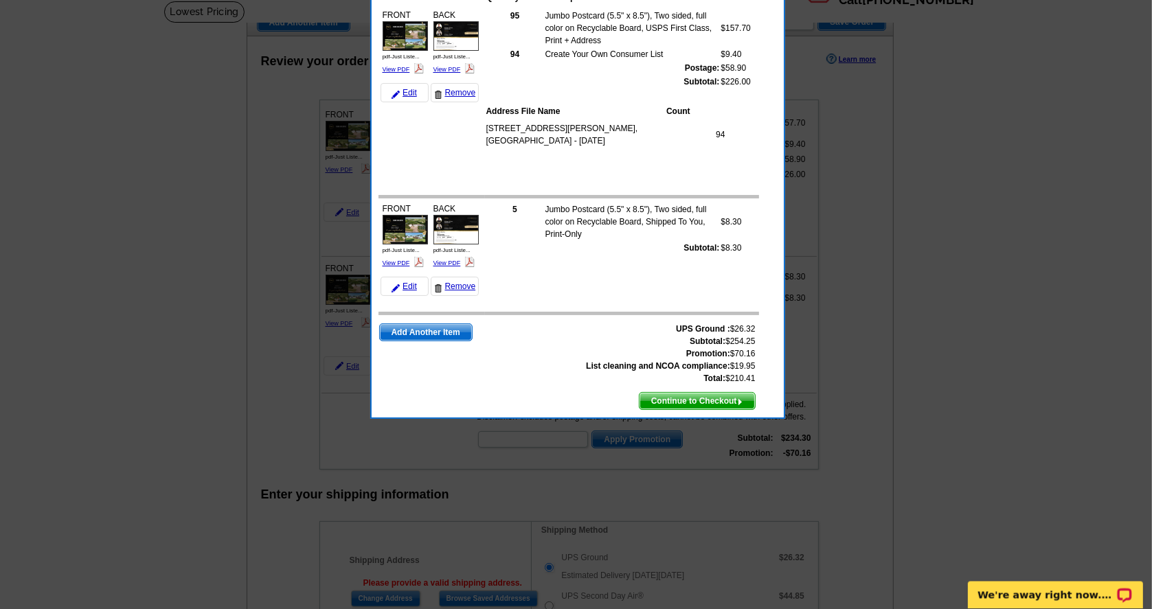
click at [724, 396] on span "Continue to Checkout" at bounding box center [697, 401] width 115 height 16
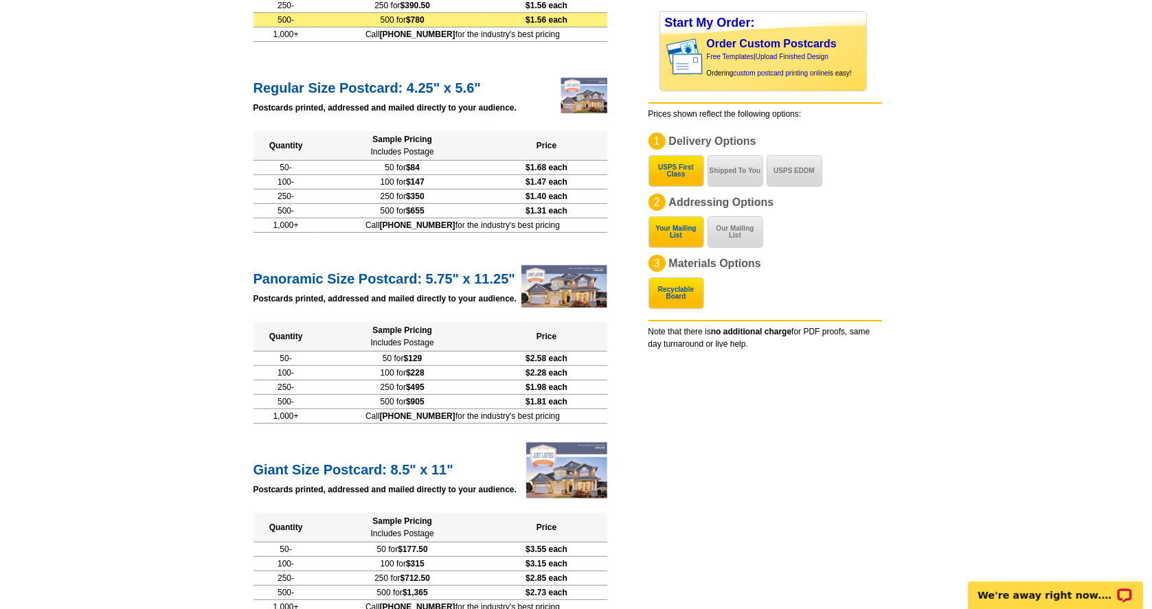
scroll to position [1056, 0]
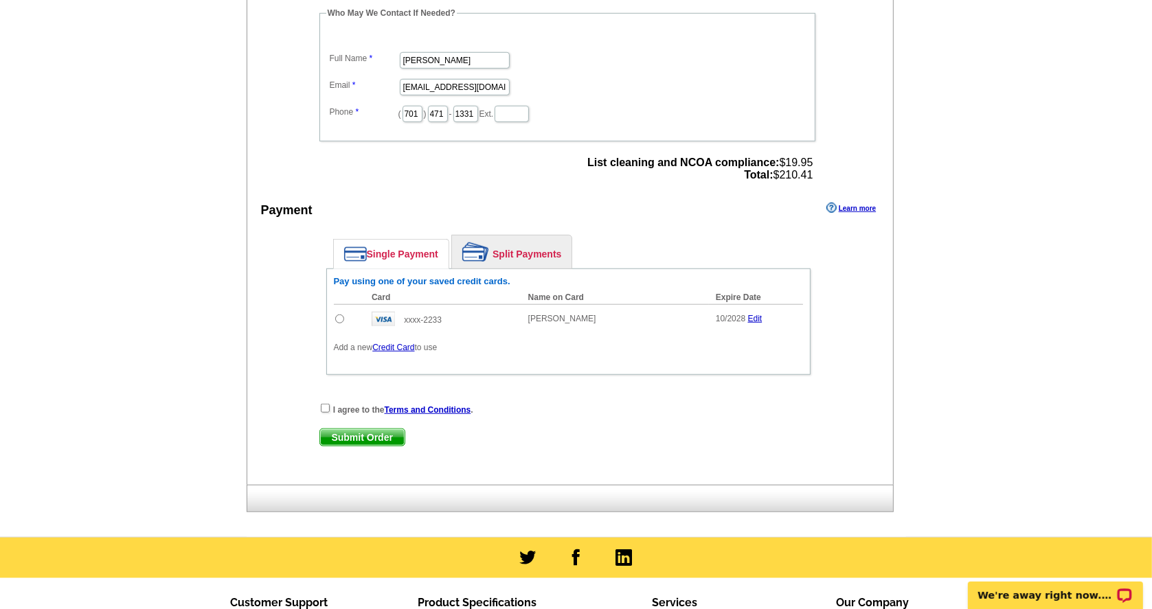
click at [341, 317] on input "radio" at bounding box center [339, 319] width 9 height 9
radio input "true"
click at [325, 416] on div "I agree to the Terms and Conditions ." at bounding box center [569, 410] width 498 height 14
click at [326, 413] on input "checkbox" at bounding box center [325, 408] width 9 height 9
checkbox input "true"
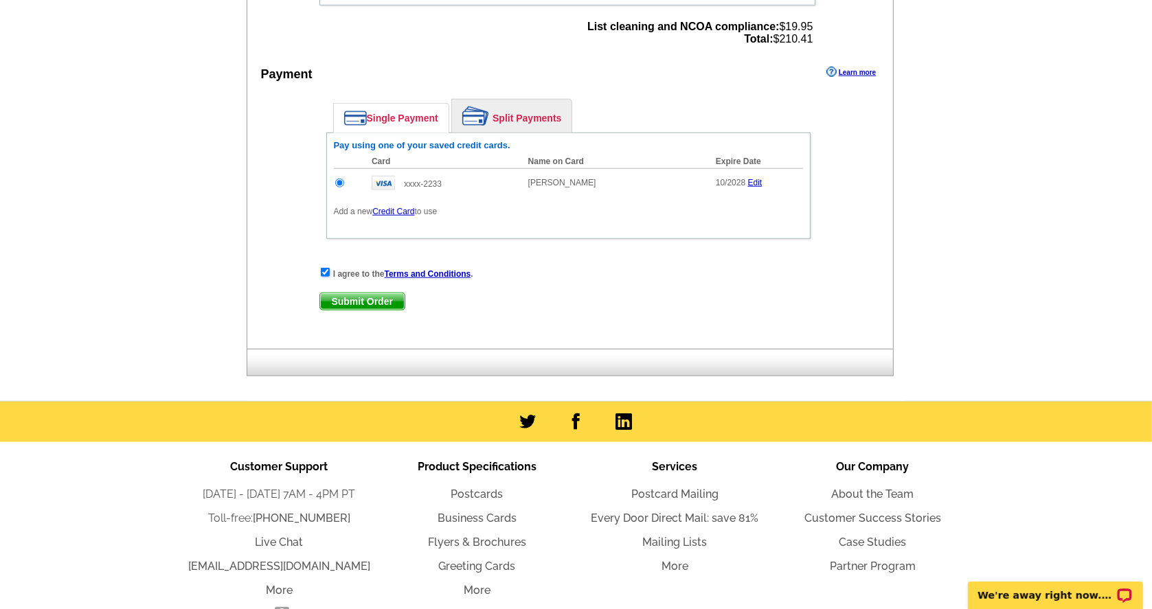
scroll to position [1119, 0]
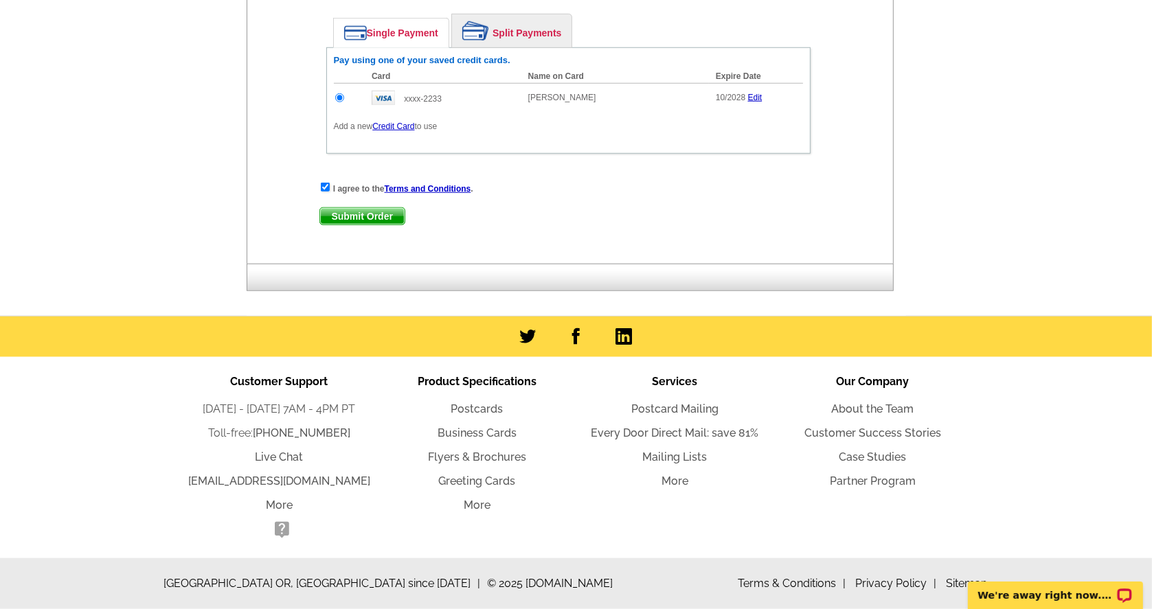
click at [380, 212] on span "Submit Order" at bounding box center [362, 216] width 85 height 16
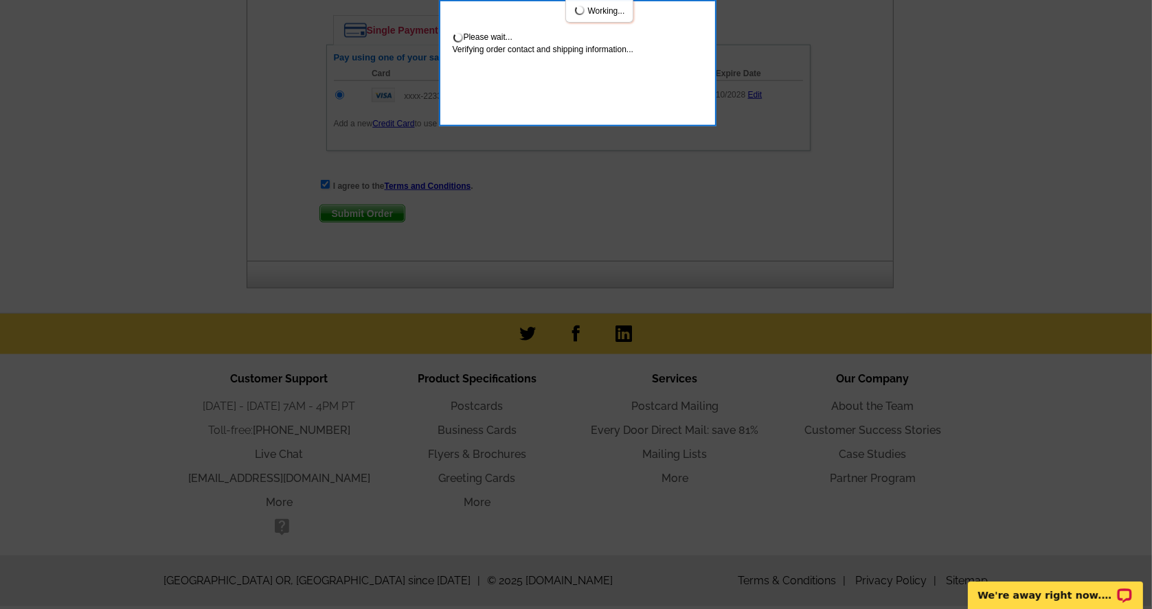
scroll to position [575, 0]
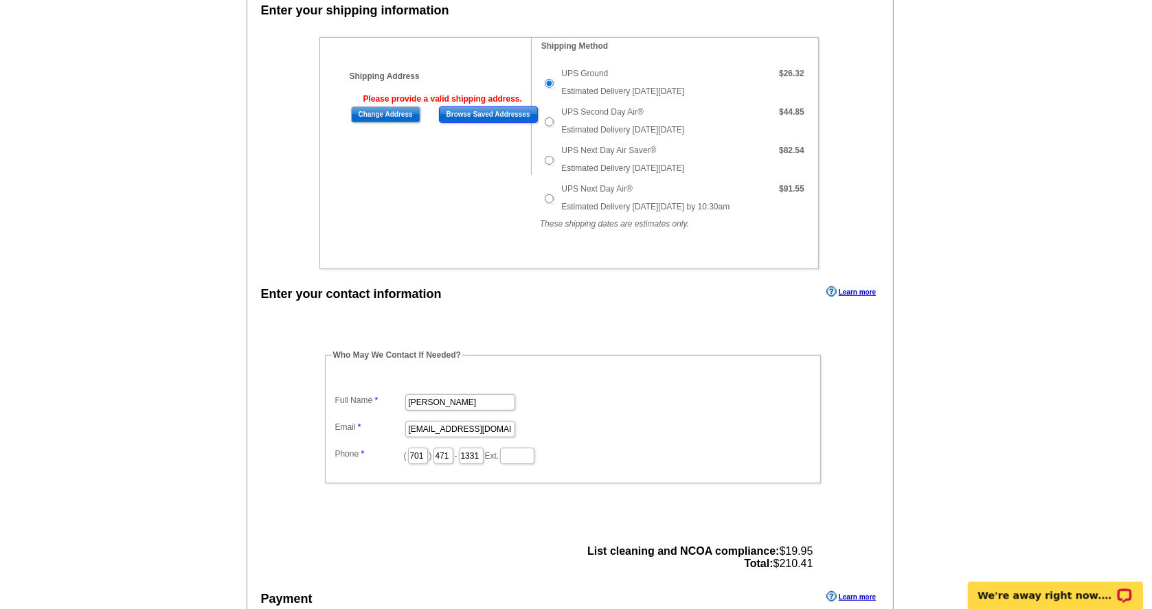
click at [458, 118] on input "Browse Saved Addresses" at bounding box center [488, 115] width 99 height 16
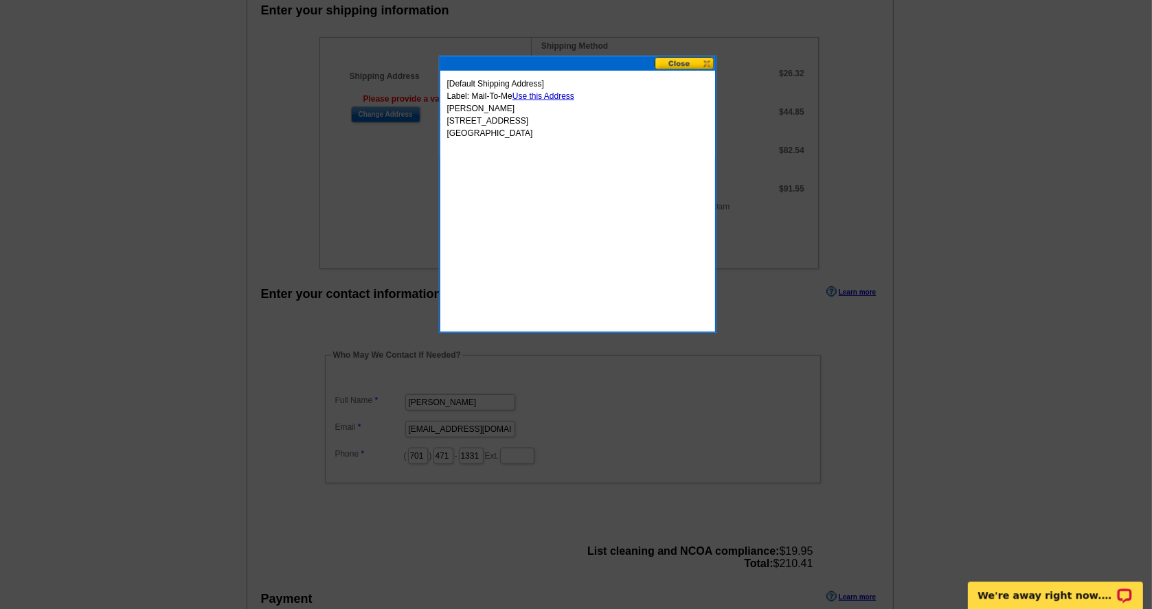
click at [551, 94] on link "Use this Address" at bounding box center [544, 96] width 62 height 10
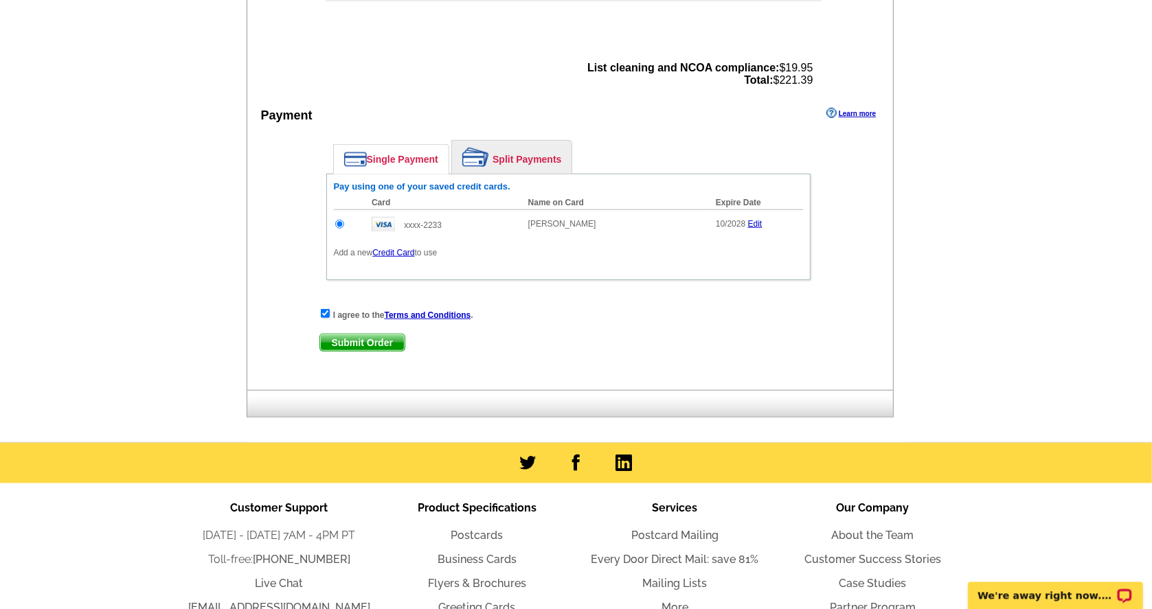
scroll to position [1258, 0]
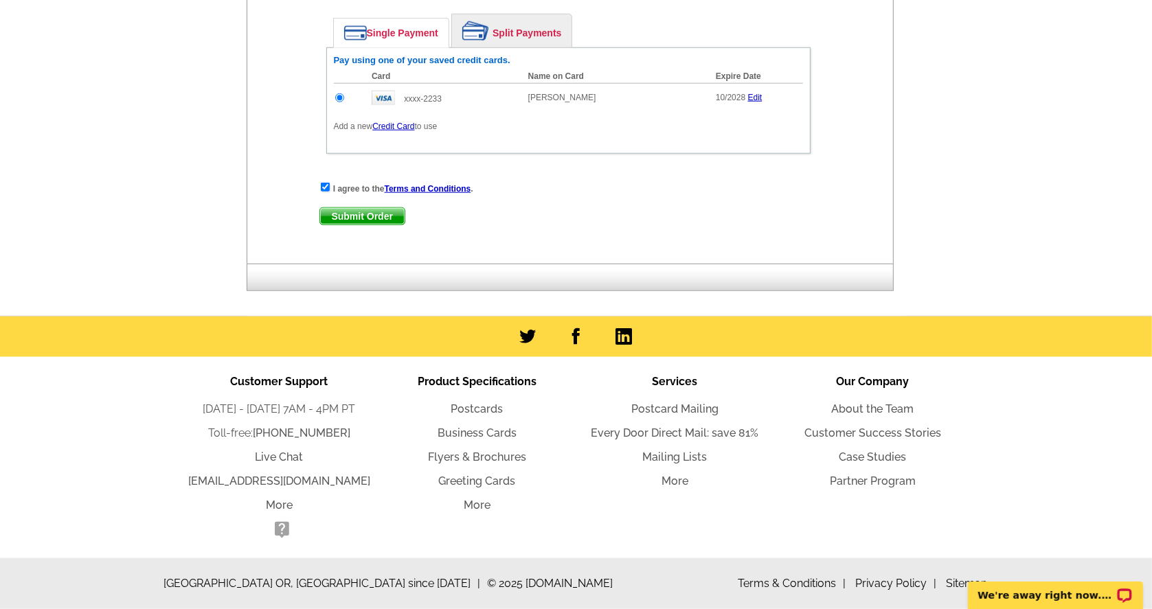
click at [379, 220] on span "Submit Order" at bounding box center [362, 216] width 85 height 16
